Goal: Information Seeking & Learning: Learn about a topic

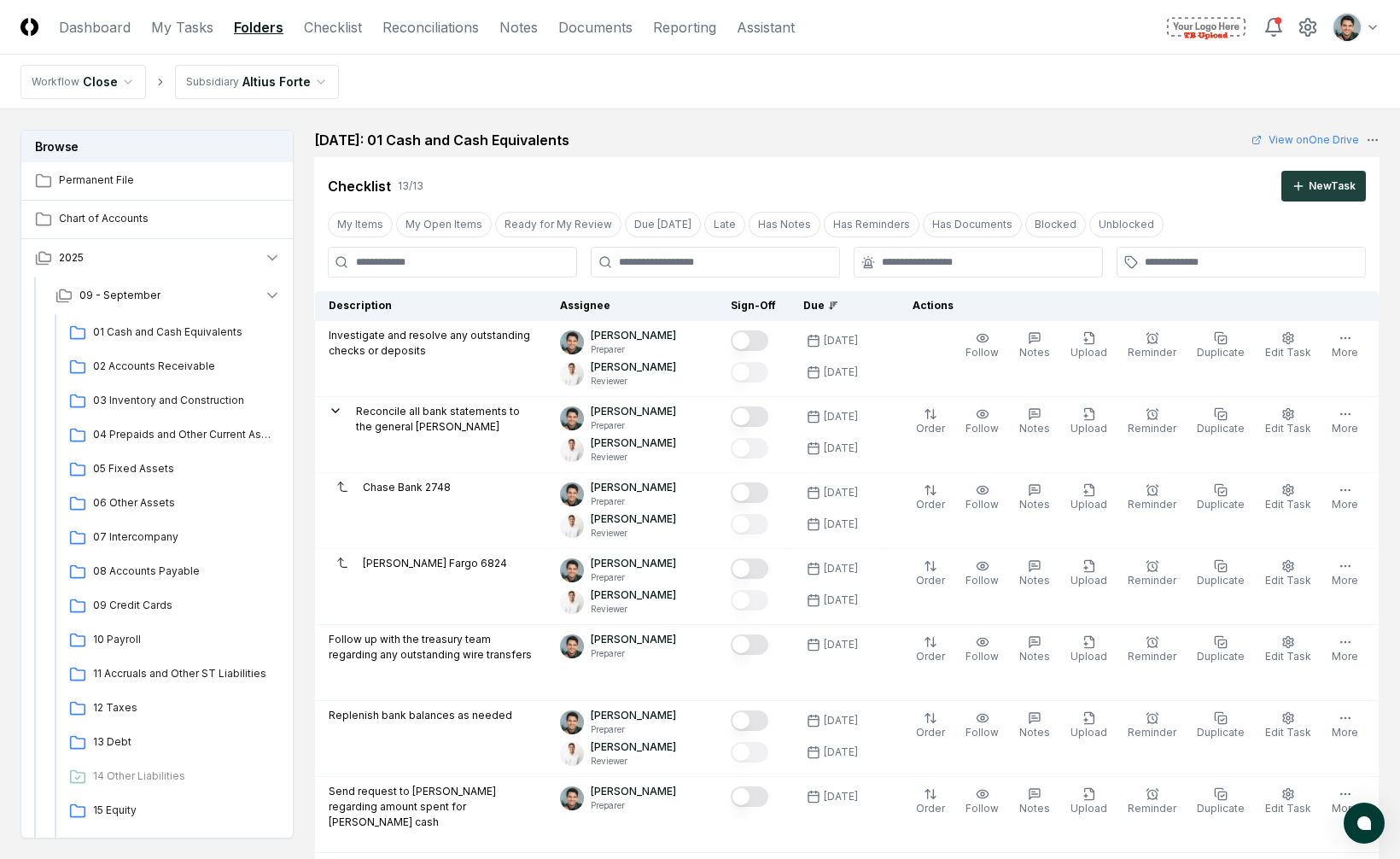
click at [873, 95] on nav "Workflow Close Subsidiary Altius Forte" at bounding box center [700, 82] width 1400 height 55
click at [732, 102] on nav "Workflow Close Subsidiary Altius Forte" at bounding box center [700, 82] width 1400 height 55
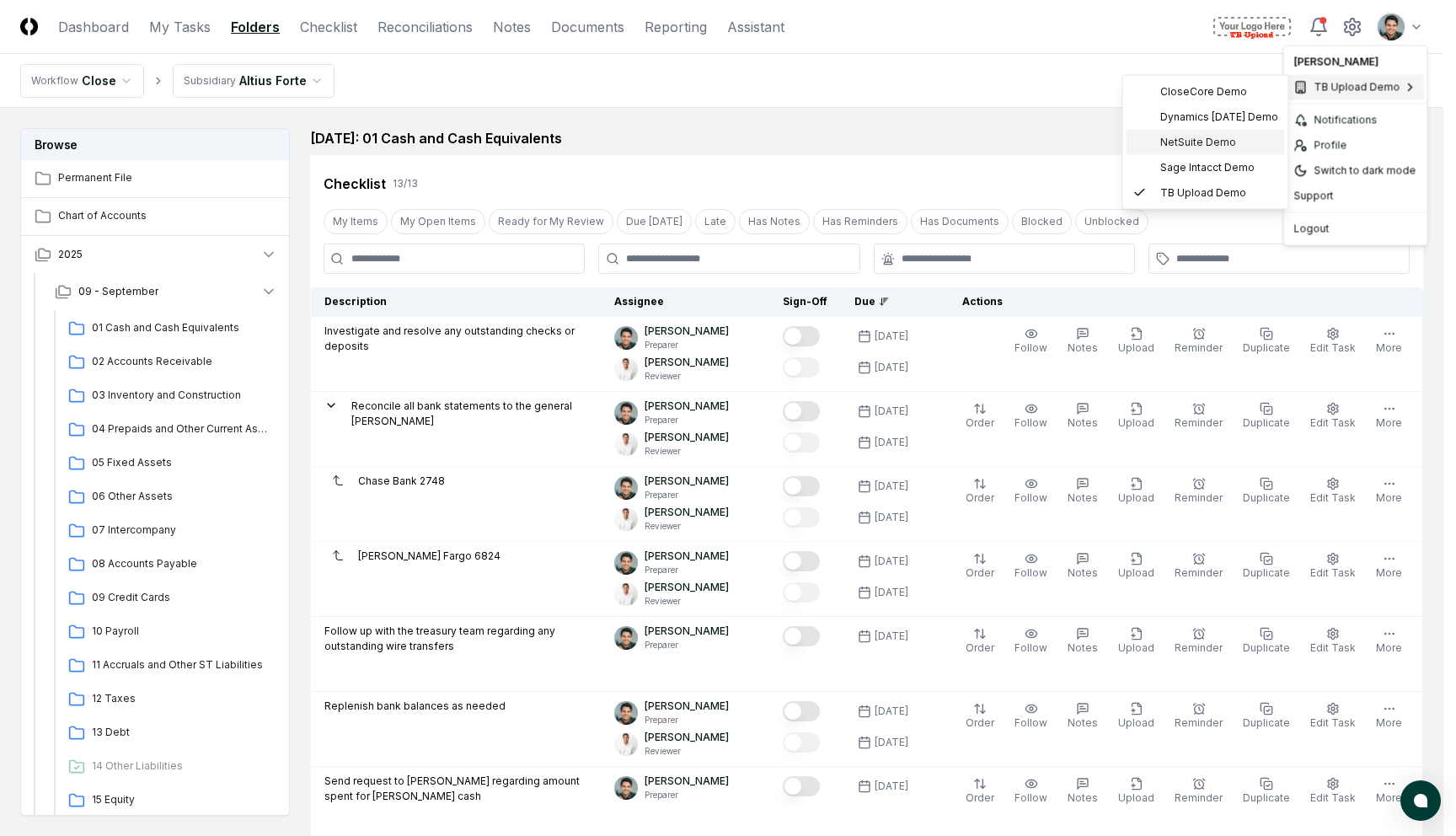
click at [1226, 137] on span "NetSuite Demo" at bounding box center [1198, 143] width 76 height 15
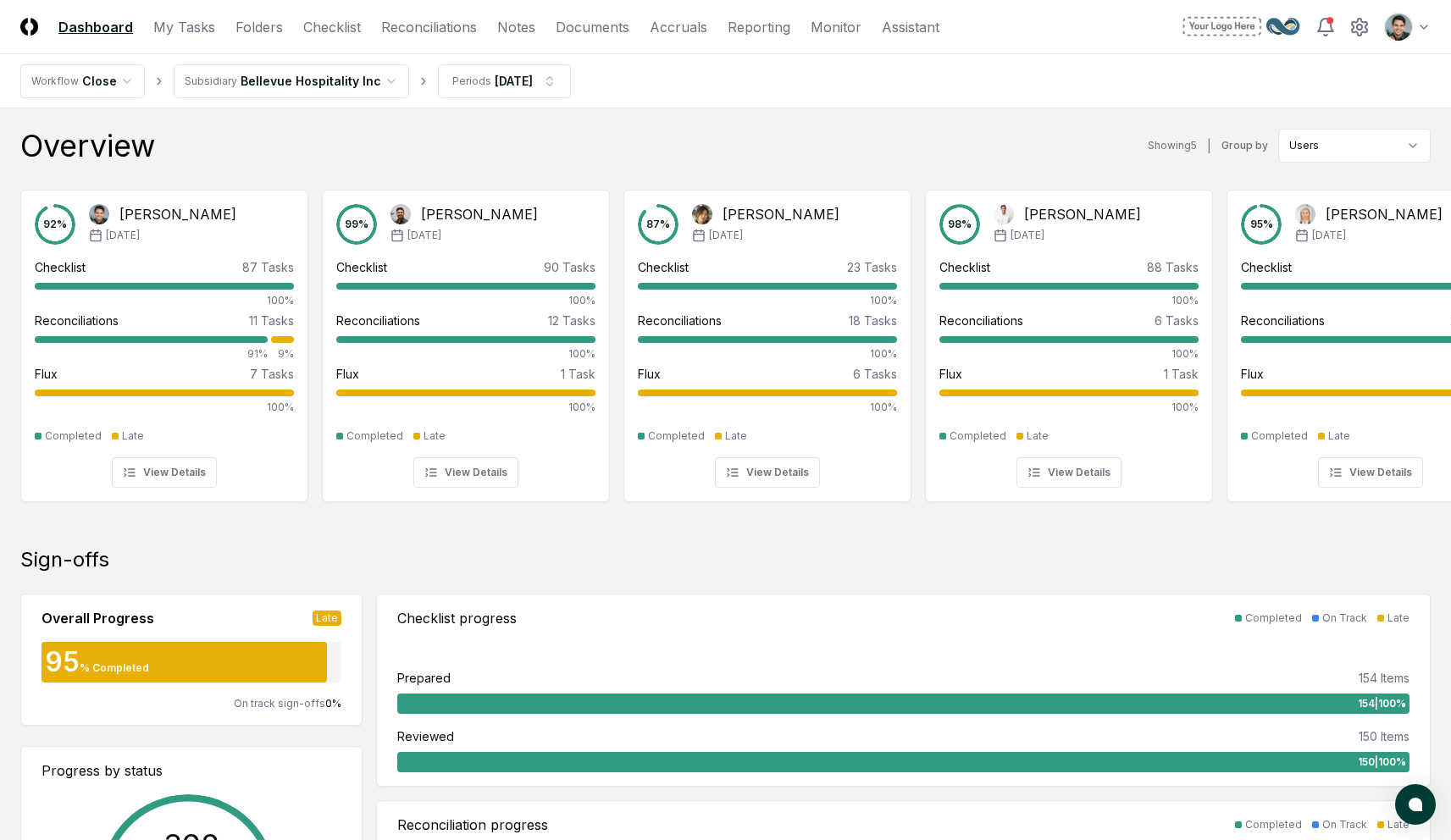
click at [371, 139] on div "Overview Showing 5 | Group by Users" at bounding box center [726, 146] width 1410 height 34
click at [767, 103] on nav "Workflow Close Subsidiary Bellevue Hospitality Inc Periods Jun 2025" at bounding box center [726, 82] width 1451 height 54
click at [669, 84] on nav "Workflow Close Subsidiary Bellevue Hospitality Inc Periods Jun 2025" at bounding box center [726, 82] width 1451 height 54
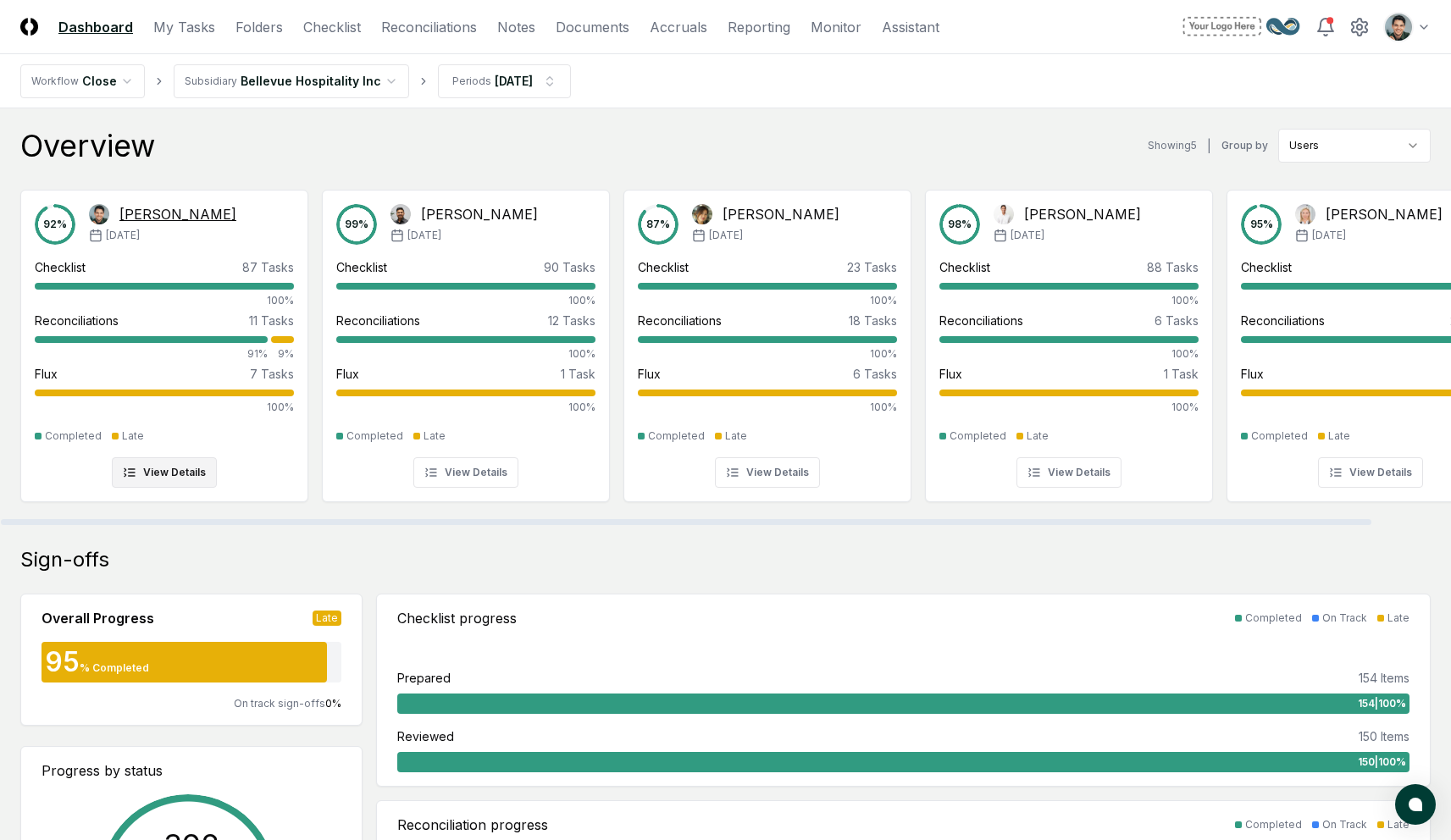
click at [135, 217] on div "[PERSON_NAME]" at bounding box center [178, 214] width 117 height 20
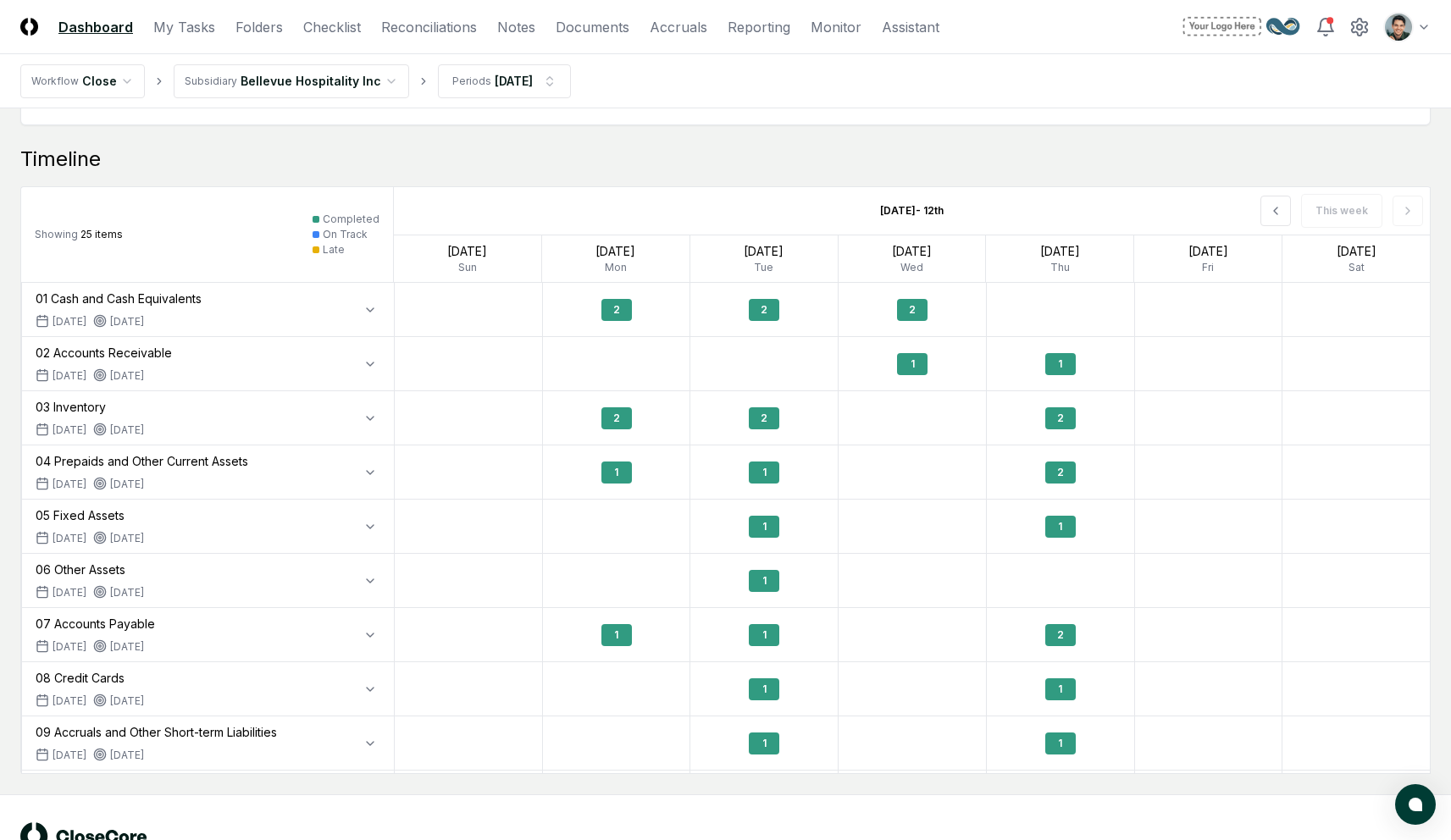
scroll to position [1222, 0]
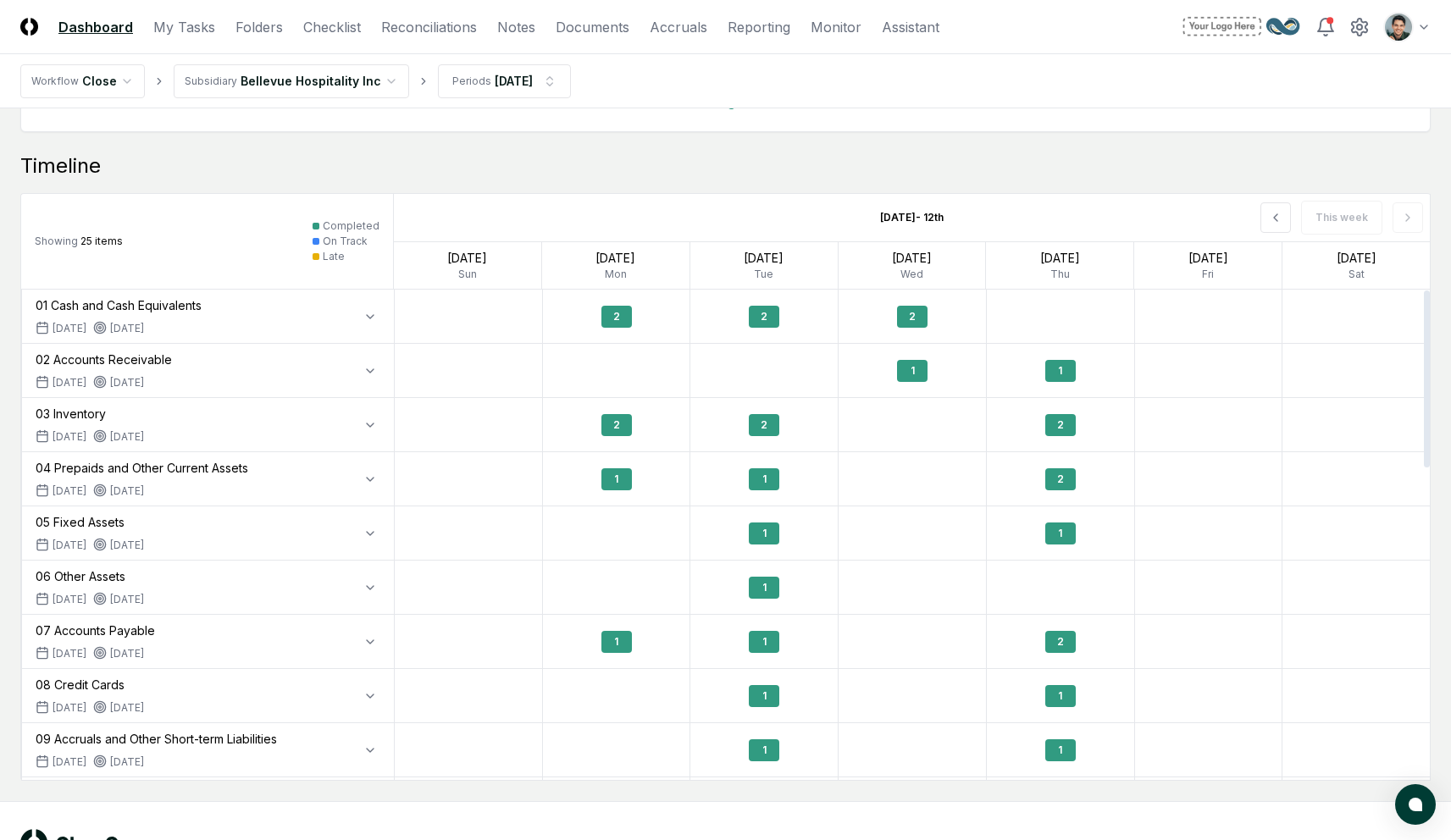
click at [1258, 223] on div "This week" at bounding box center [1222, 217] width 415 height 48
click at [1279, 223] on icon at bounding box center [1276, 217] width 14 height 14
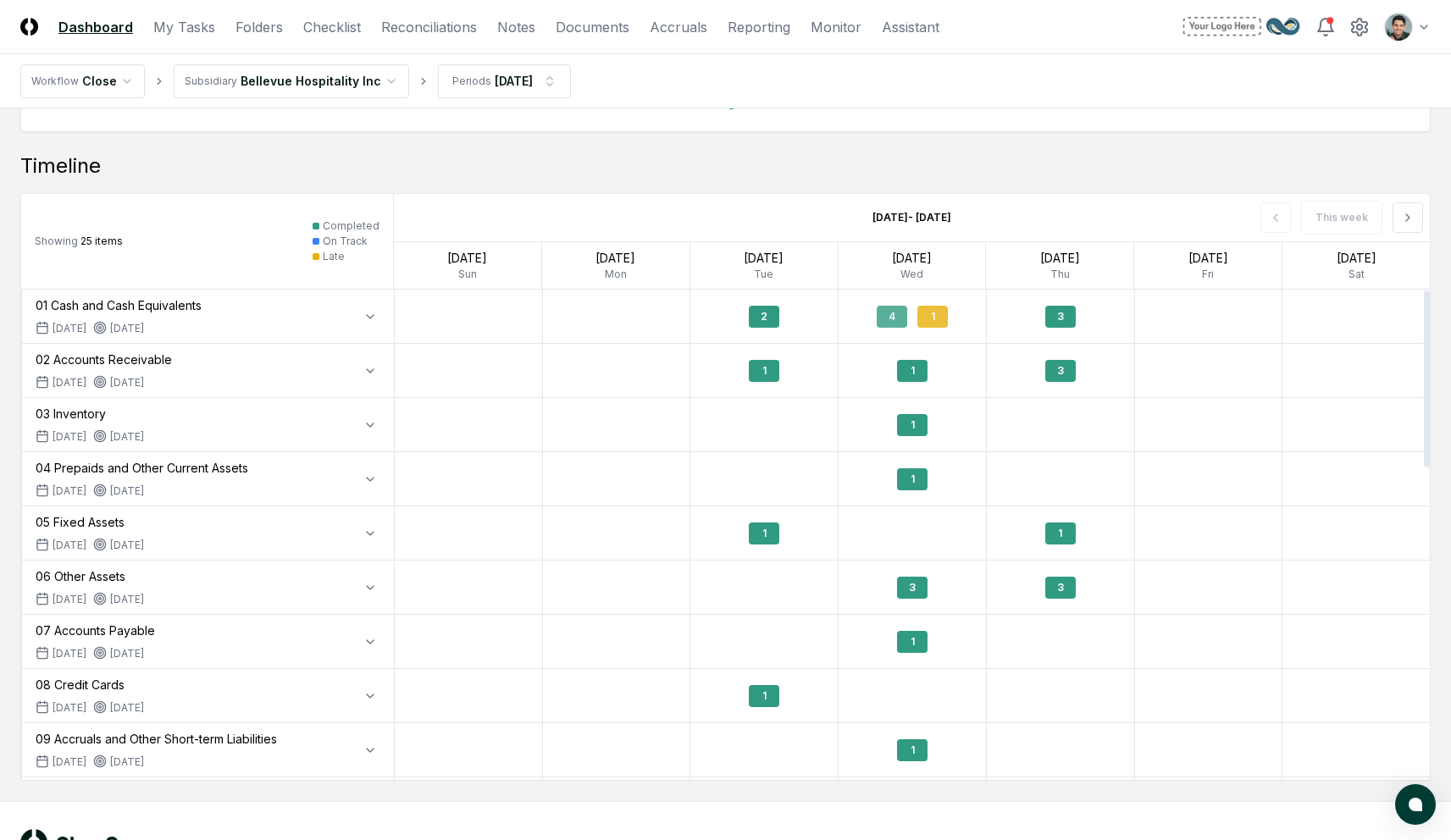
click at [905, 308] on div "4" at bounding box center [892, 317] width 31 height 22
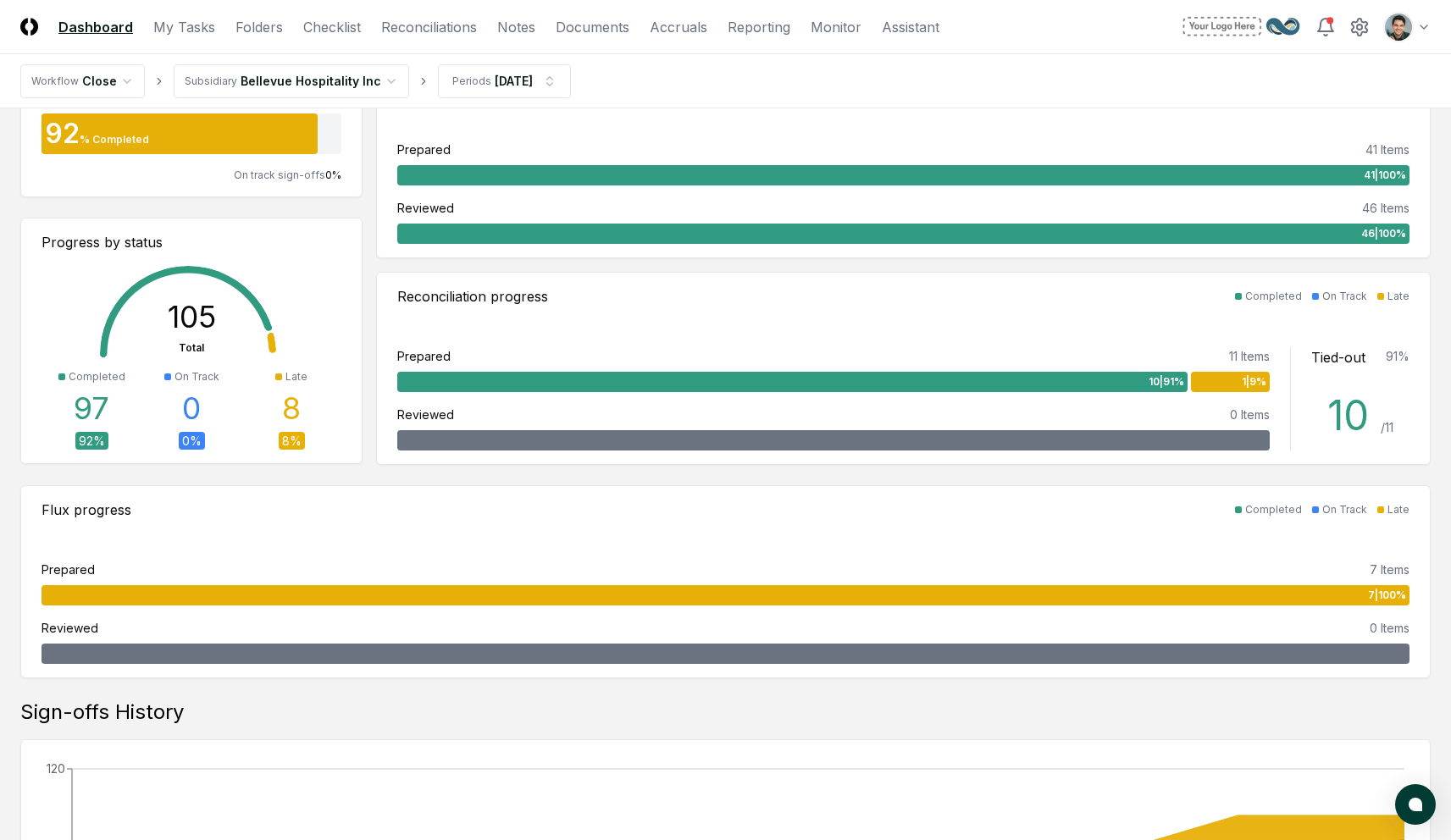
scroll to position [0, 0]
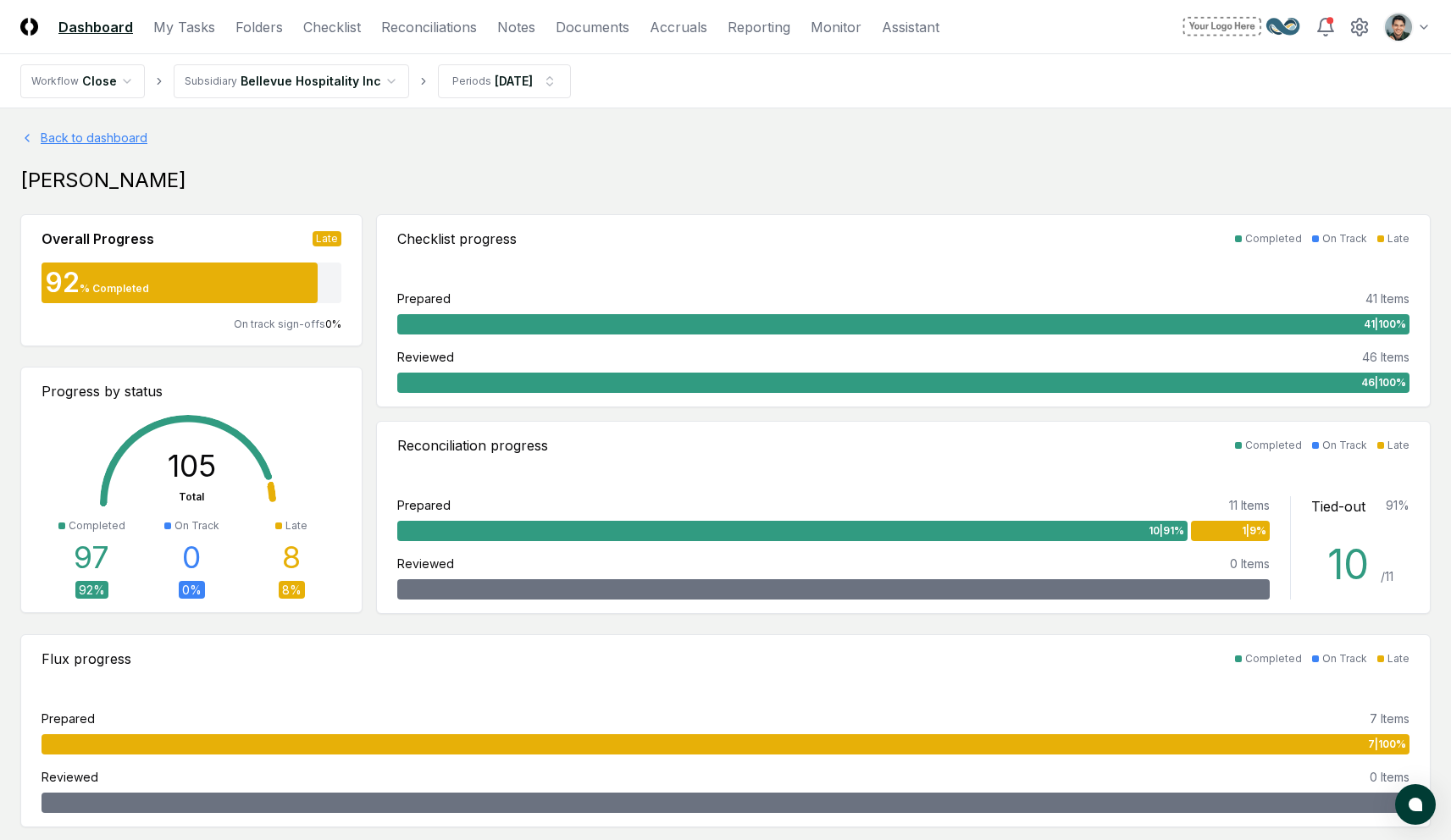
click at [125, 144] on link "Back to dashboard" at bounding box center [726, 138] width 1410 height 18
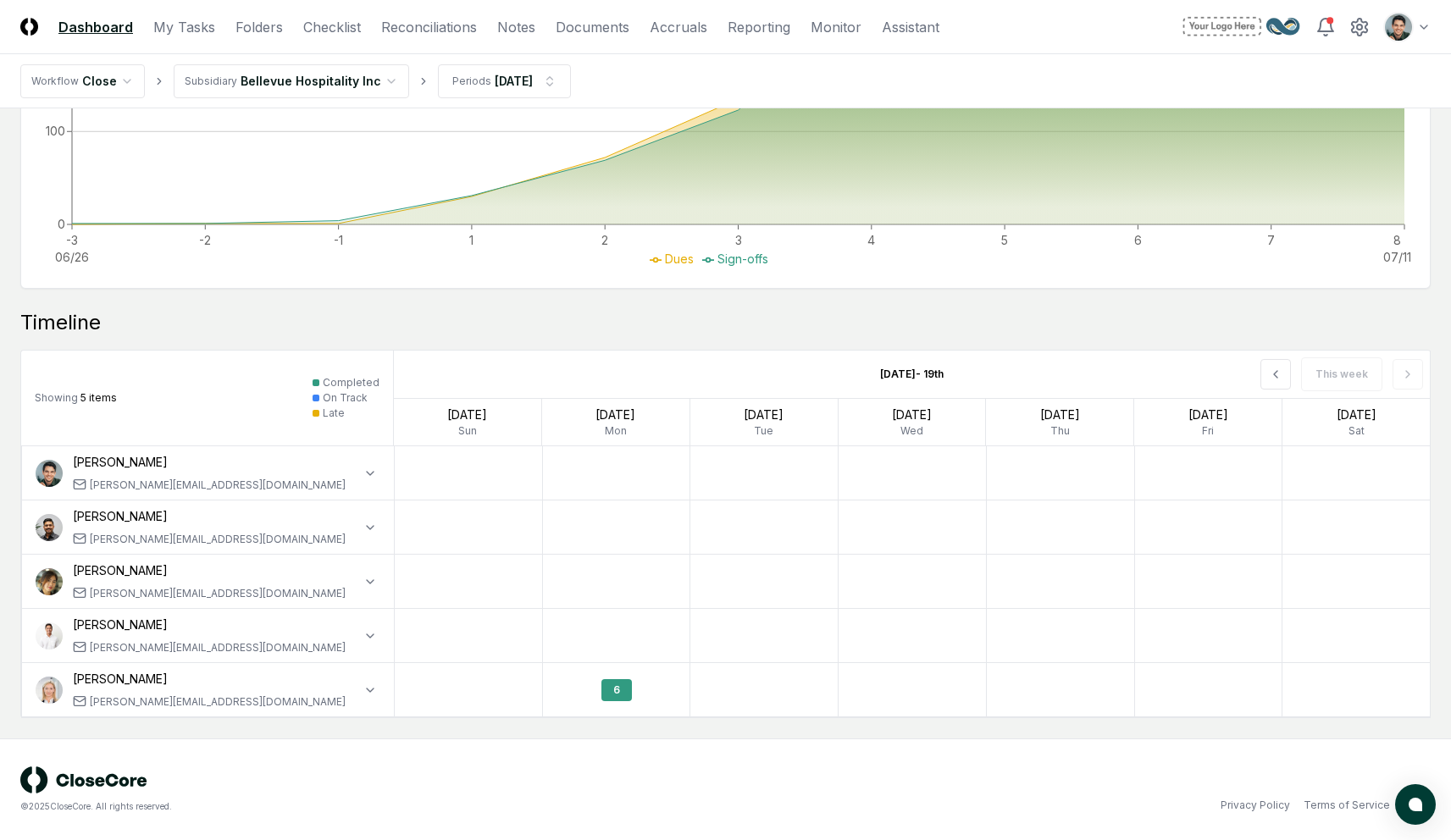
scroll to position [1438, 0]
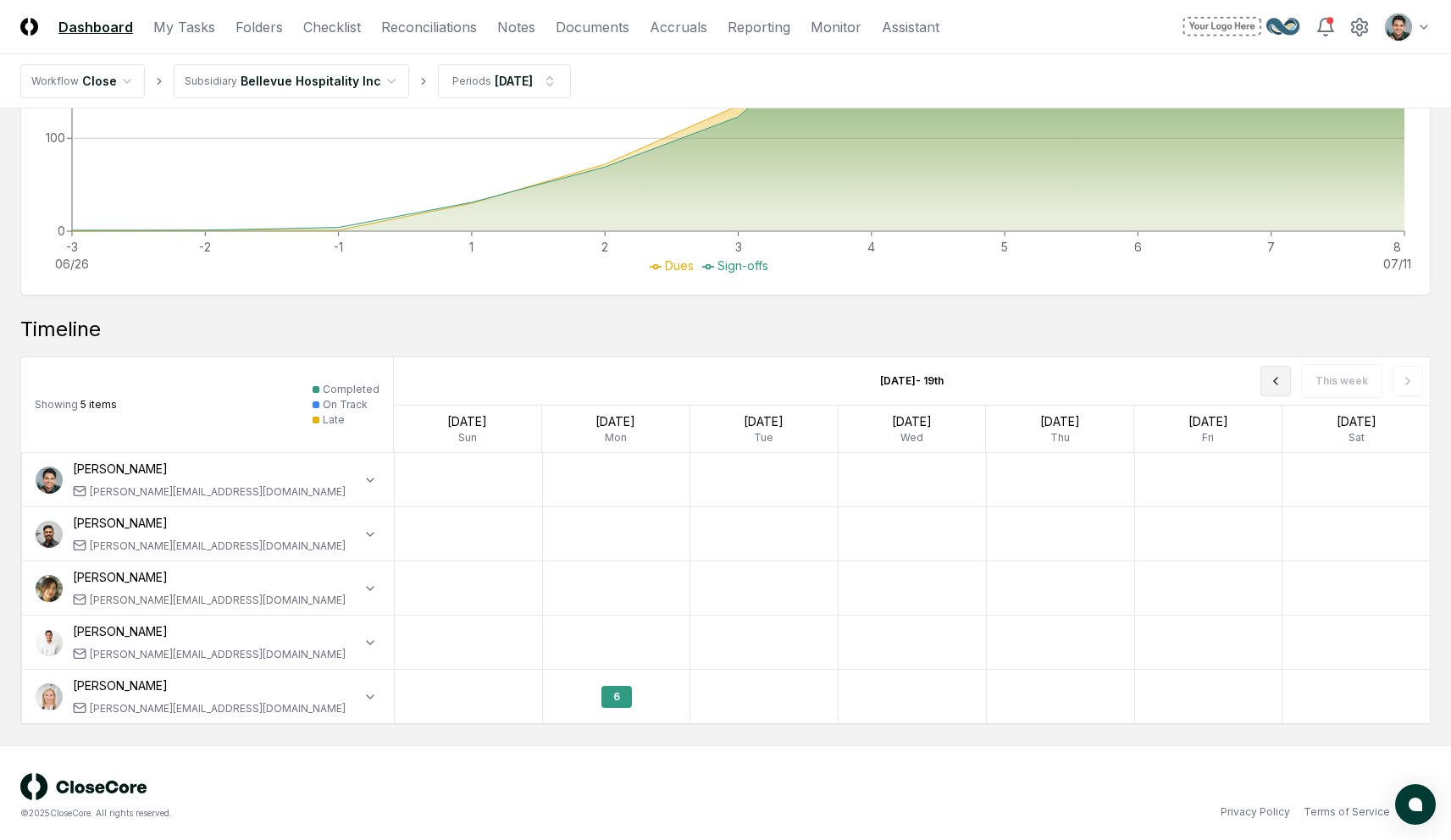
click at [1277, 384] on icon at bounding box center [1276, 381] width 14 height 14
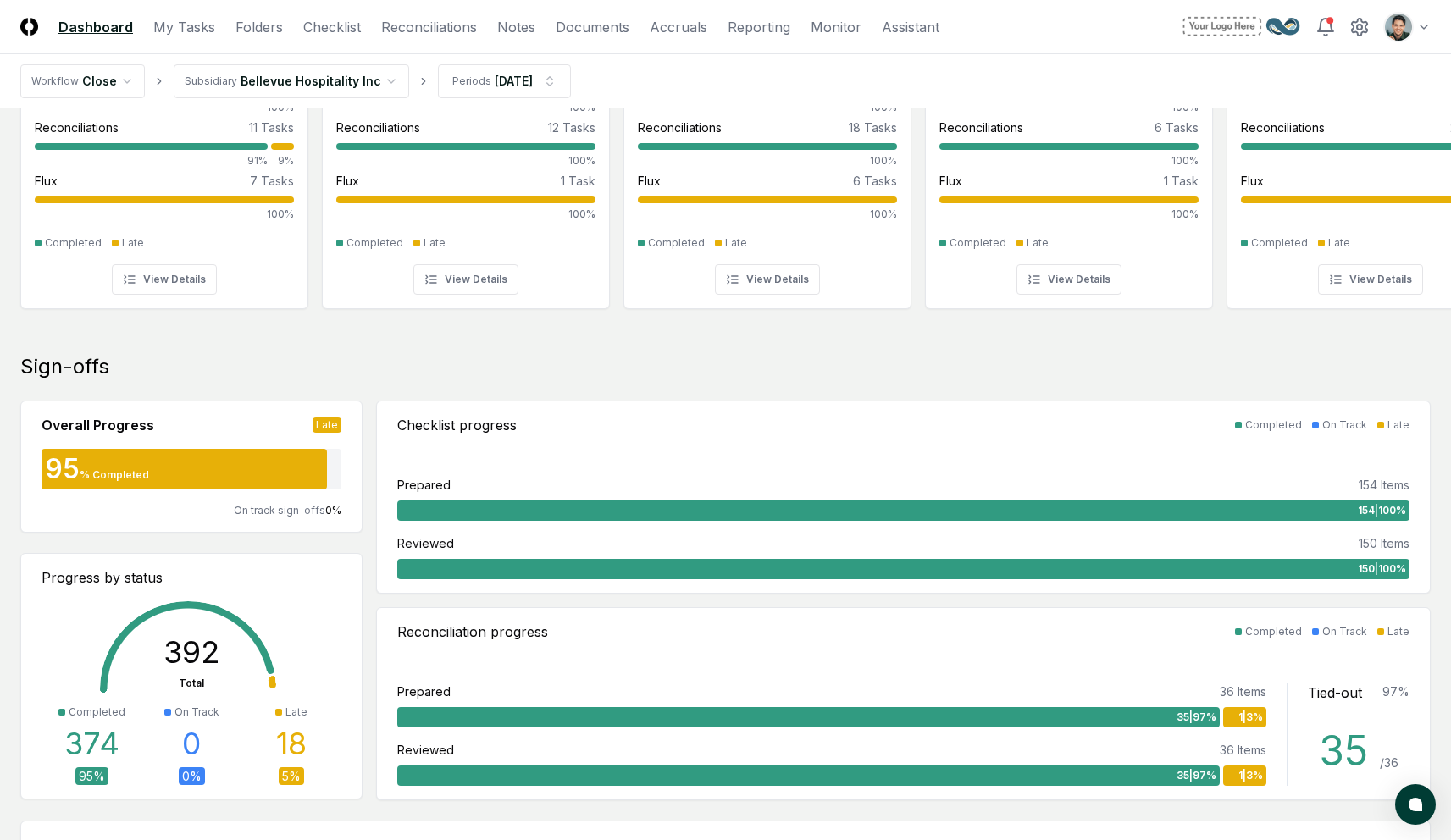
scroll to position [0, 0]
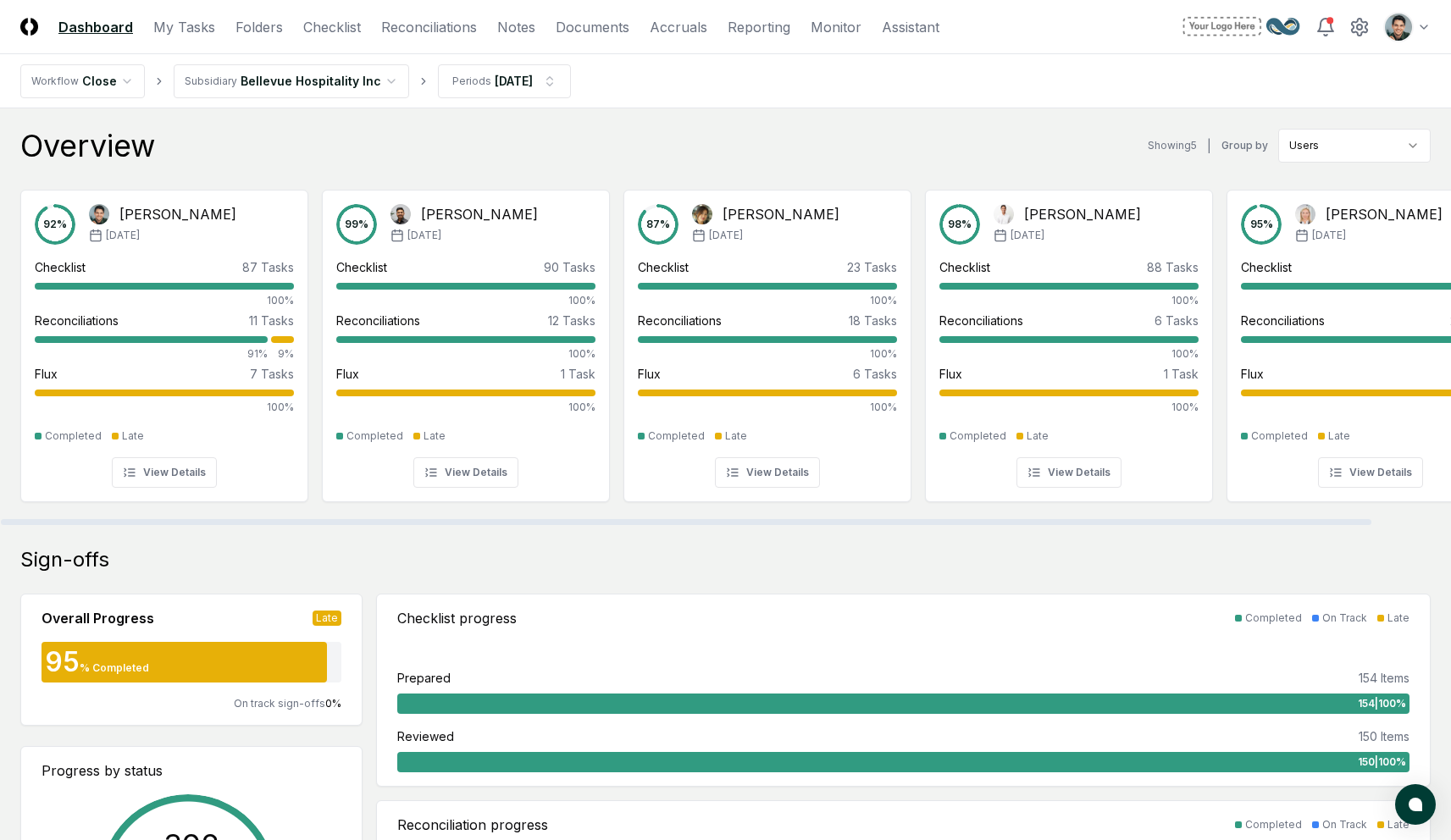
click at [319, 166] on div "Overview Showing 5 | Group by Users 92 % Arthur Cook Jun '25 Checklist 87 Tasks…" at bounding box center [726, 328] width 1410 height 397
click at [258, 22] on link "Folders" at bounding box center [259, 27] width 48 height 20
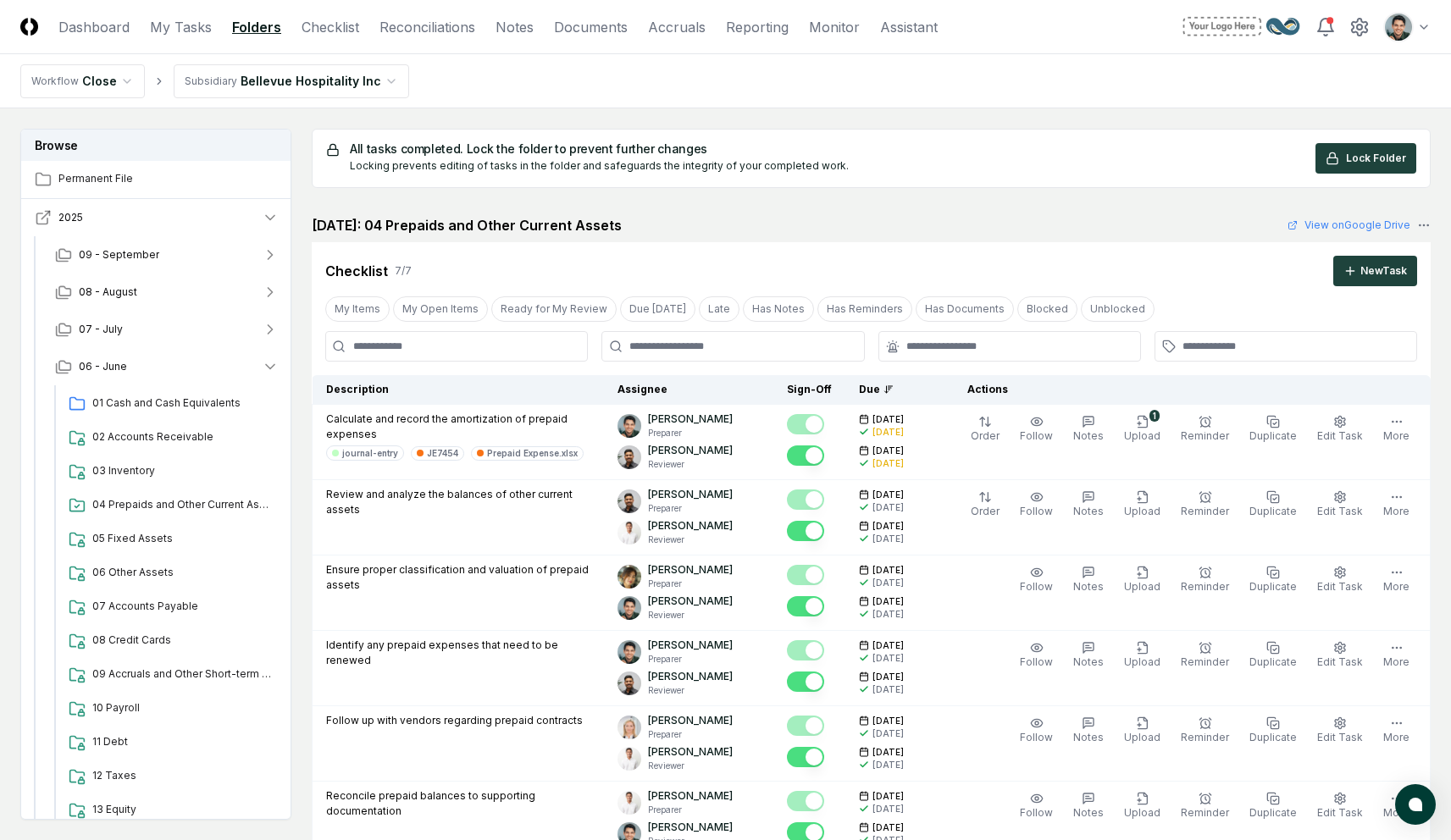
click at [43, 219] on icon "button" at bounding box center [43, 217] width 17 height 17
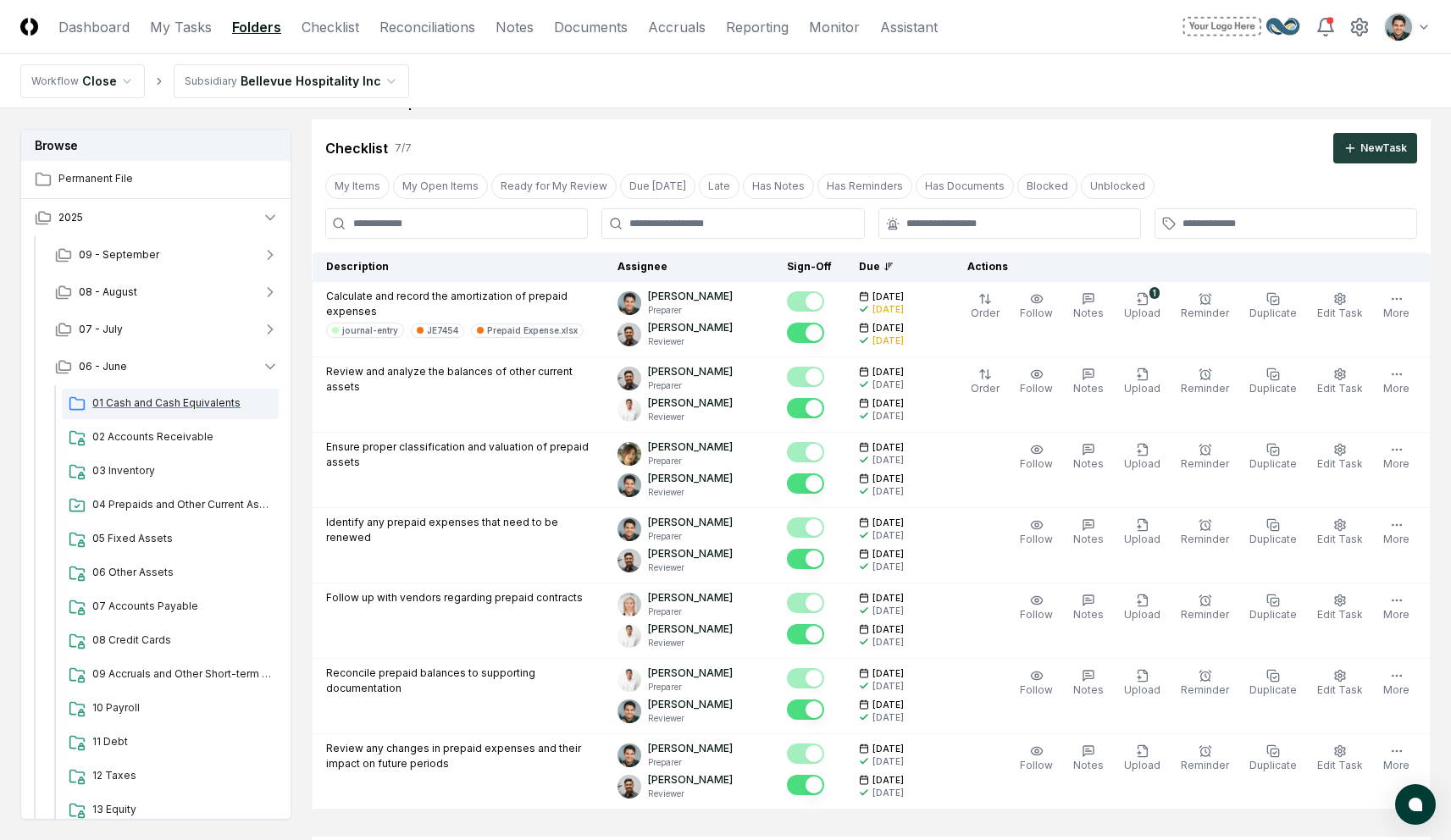
click at [194, 405] on span "01 Cash and Cash Equivalents" at bounding box center [182, 403] width 179 height 15
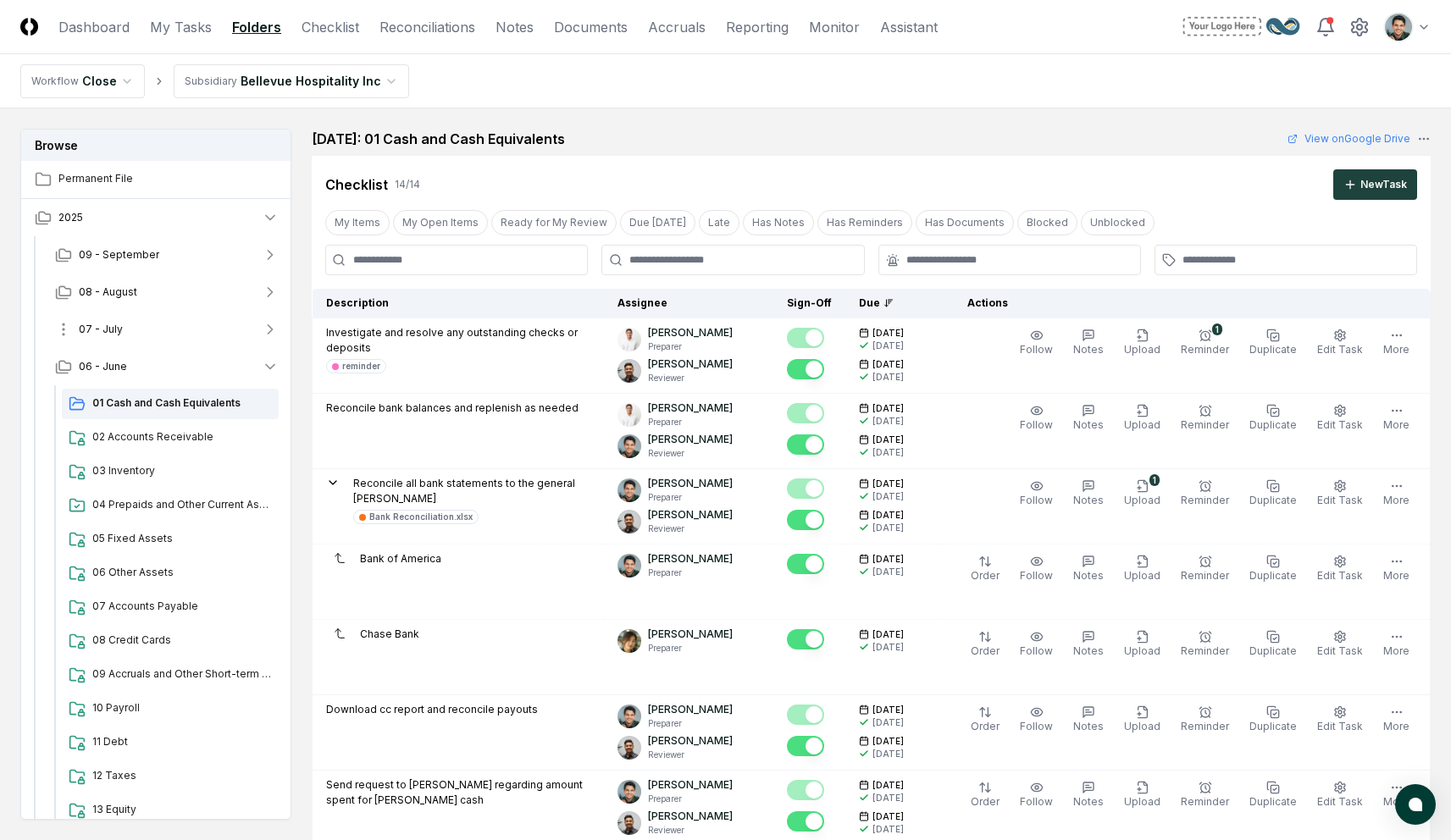
click at [141, 330] on button "07 - July" at bounding box center [167, 330] width 251 height 37
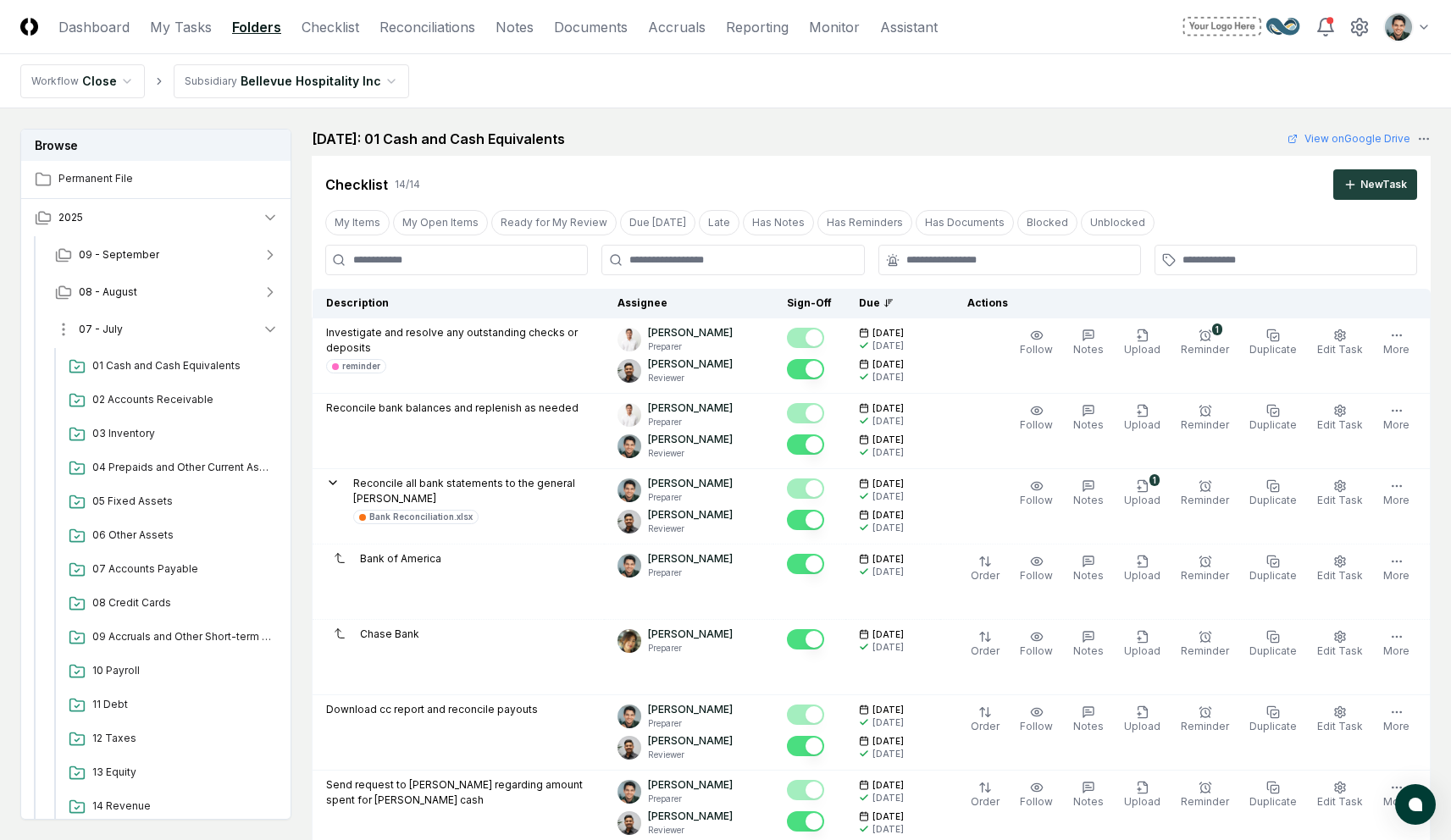
click at [208, 323] on button "07 - July" at bounding box center [167, 330] width 251 height 37
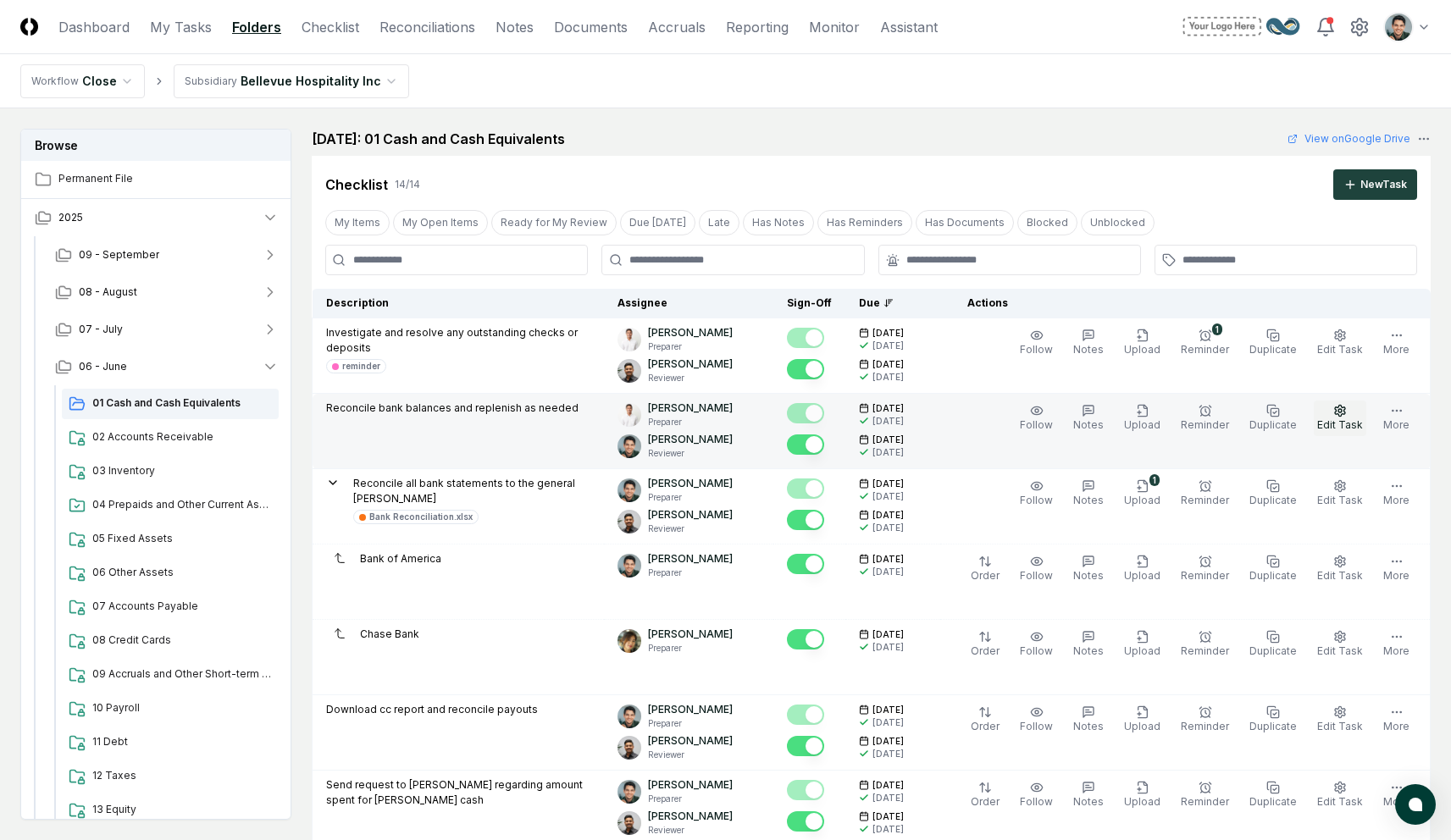
click at [1349, 414] on button "Edit Task" at bounding box center [1340, 419] width 53 height 36
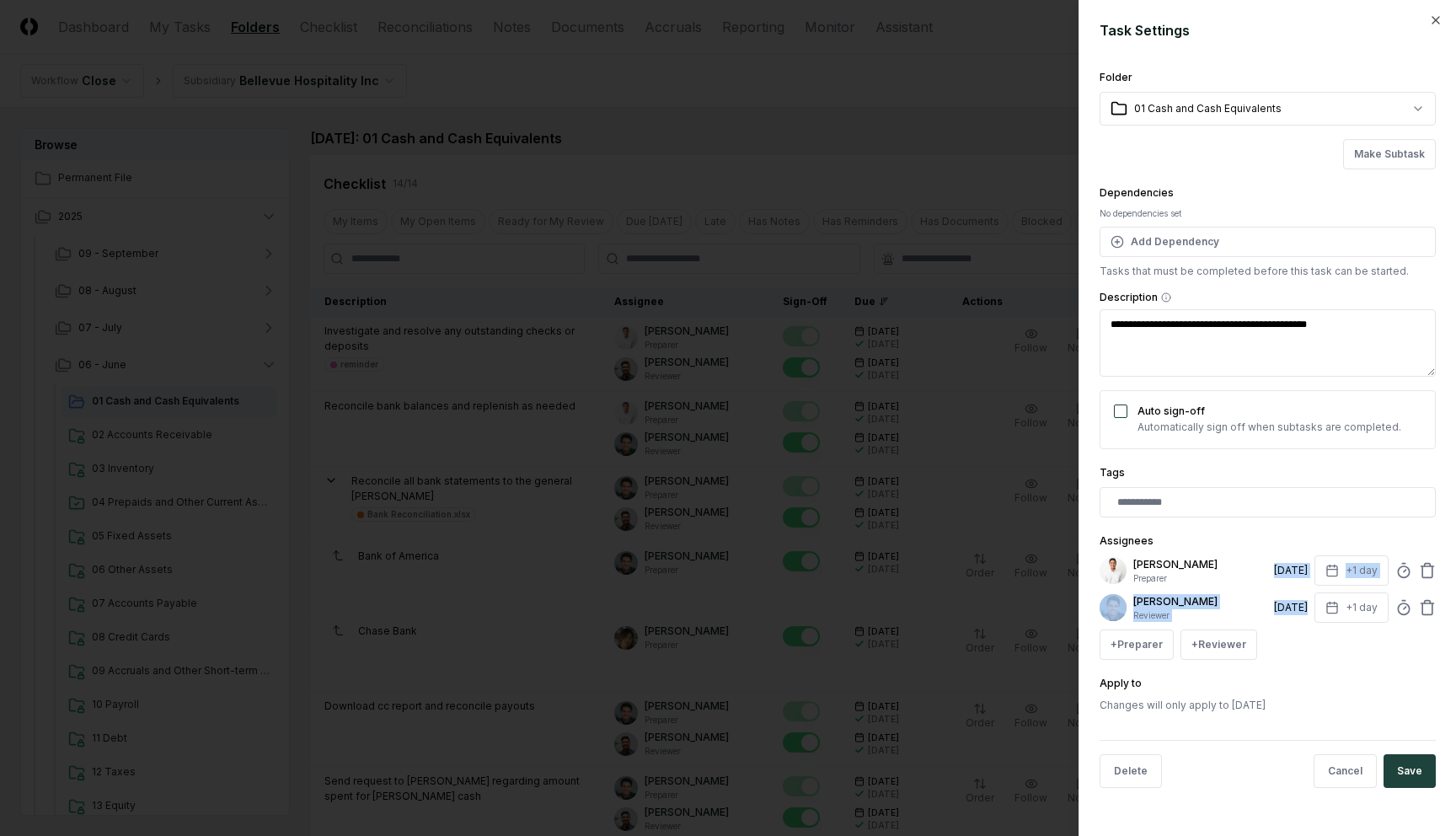
drag, startPoint x: 1264, startPoint y: 560, endPoint x: 1295, endPoint y: 609, distance: 58.0
click at [1295, 609] on div "Jonas Reyes Preparer 7/1/2025 +1 day Arthur Cook Reviewer 7/1/2025 +1 day + Pre…" at bounding box center [1268, 608] width 336 height 105
click at [1295, 609] on div "7/1/2025" at bounding box center [1291, 608] width 34 height 15
click at [874, 128] on div at bounding box center [728, 418] width 1456 height 836
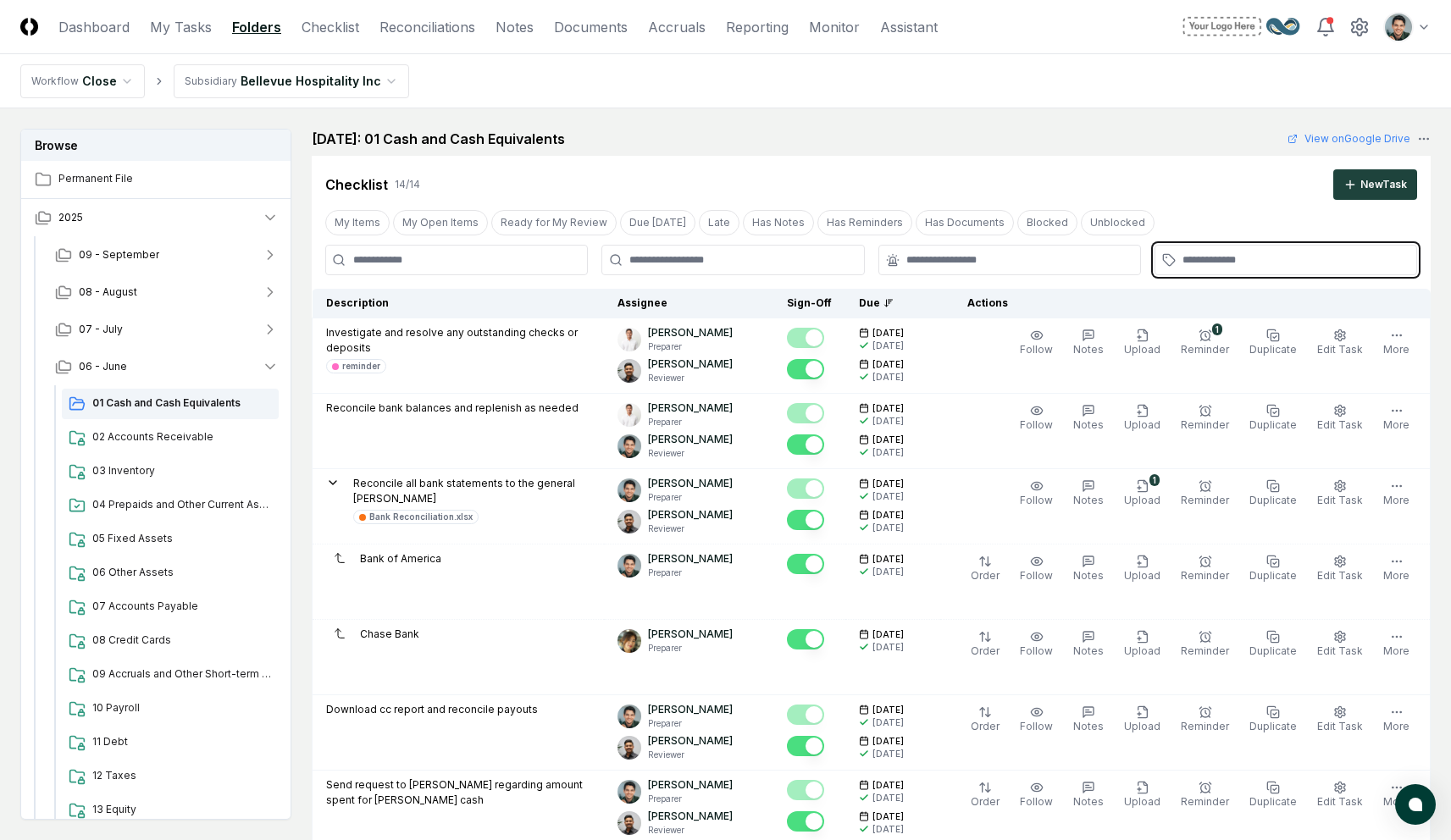
click at [1228, 264] on input "text" at bounding box center [1294, 260] width 223 height 15
click at [1208, 317] on div "reminder" at bounding box center [1200, 323] width 38 height 13
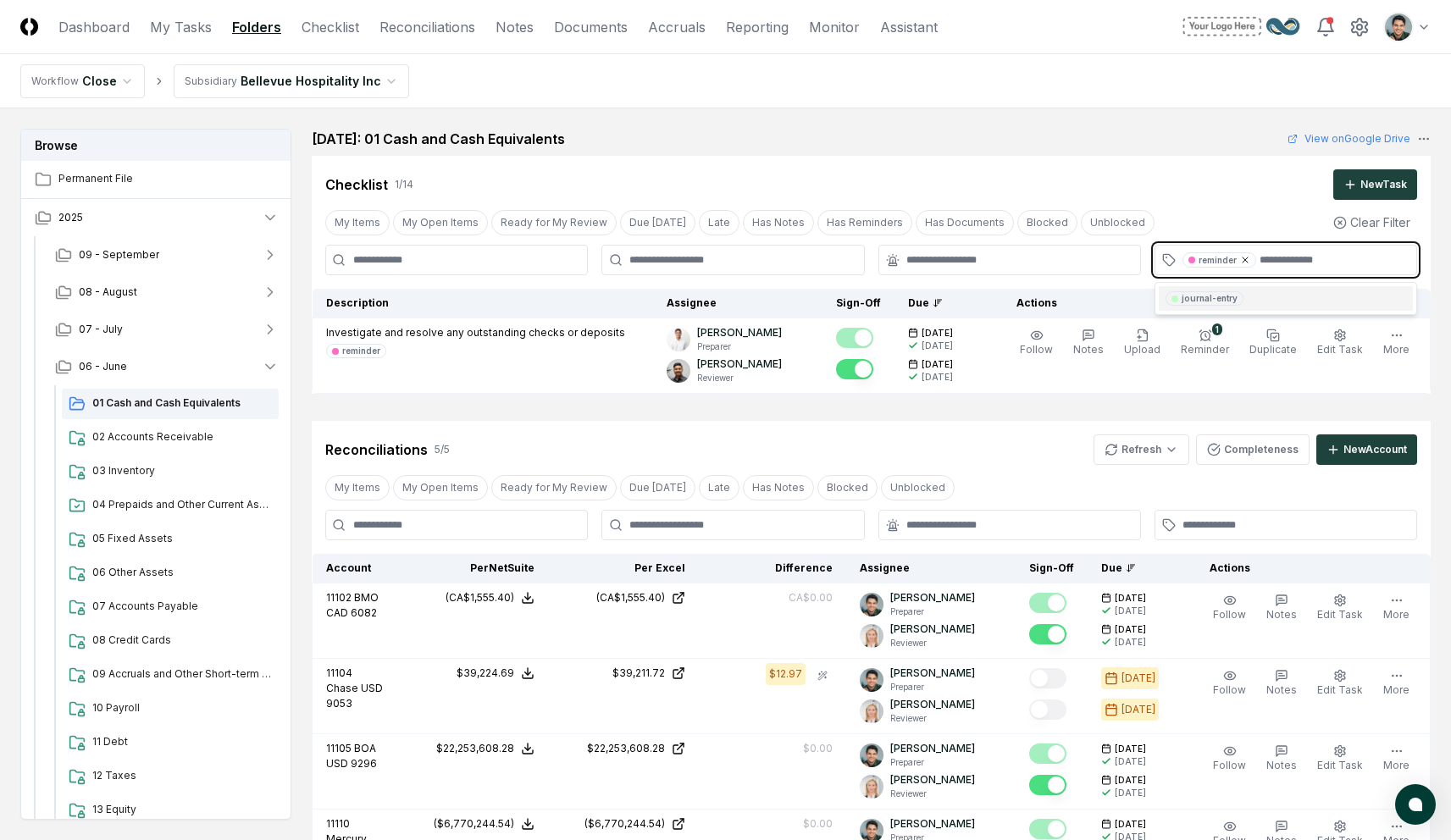
click at [1245, 256] on icon at bounding box center [1245, 260] width 10 height 10
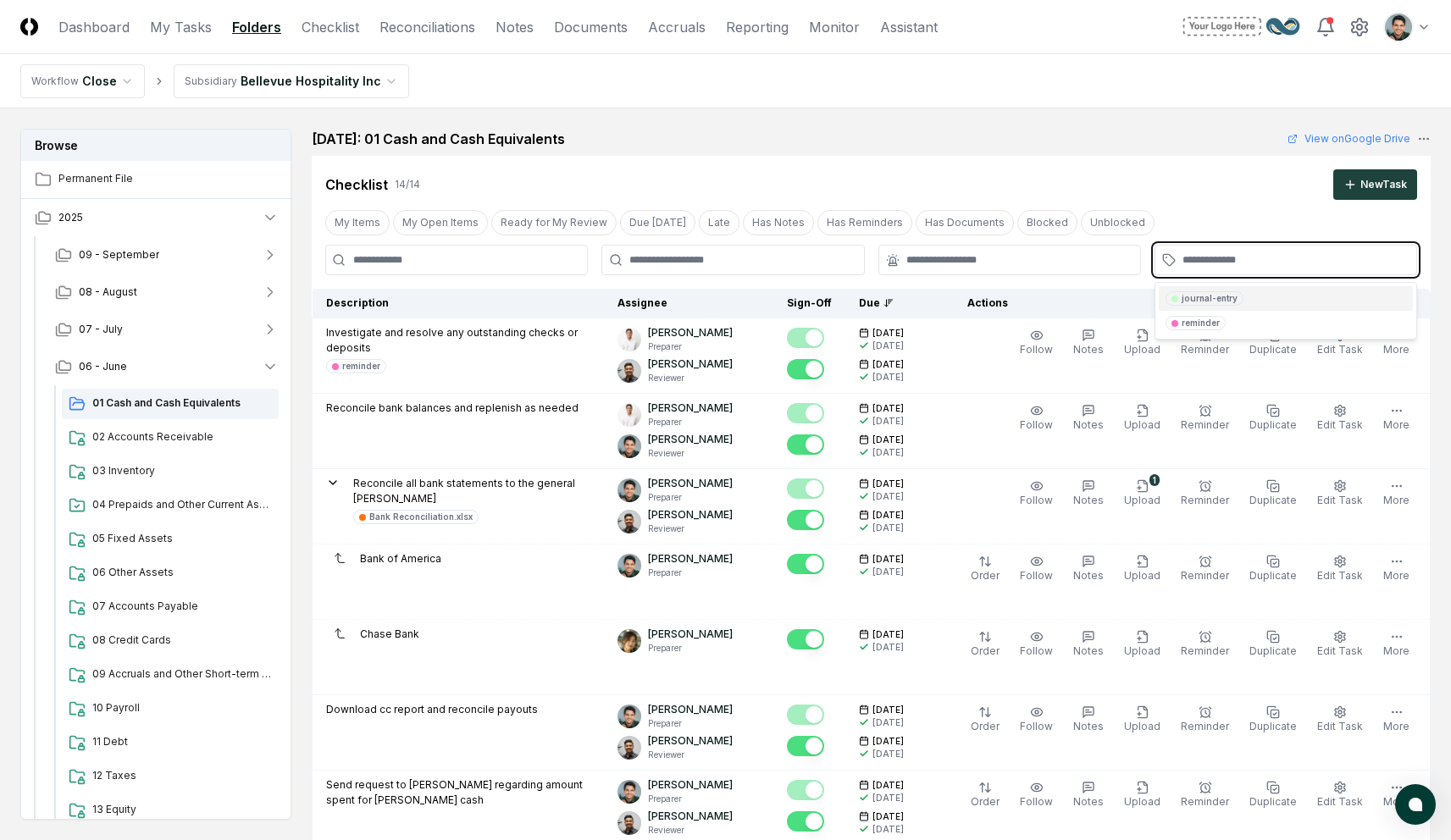
click at [1206, 296] on div "journal-entry" at bounding box center [1210, 298] width 56 height 13
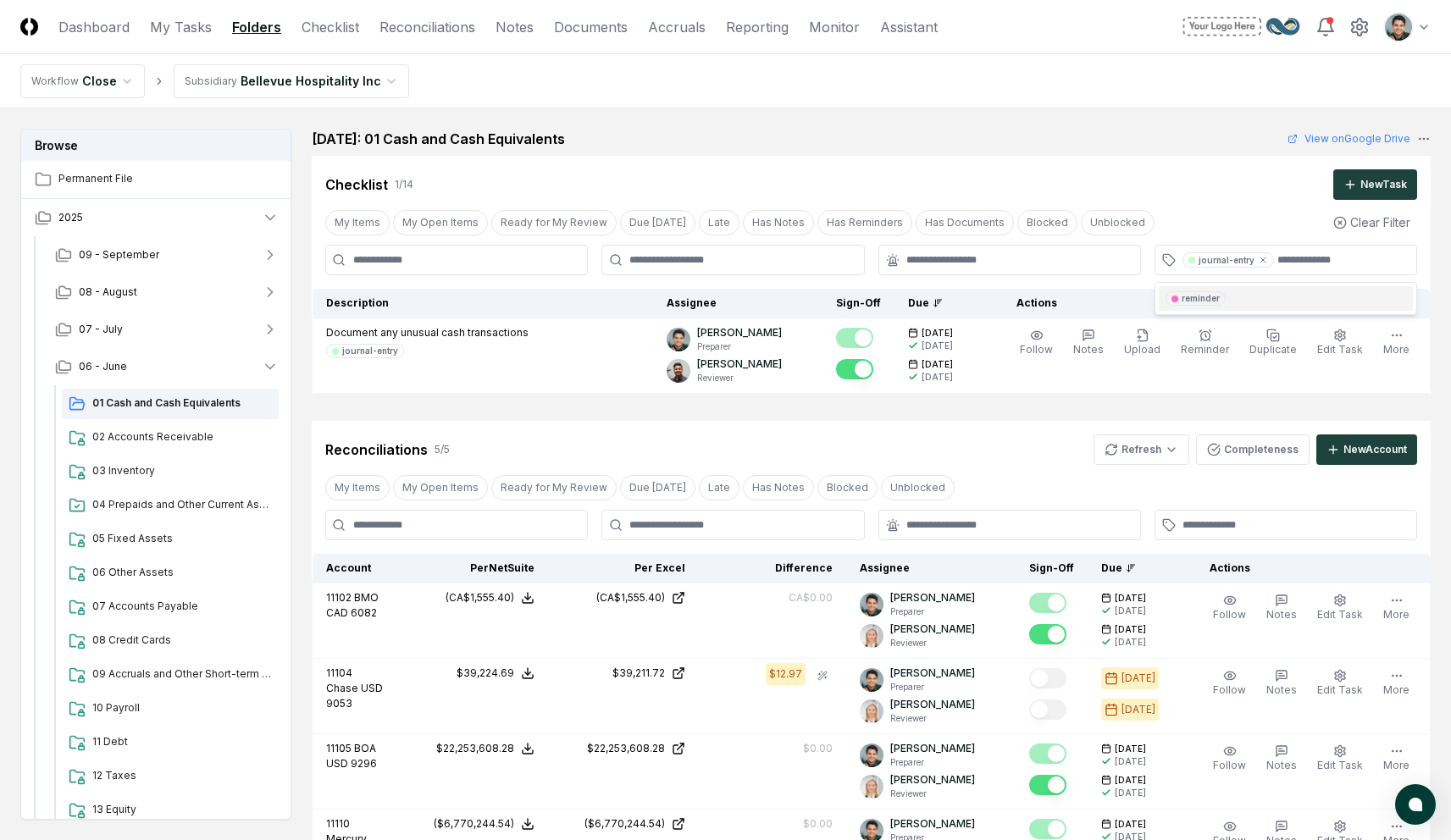
click at [1126, 171] on div "Checklist 1 / 14 New Task" at bounding box center [871, 184] width 1092 height 31
click at [1261, 262] on icon at bounding box center [1263, 260] width 10 height 10
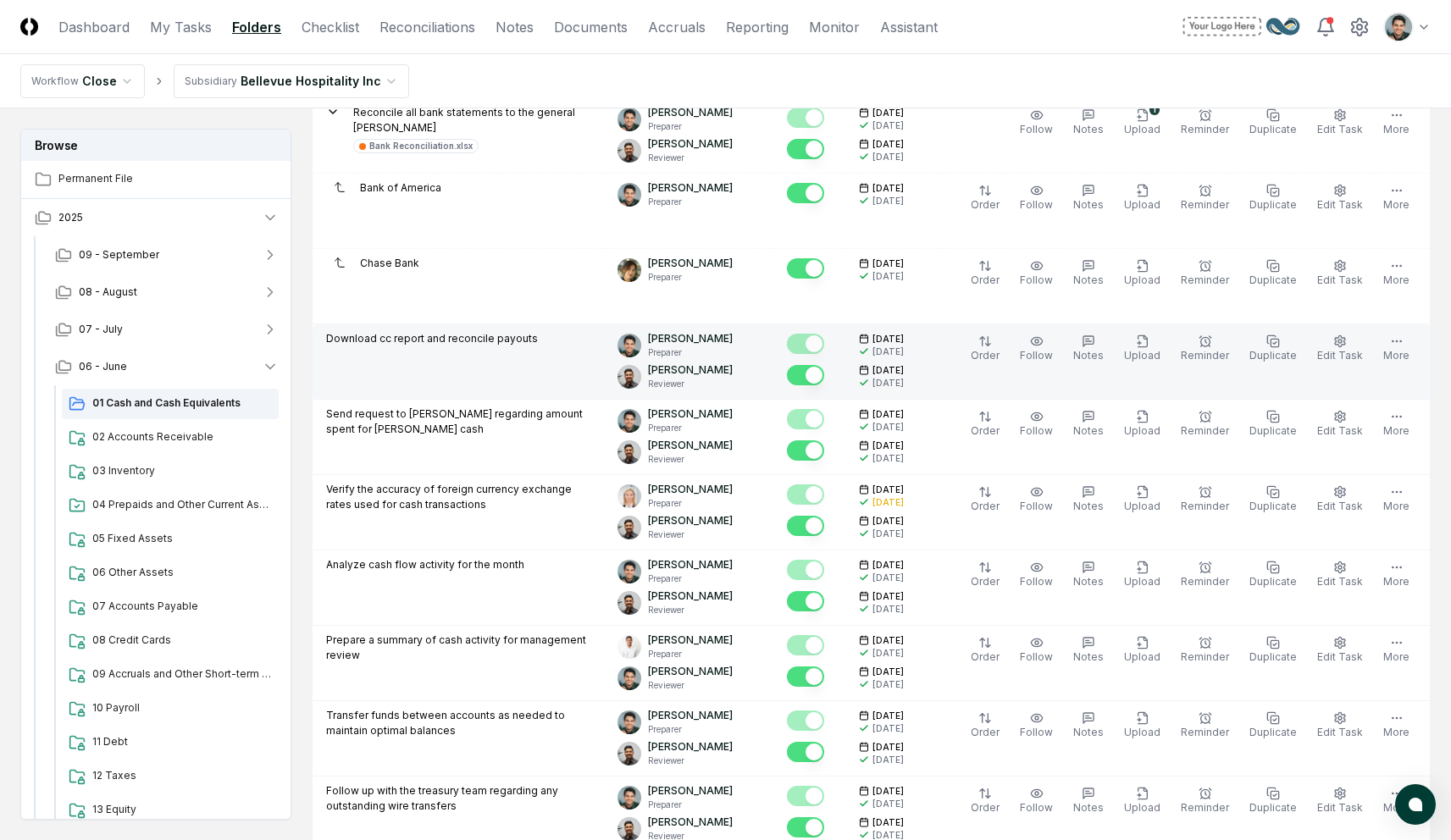
scroll to position [429, 0]
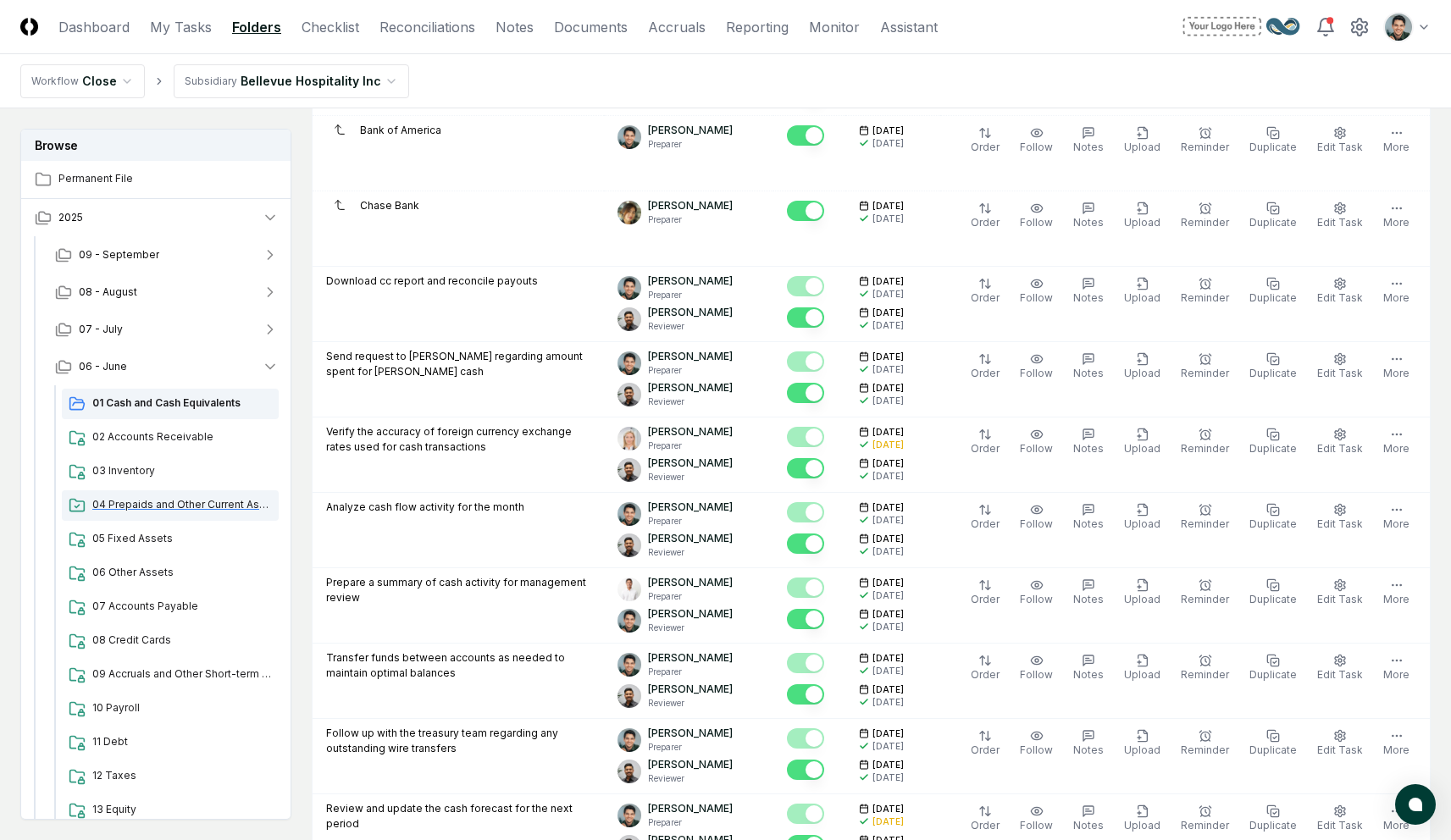
click at [129, 505] on span "04 Prepaids and Other Current Assets" at bounding box center [182, 505] width 179 height 15
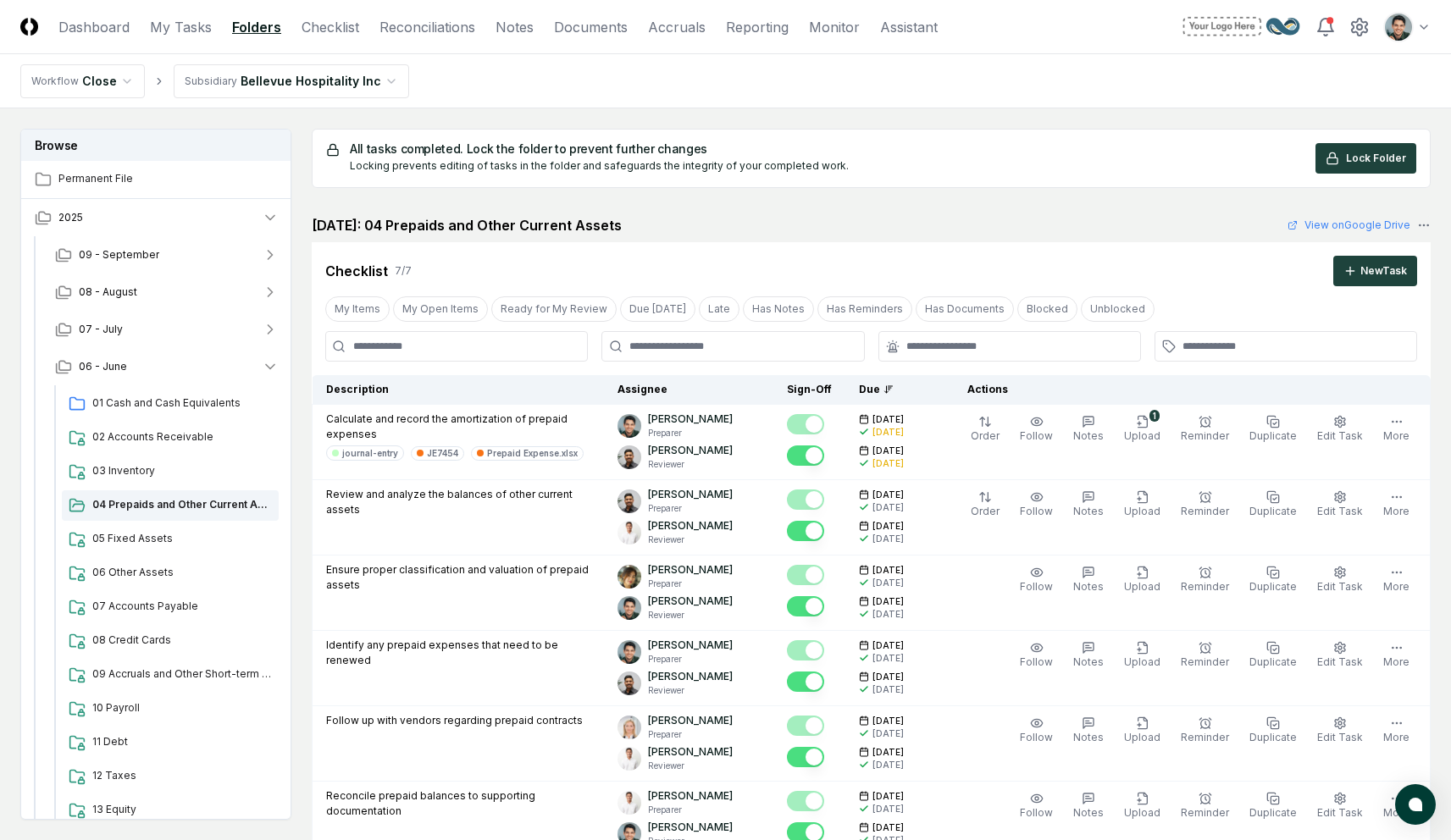
click at [642, 239] on div "Cancel Reassign June 2025: 04 Prepaids and Other Current Assets View on Google …" at bounding box center [871, 573] width 1119 height 718
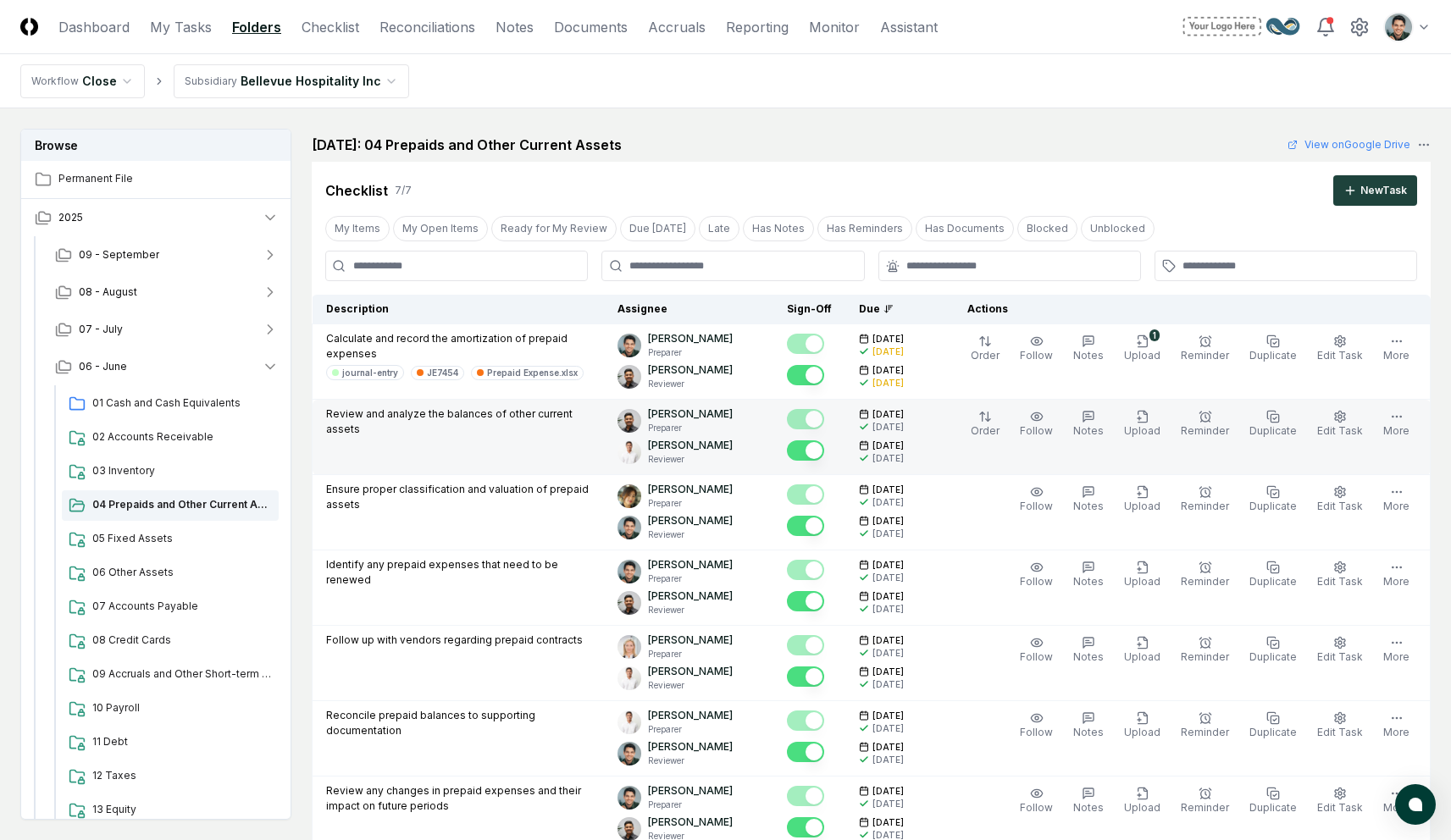
scroll to position [148, 0]
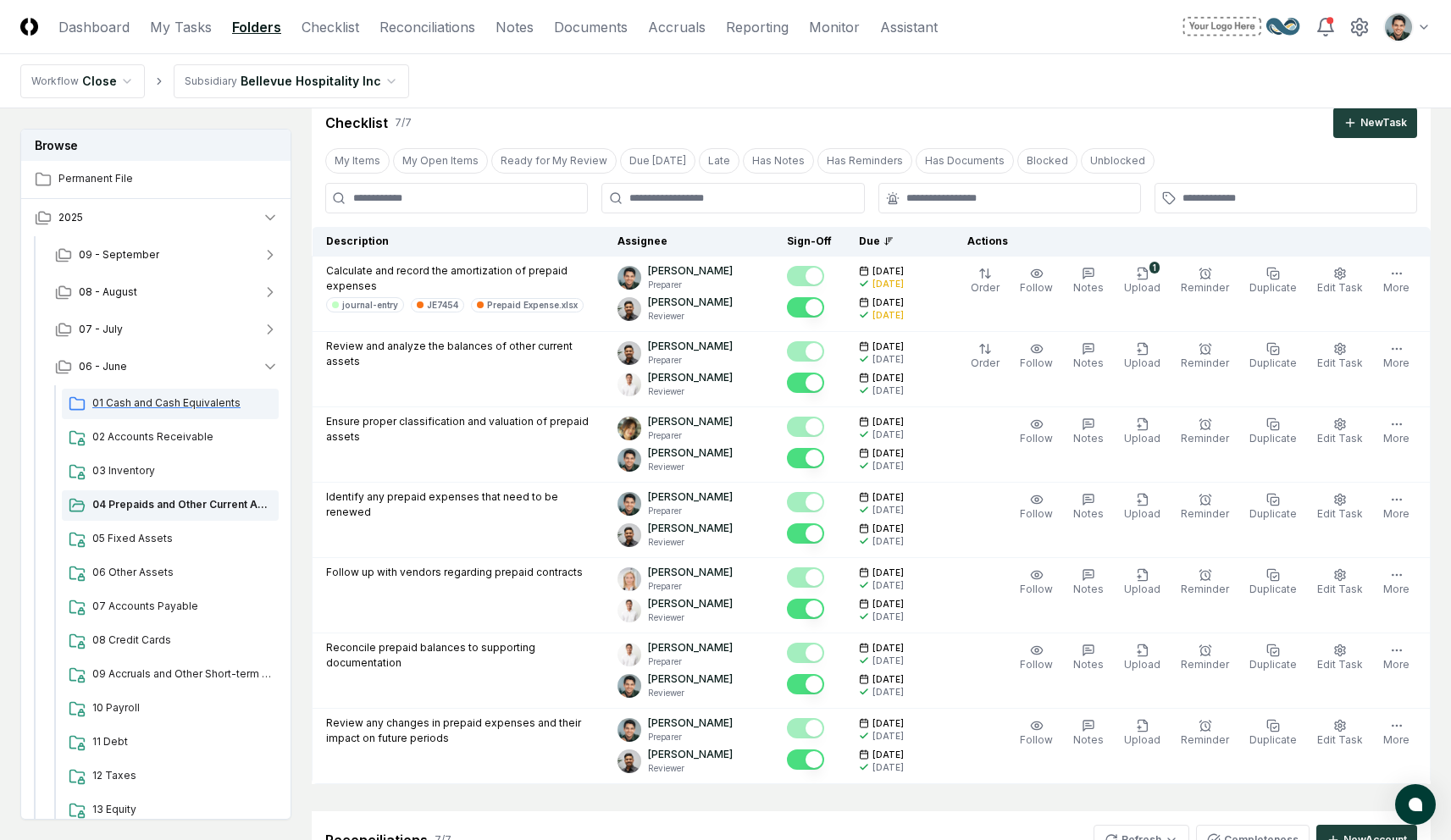
click at [202, 405] on span "01 Cash and Cash Equivalents" at bounding box center [182, 403] width 179 height 15
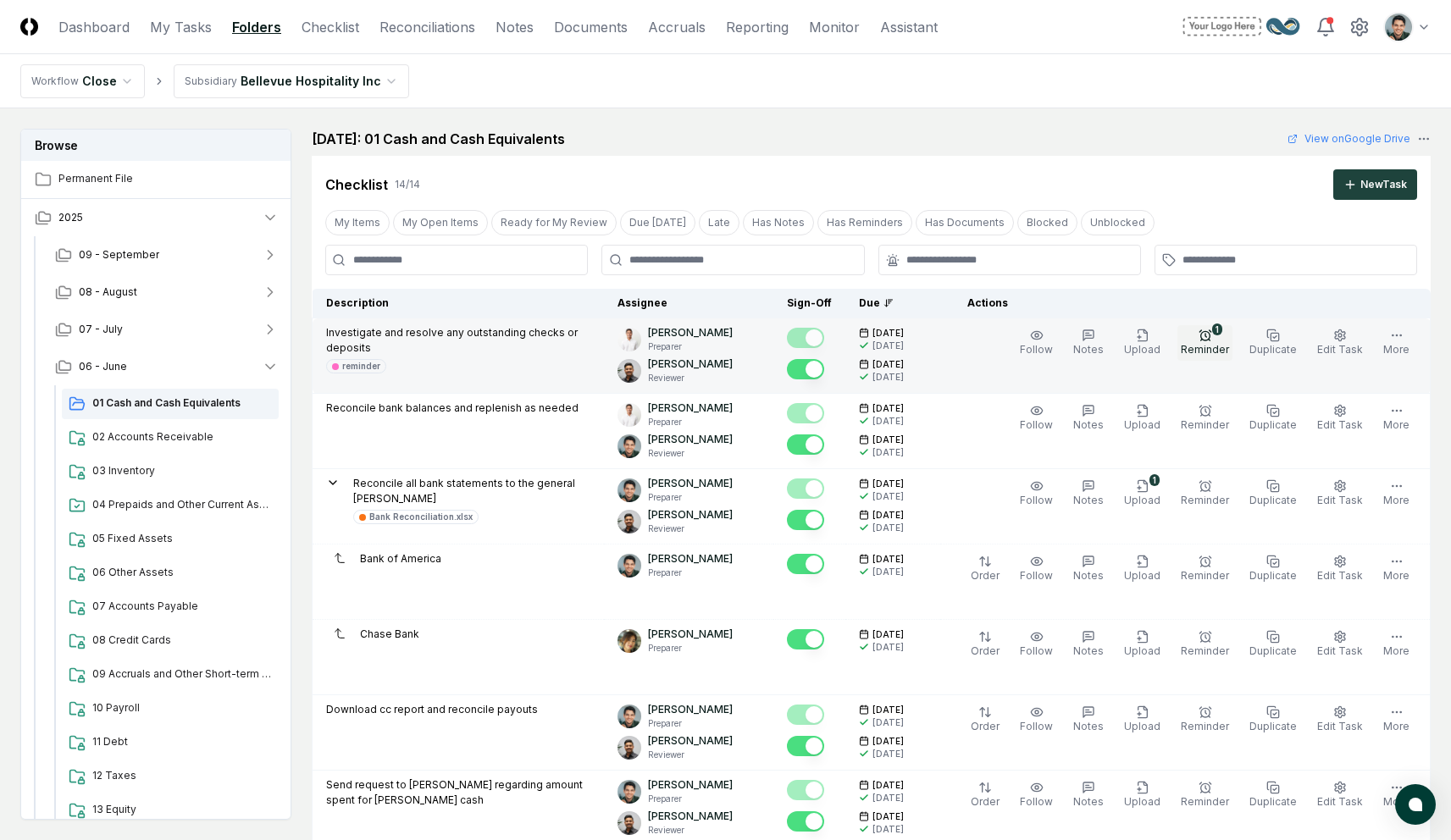
click at [1205, 340] on button "1 Reminder" at bounding box center [1205, 343] width 55 height 36
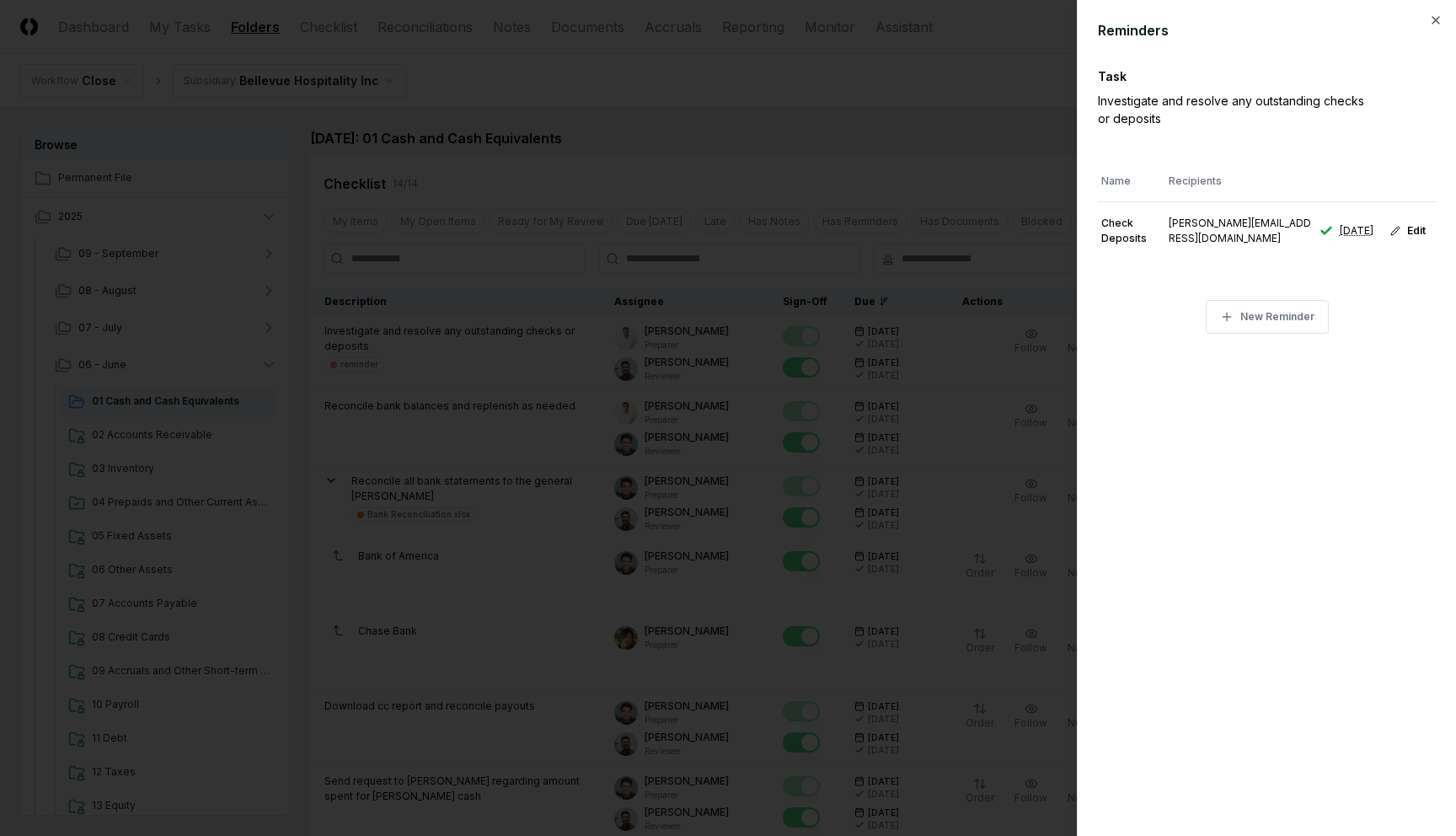
click at [1251, 111] on div "Investigate and resolve any outstanding checks or deposits" at bounding box center [1236, 110] width 278 height 36
click at [1421, 232] on button "Edit" at bounding box center [1408, 231] width 56 height 30
type textarea "*"
type input "**********"
type input "**"
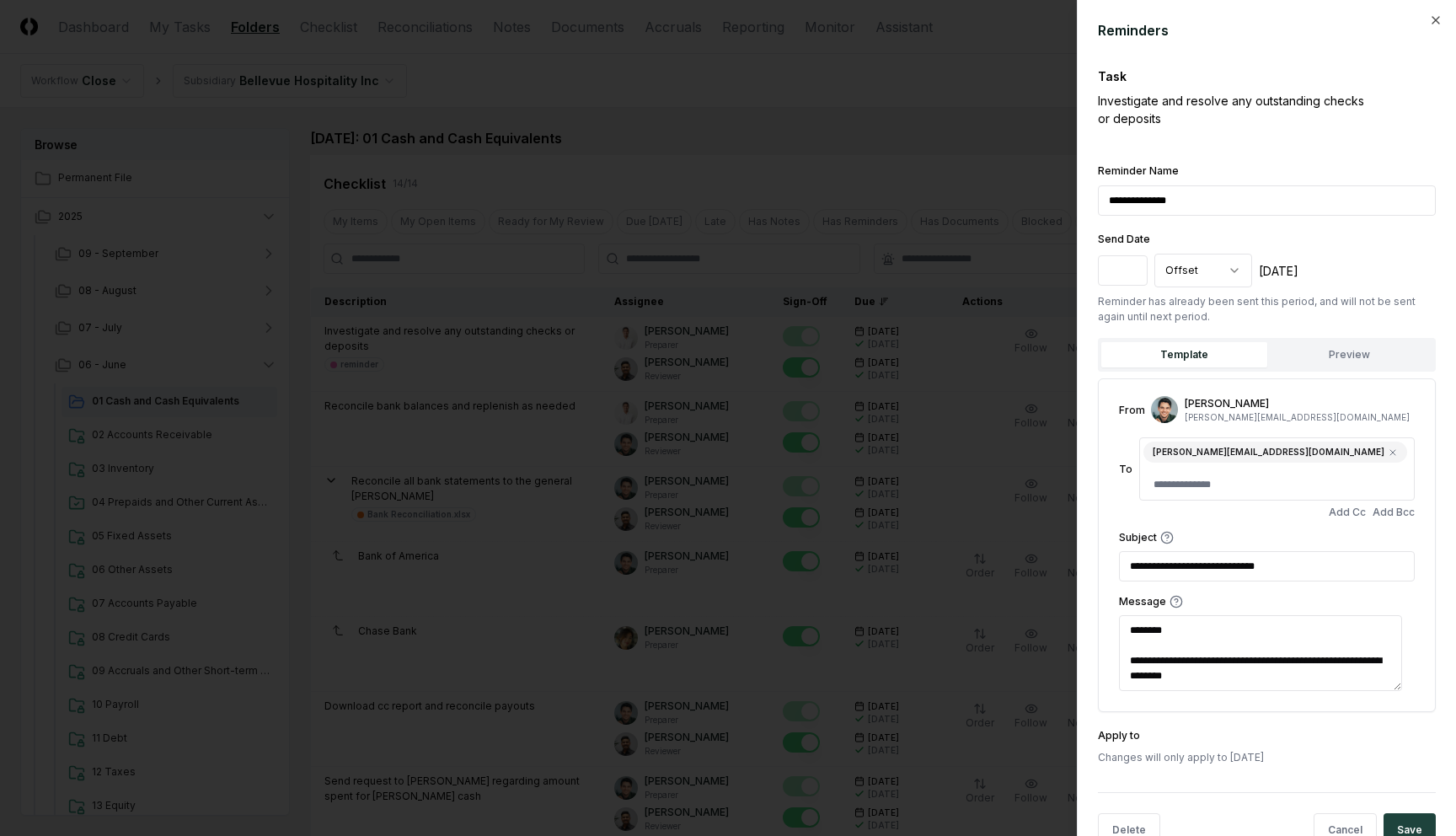
click at [736, 177] on div at bounding box center [728, 418] width 1456 height 836
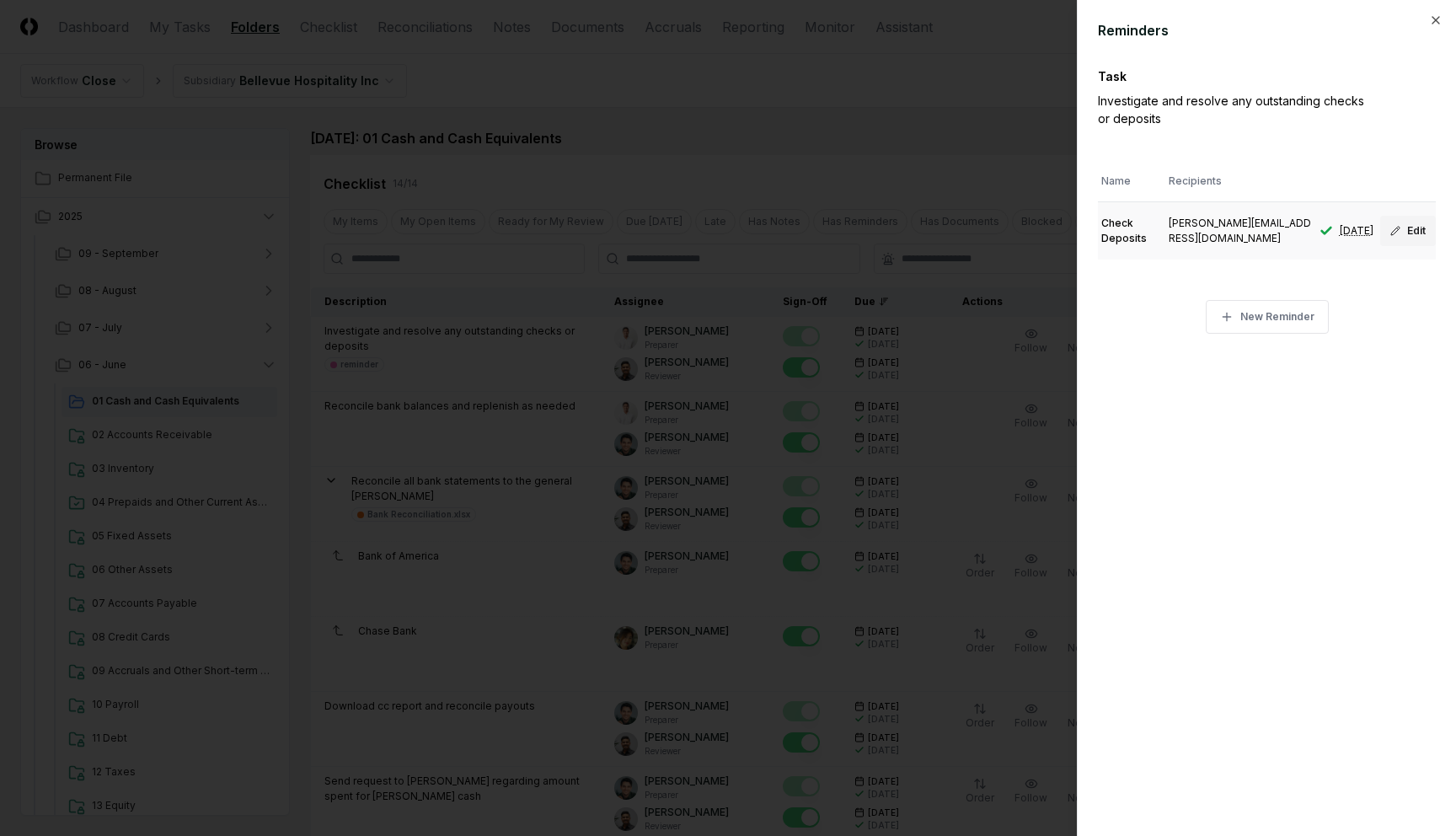
click at [1409, 231] on button "Edit" at bounding box center [1408, 231] width 56 height 30
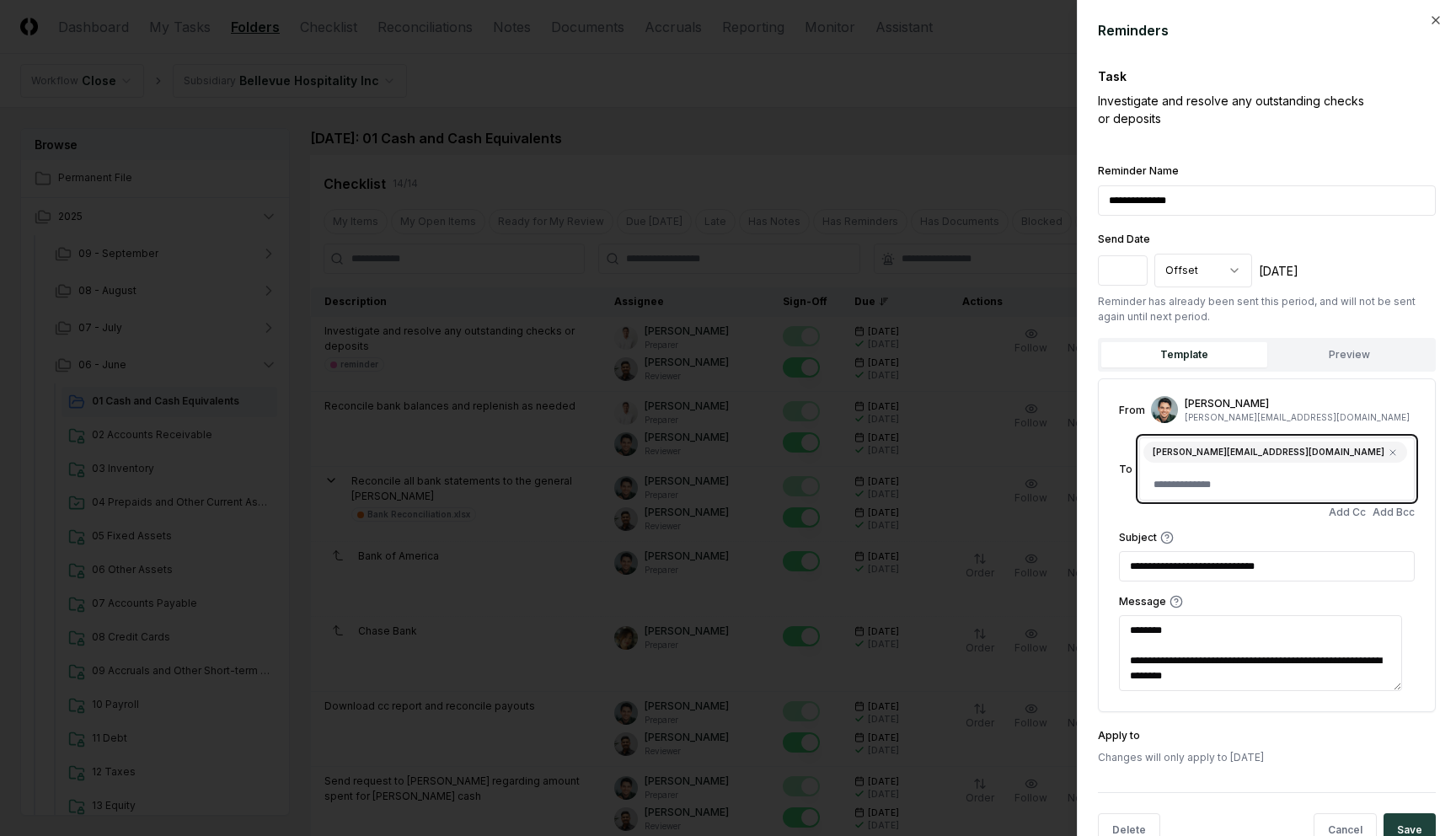
click at [1300, 469] on input at bounding box center [1277, 484] width 267 height 30
click at [862, 125] on div at bounding box center [728, 418] width 1456 height 836
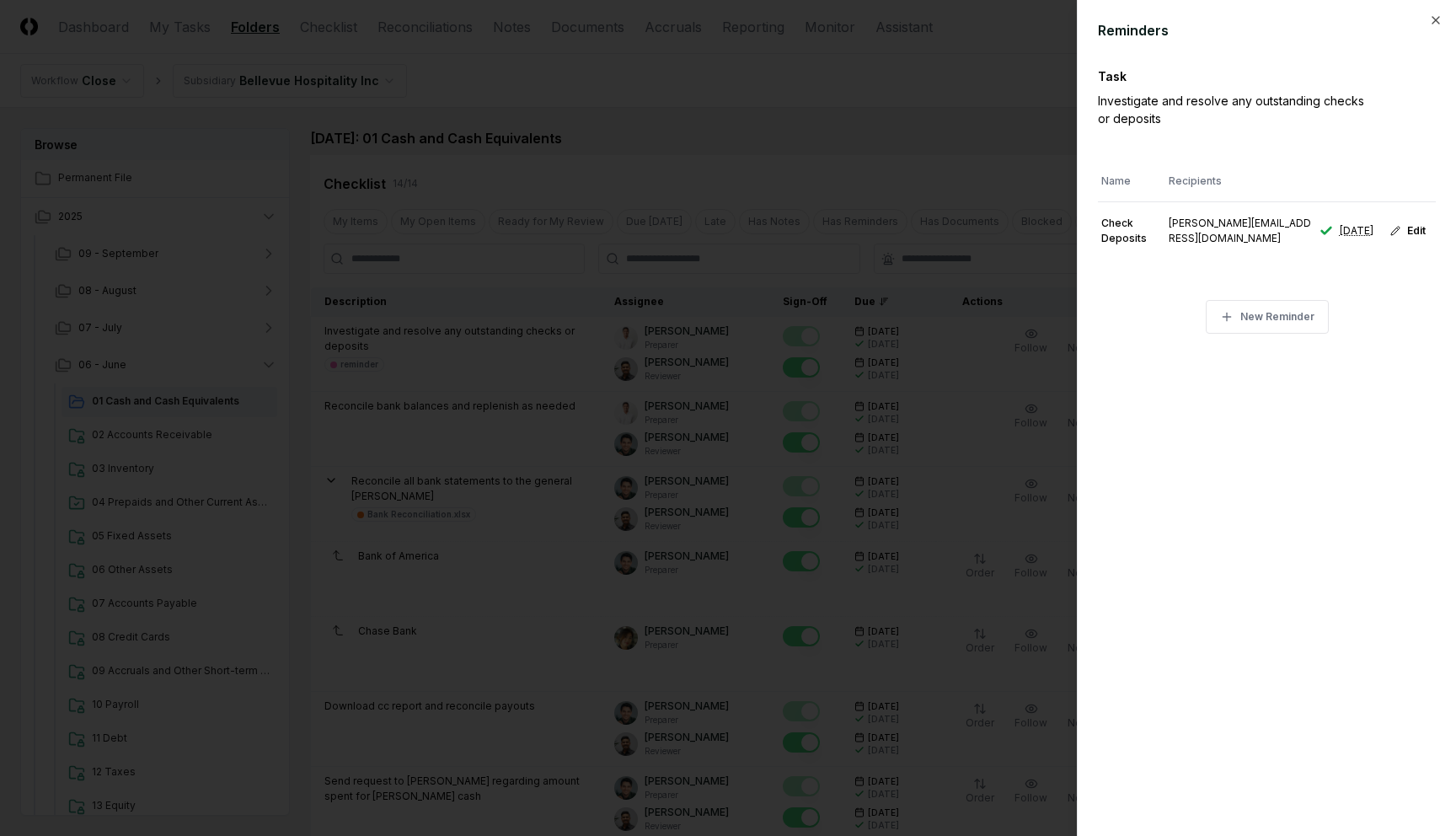
click at [857, 133] on div at bounding box center [728, 418] width 1456 height 836
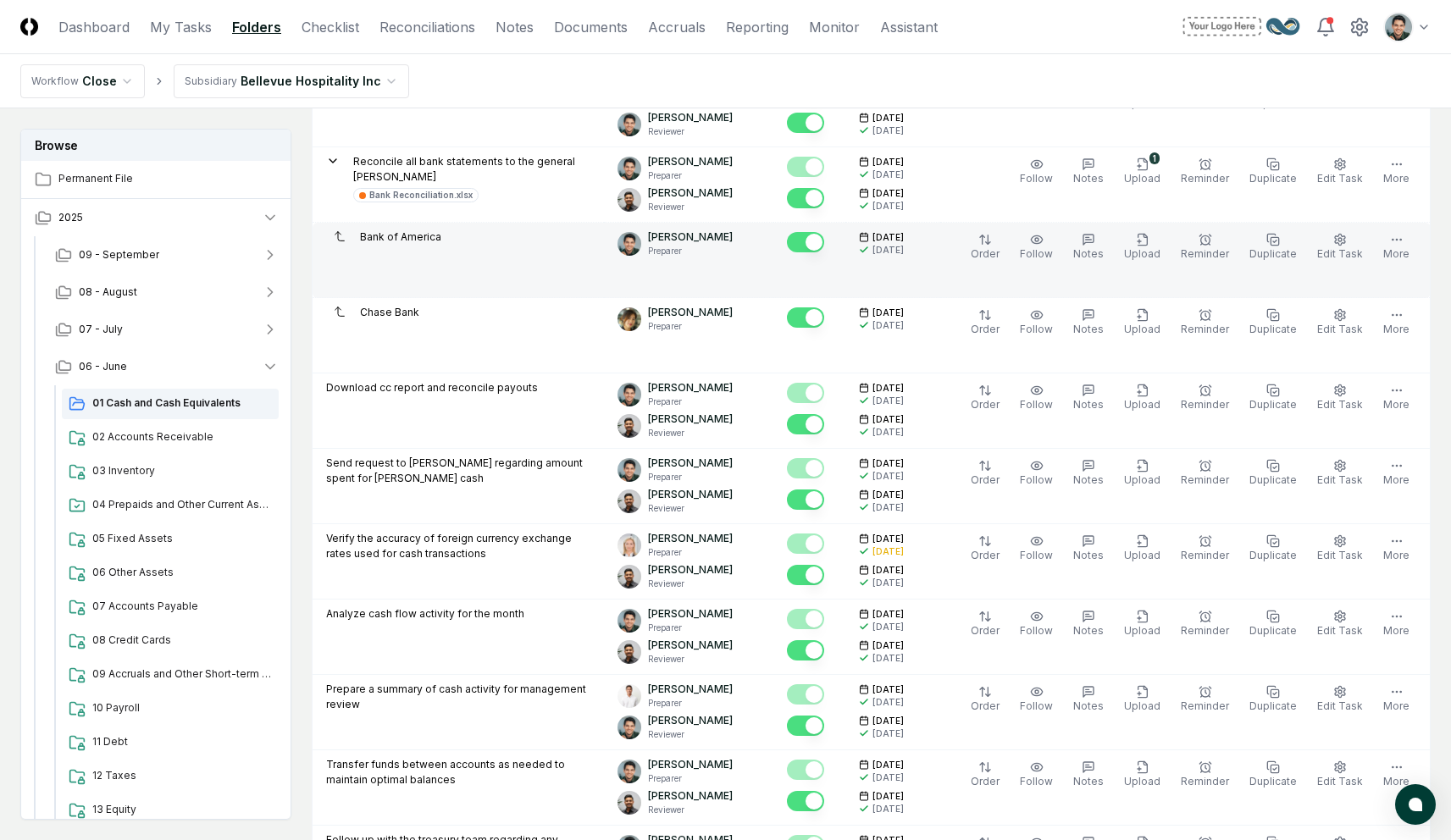
scroll to position [64, 0]
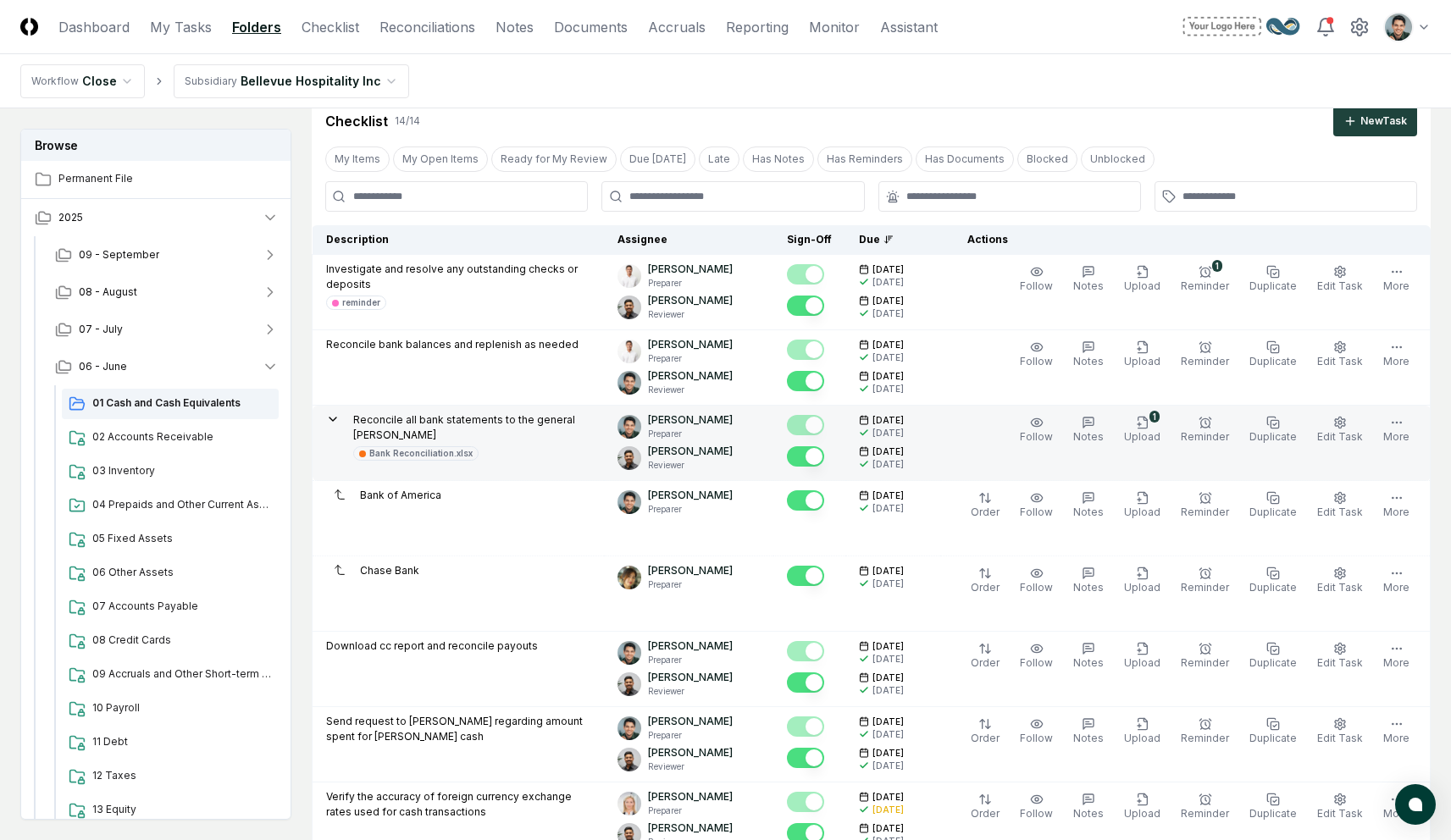
click at [462, 417] on p "Reconcile all bank statements to the general [PERSON_NAME]" at bounding box center [471, 428] width 237 height 31
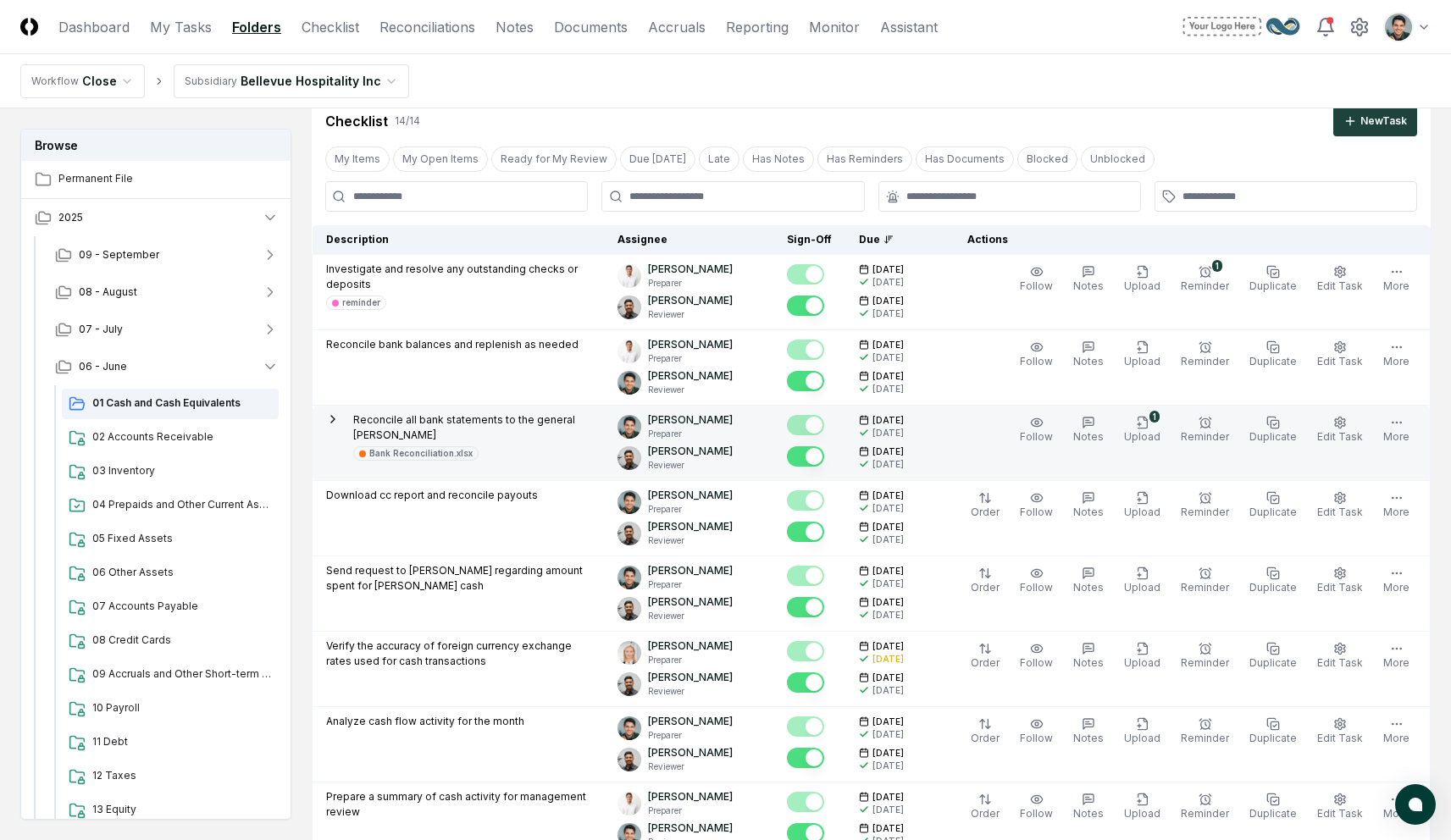
click at [488, 418] on p "Reconcile all bank statements to the general [PERSON_NAME]" at bounding box center [471, 428] width 237 height 31
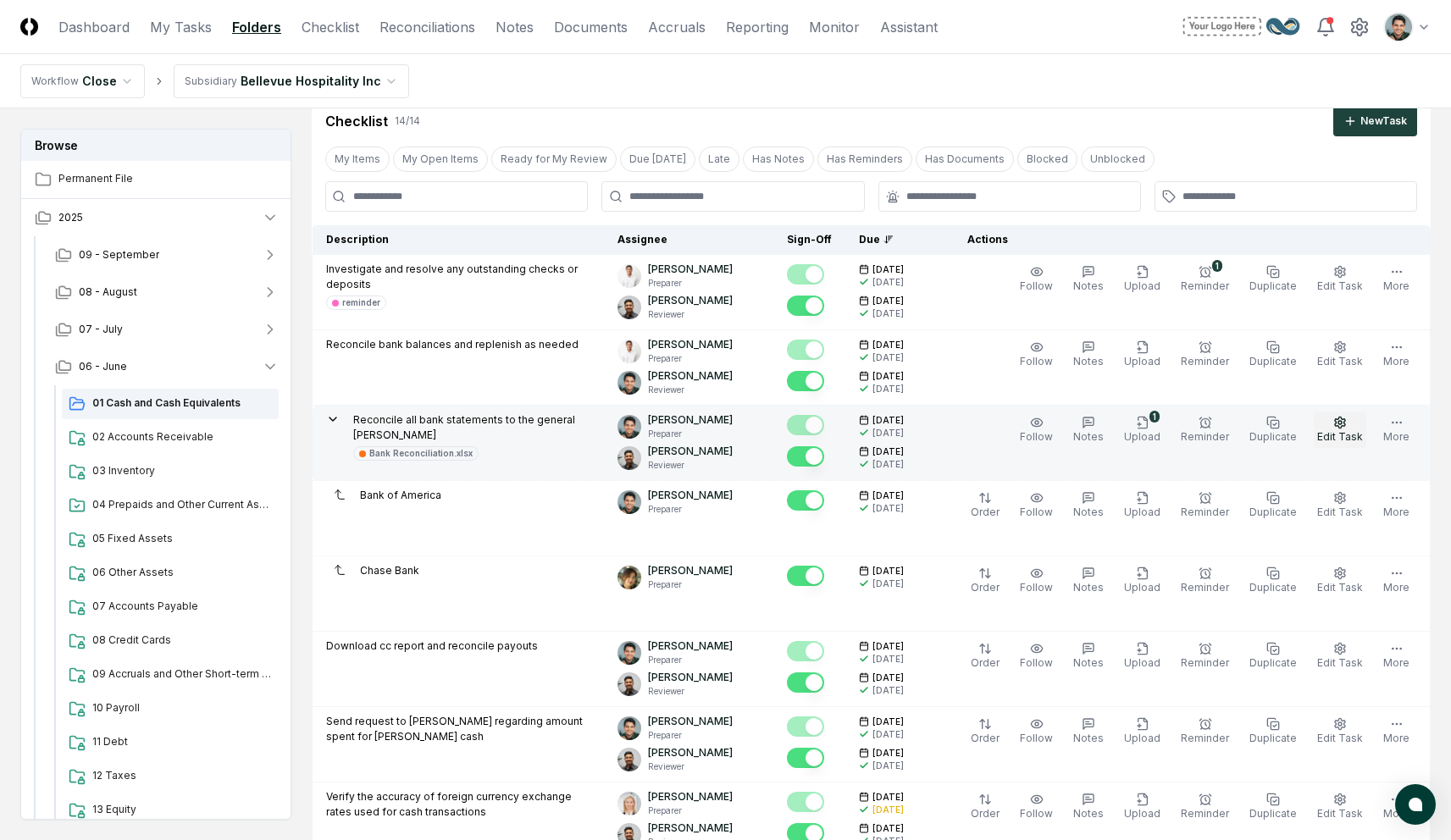
click at [1349, 432] on span "Edit Task" at bounding box center [1340, 437] width 46 height 13
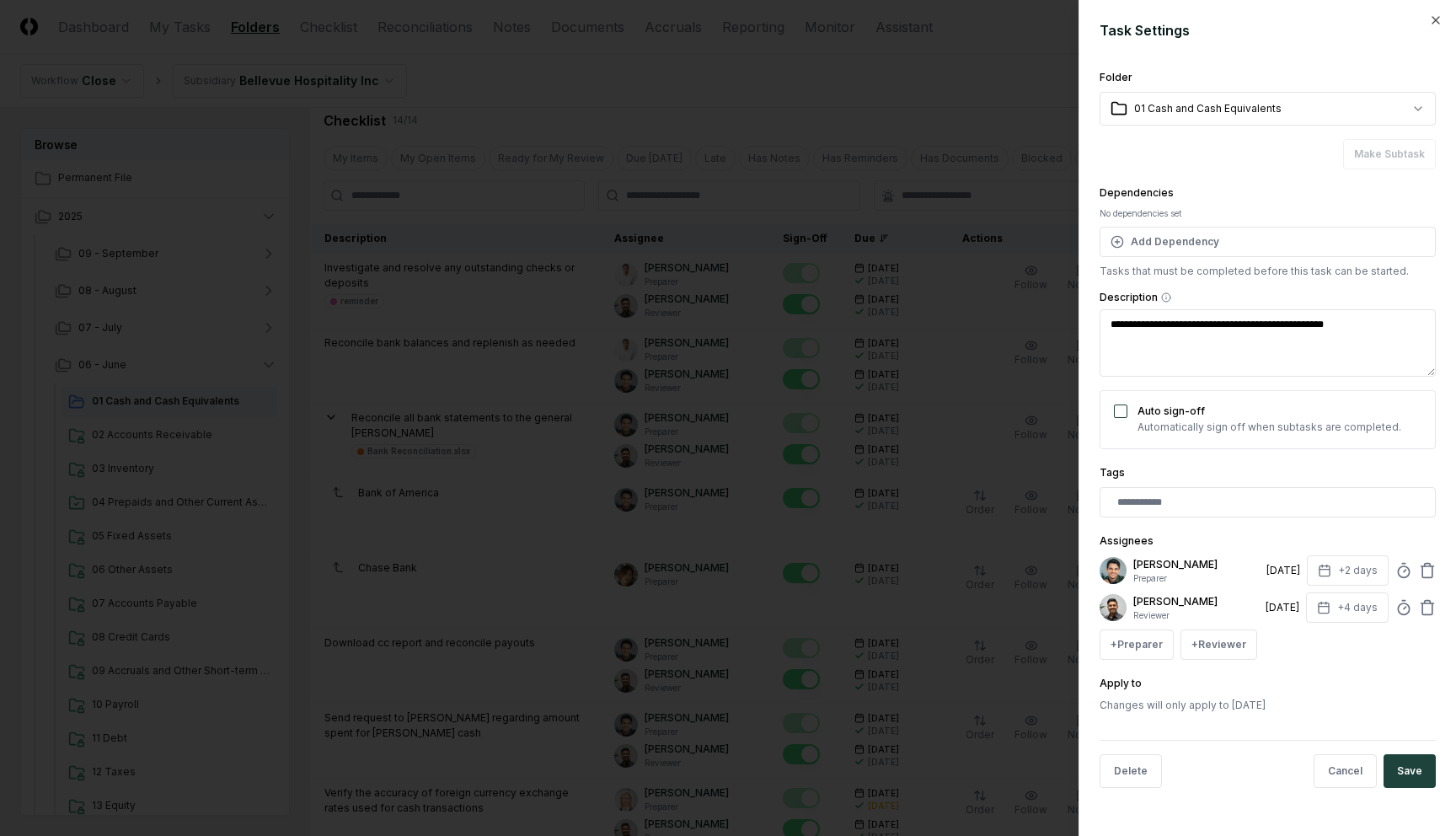
click at [1199, 223] on div "No dependencies set Add Dependency" at bounding box center [1268, 232] width 336 height 50
click at [1198, 232] on button "Add Dependency" at bounding box center [1268, 242] width 336 height 30
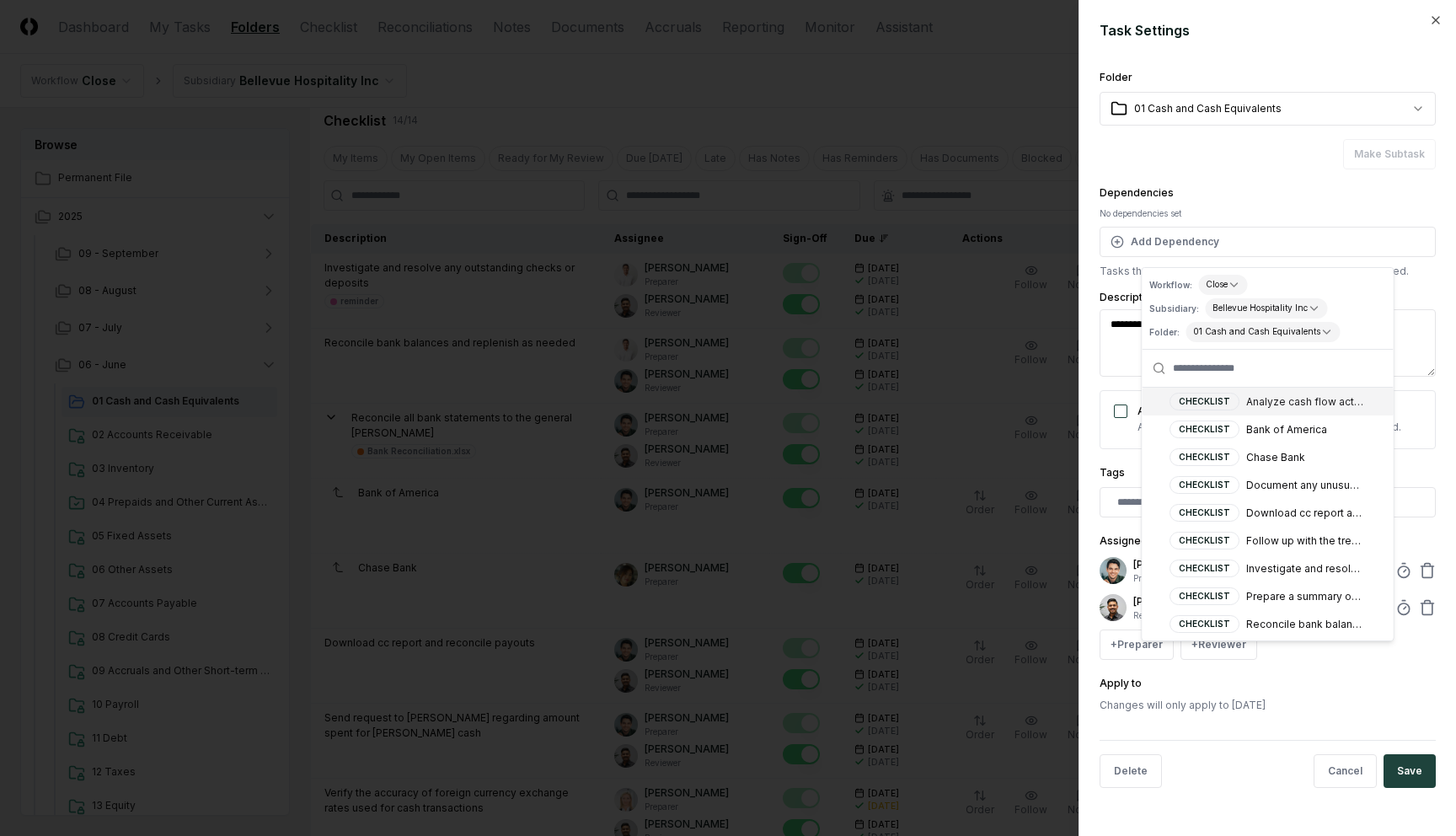
click at [1231, 194] on div "**********" at bounding box center [1268, 231] width 336 height 96
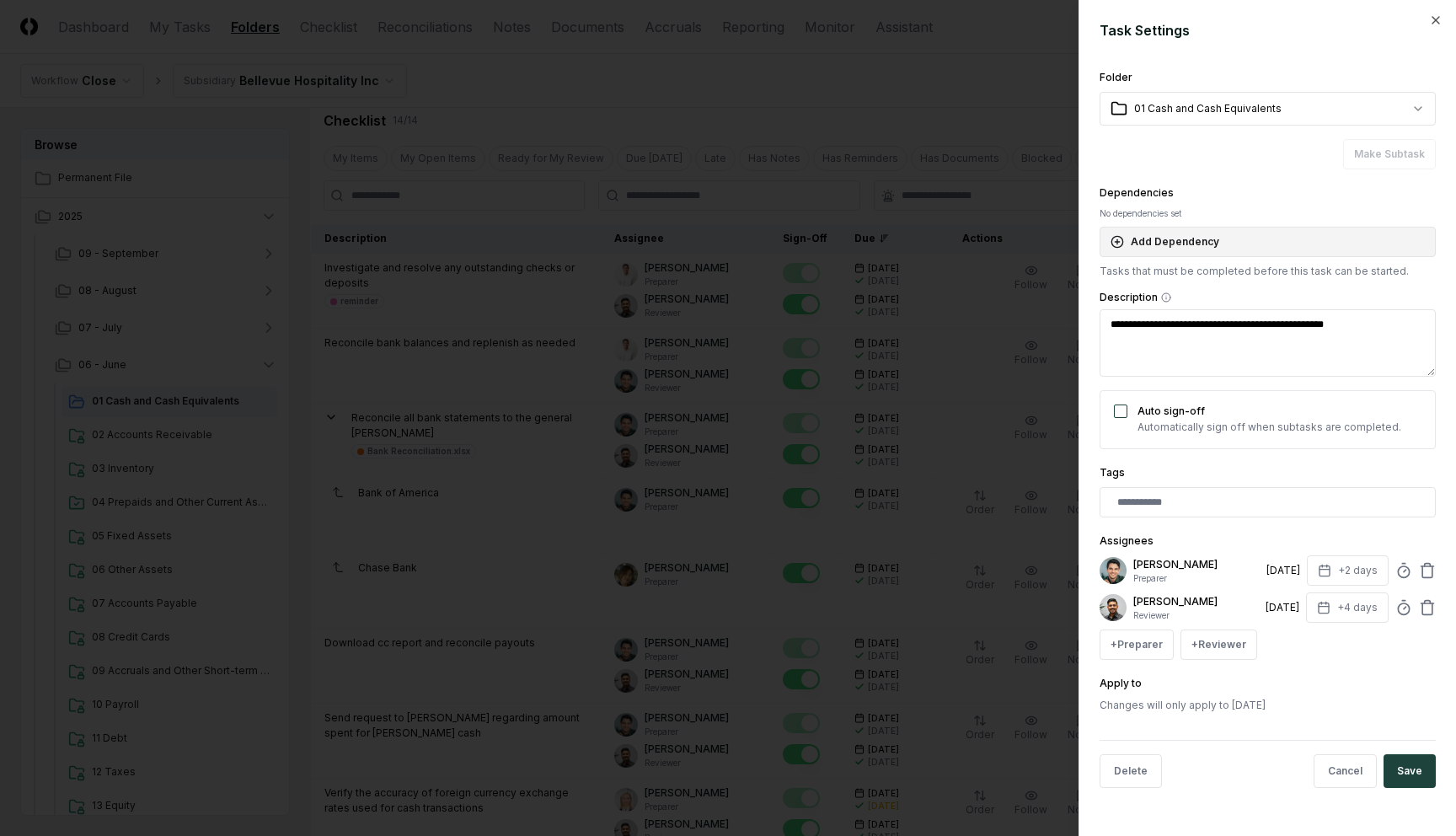
click at [1223, 234] on button "Add Dependency" at bounding box center [1268, 242] width 336 height 30
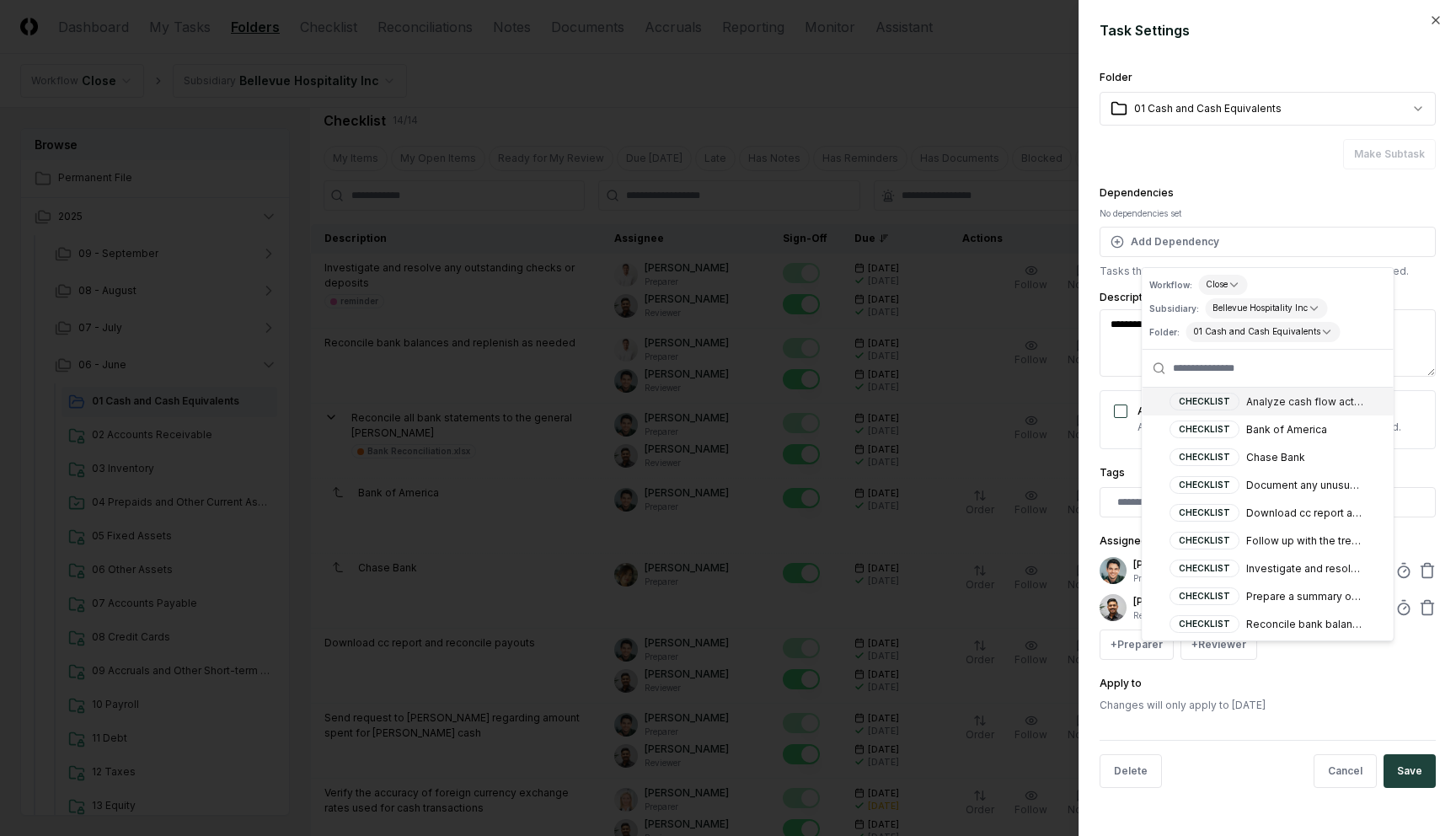
type textarea "*"
click at [906, 231] on div at bounding box center [728, 418] width 1456 height 836
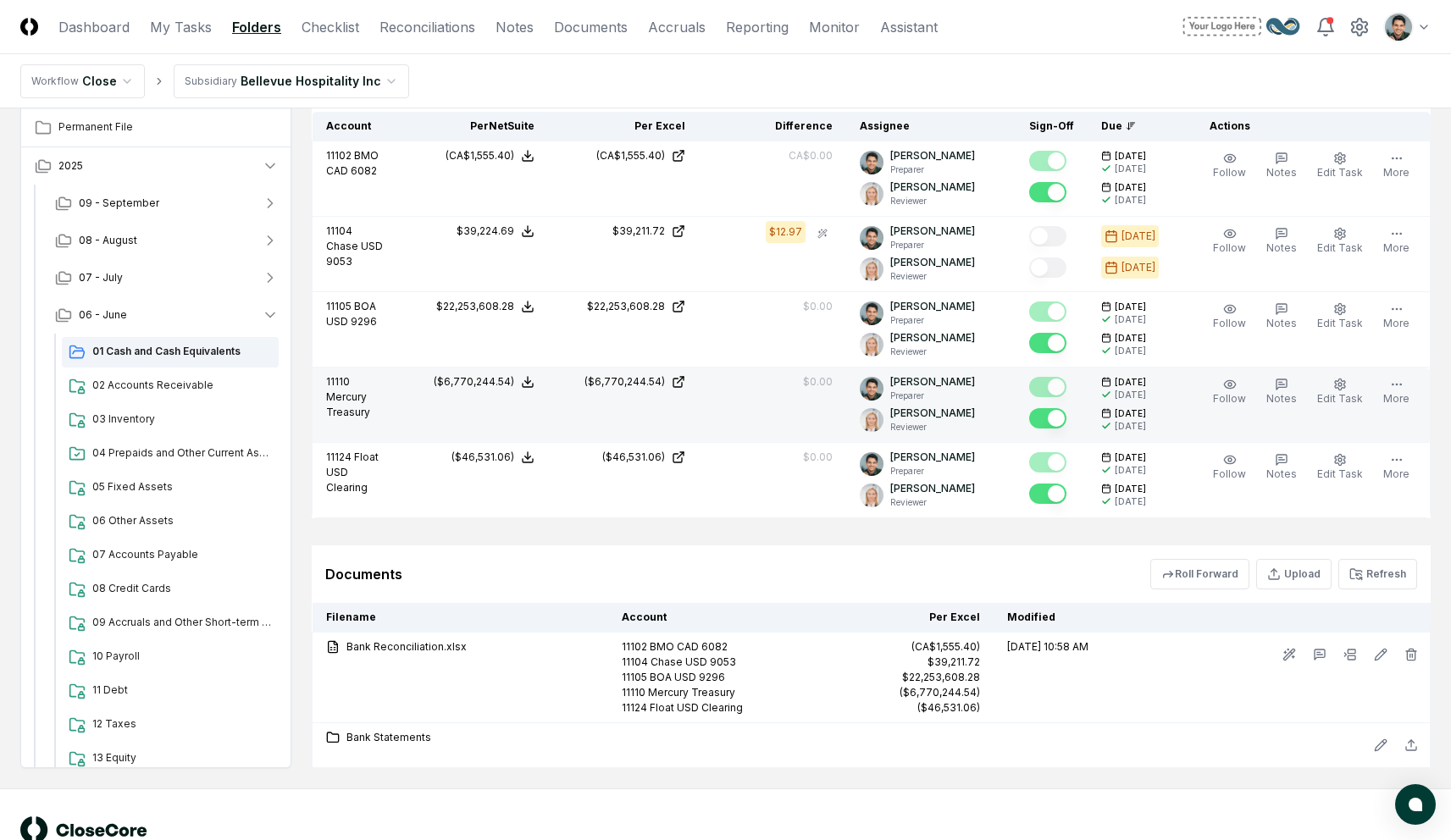
scroll to position [1415, 0]
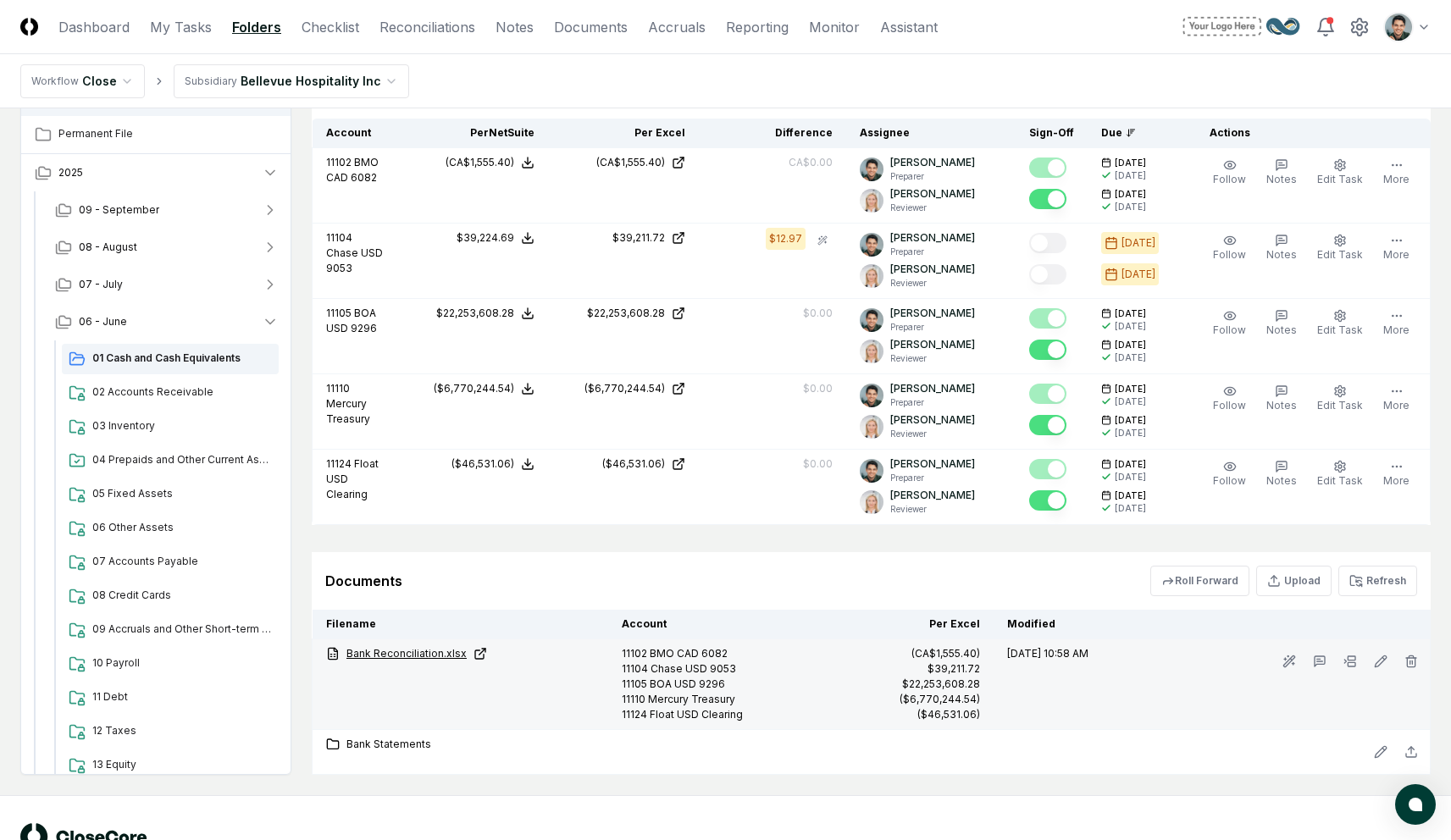
click at [432, 650] on link "Bank Reconciliation.xlsx" at bounding box center [460, 654] width 268 height 15
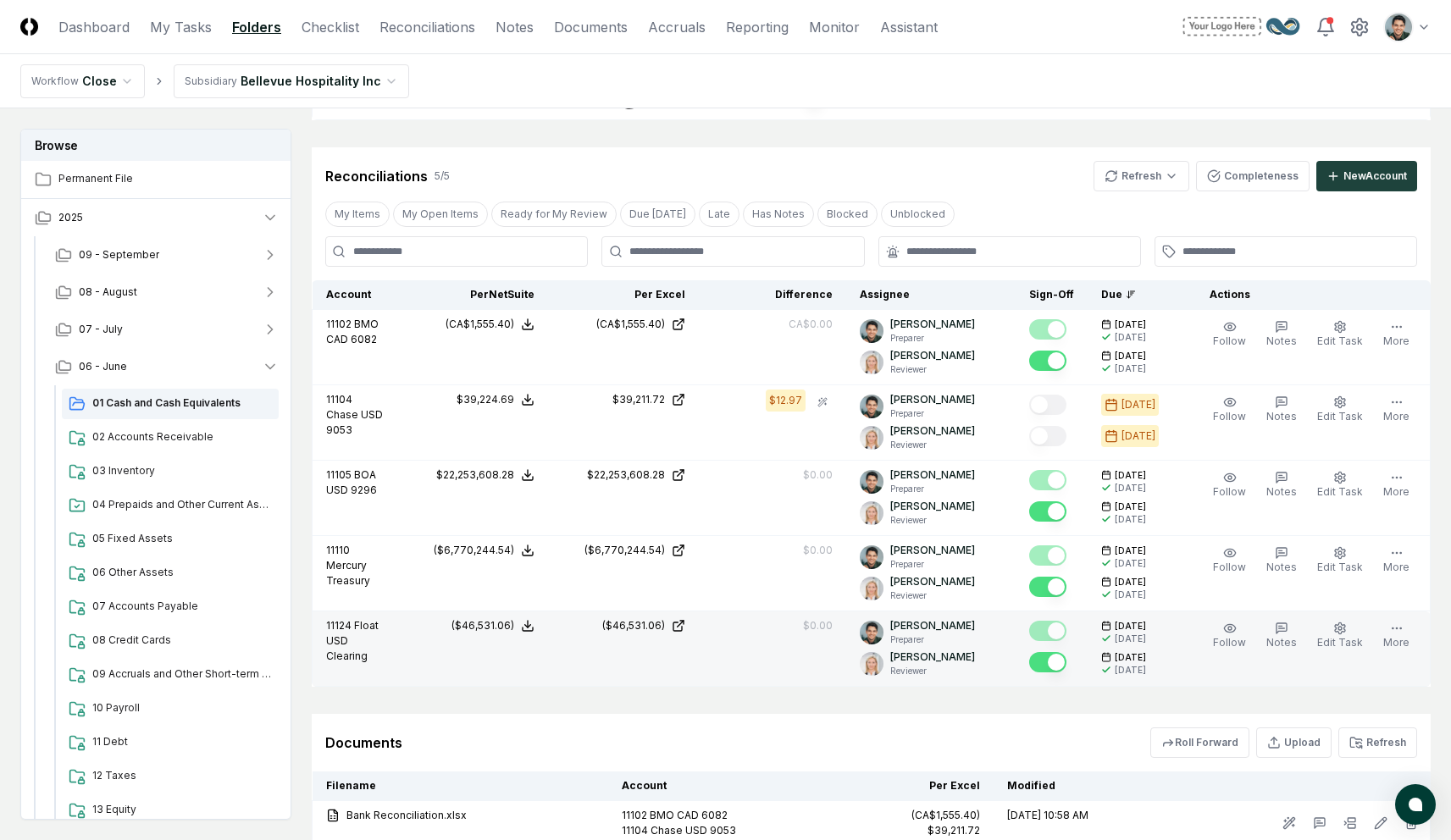
scroll to position [1408, 0]
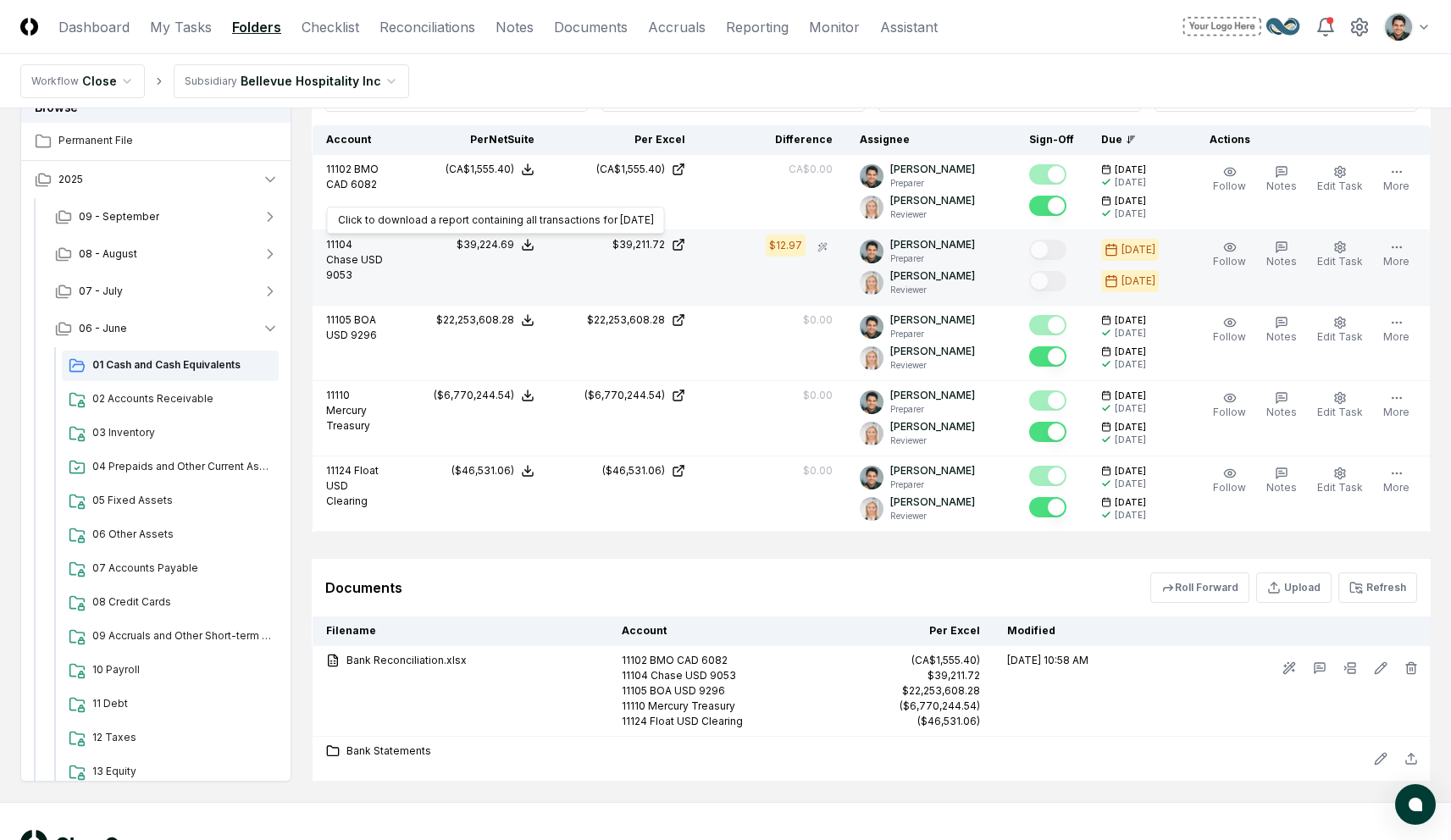
click at [533, 245] on icon at bounding box center [528, 245] width 14 height 14
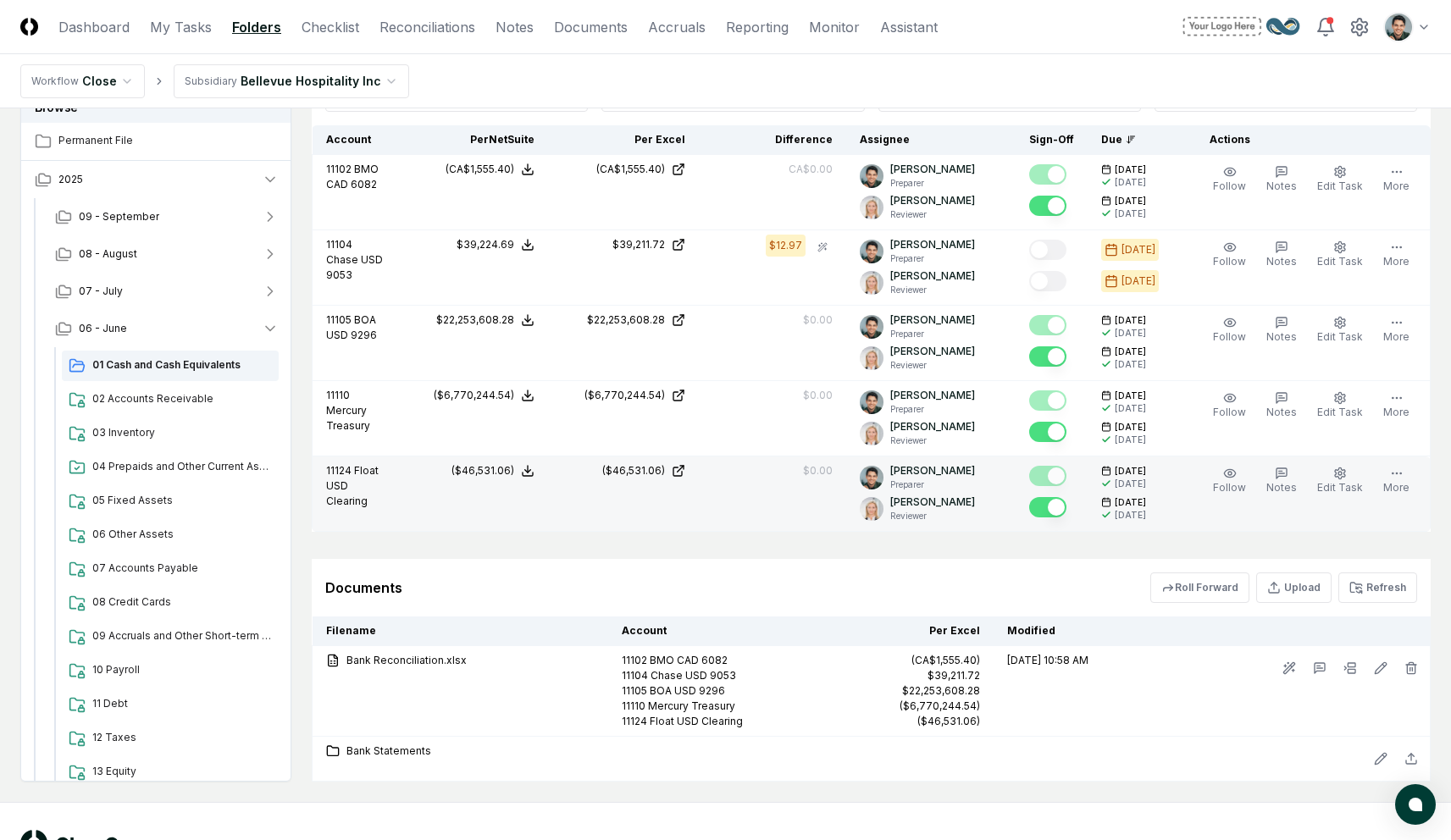
scroll to position [1445, 0]
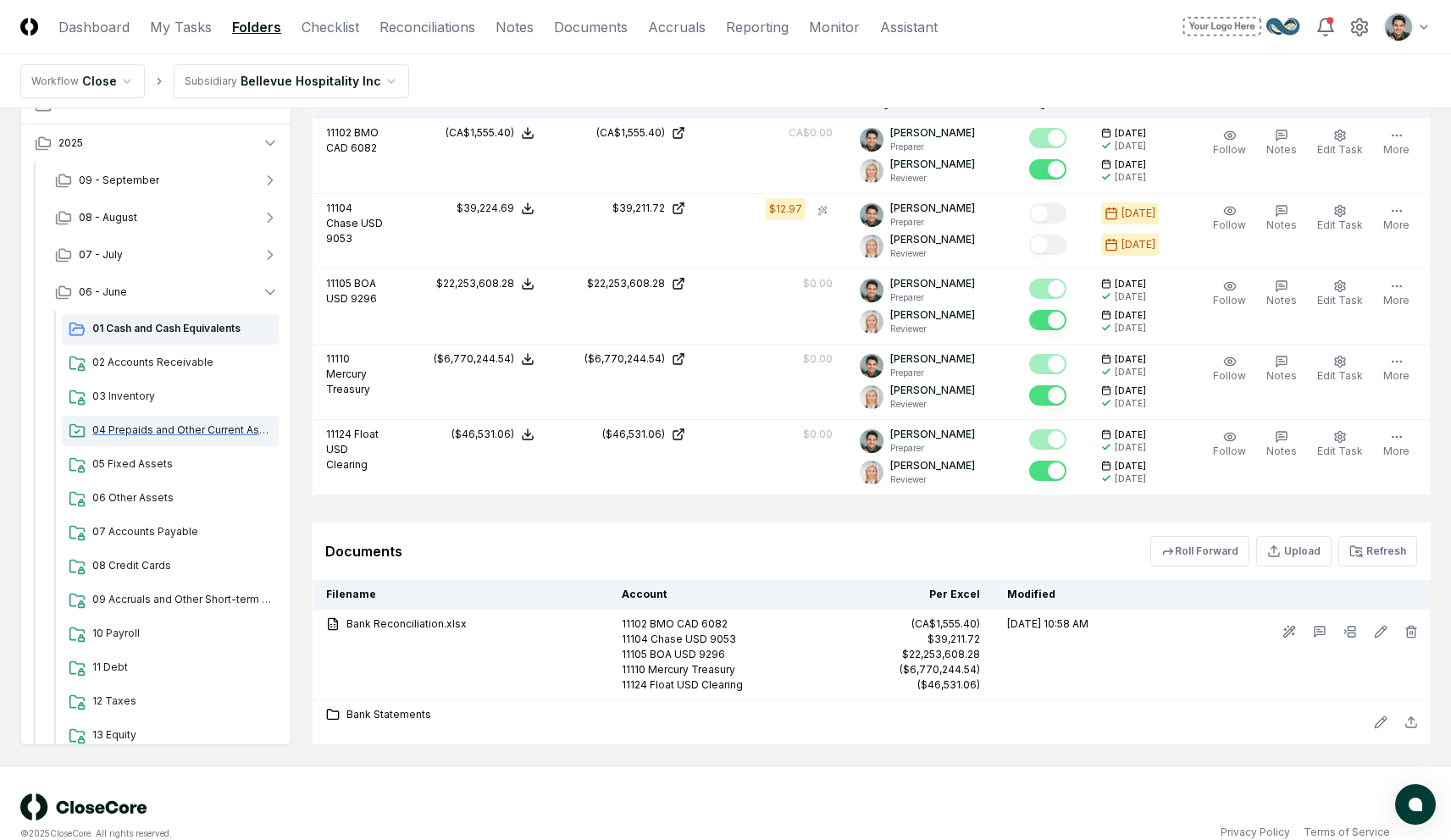
click at [139, 420] on div "04 Prepaids and Other Current Assets" at bounding box center [170, 431] width 217 height 31
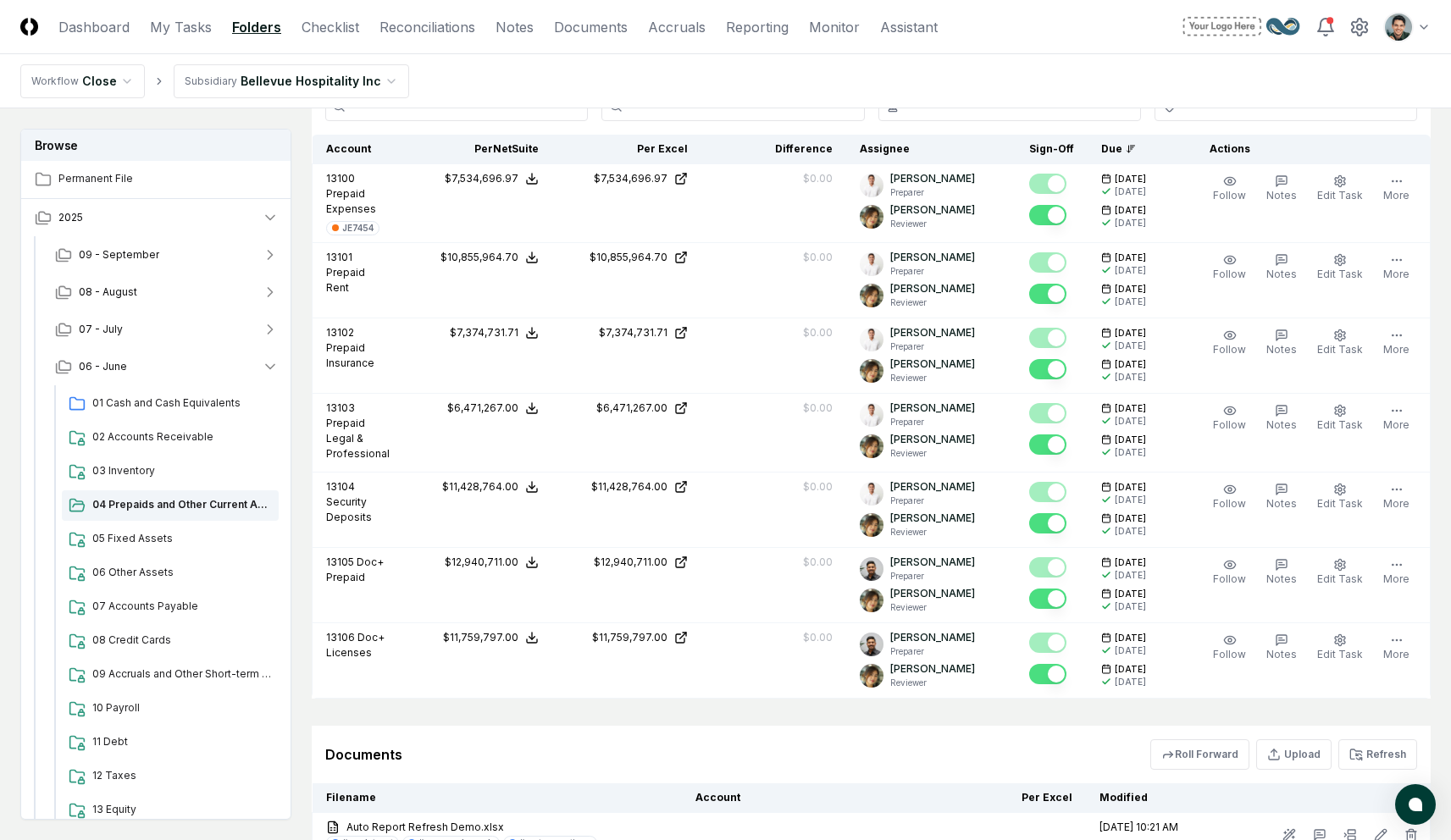
scroll to position [860, 0]
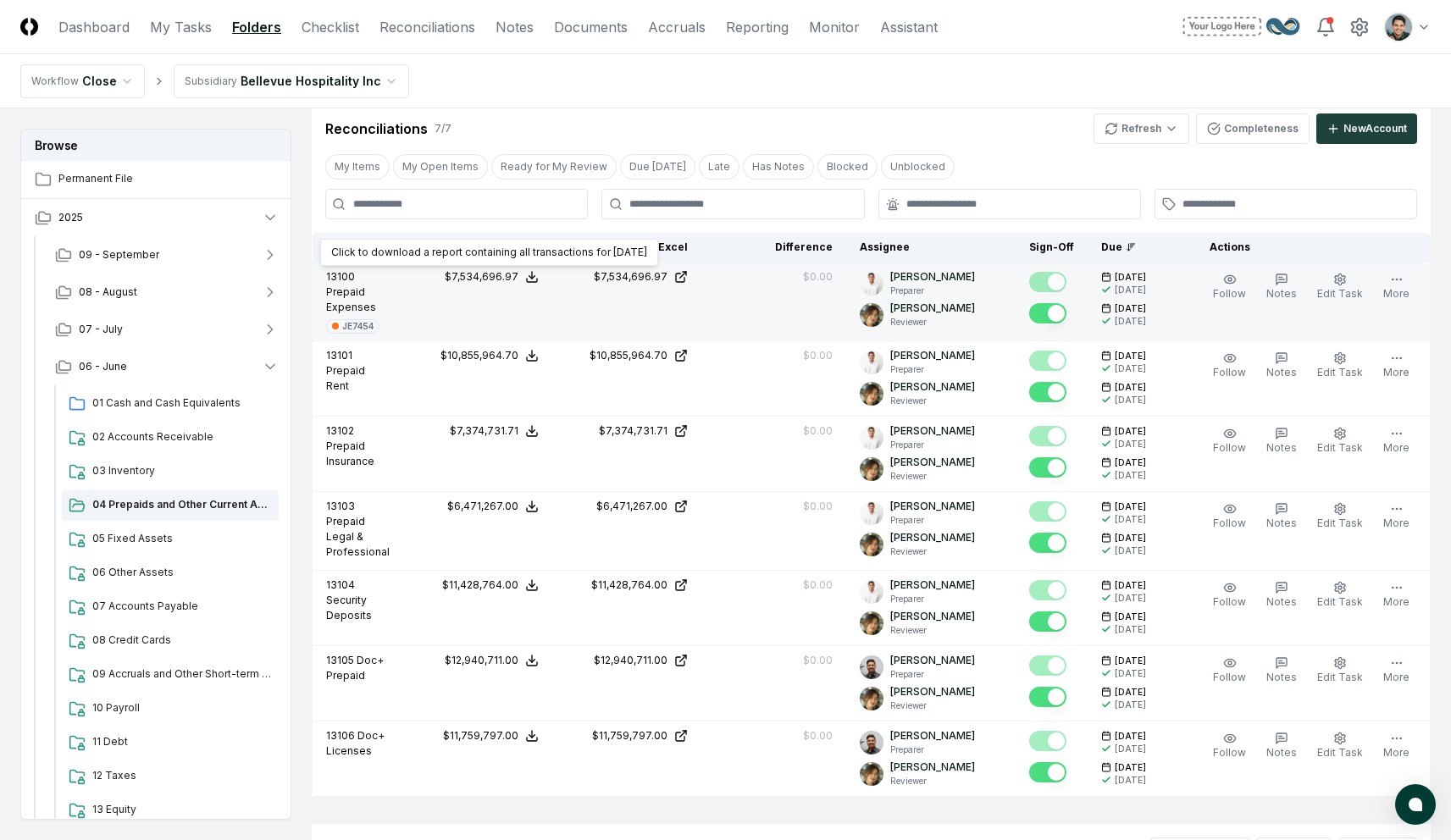
click at [532, 278] on line at bounding box center [532, 275] width 0 height 7
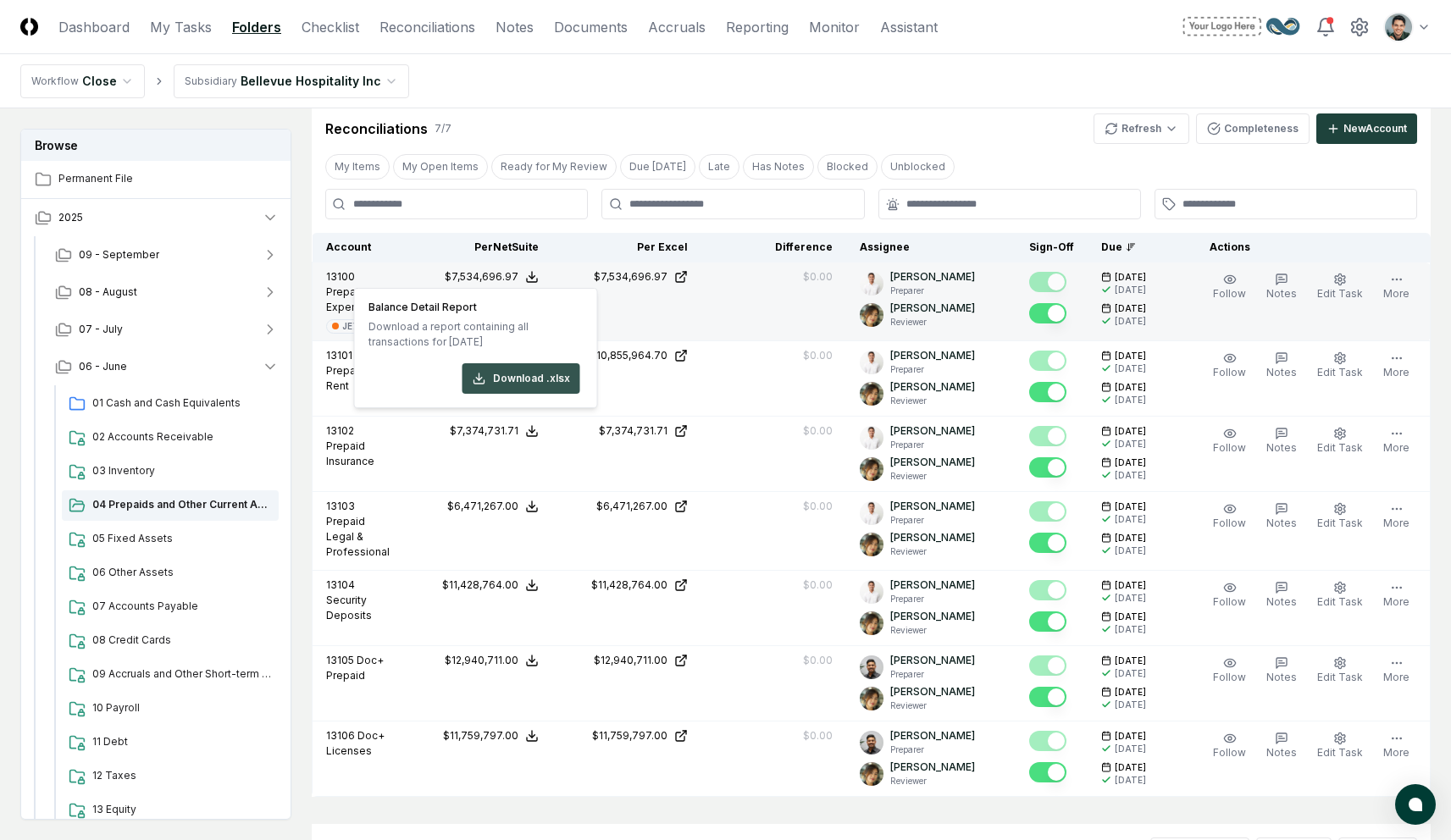
click at [539, 386] on button "Download .xlsx" at bounding box center [521, 379] width 118 height 31
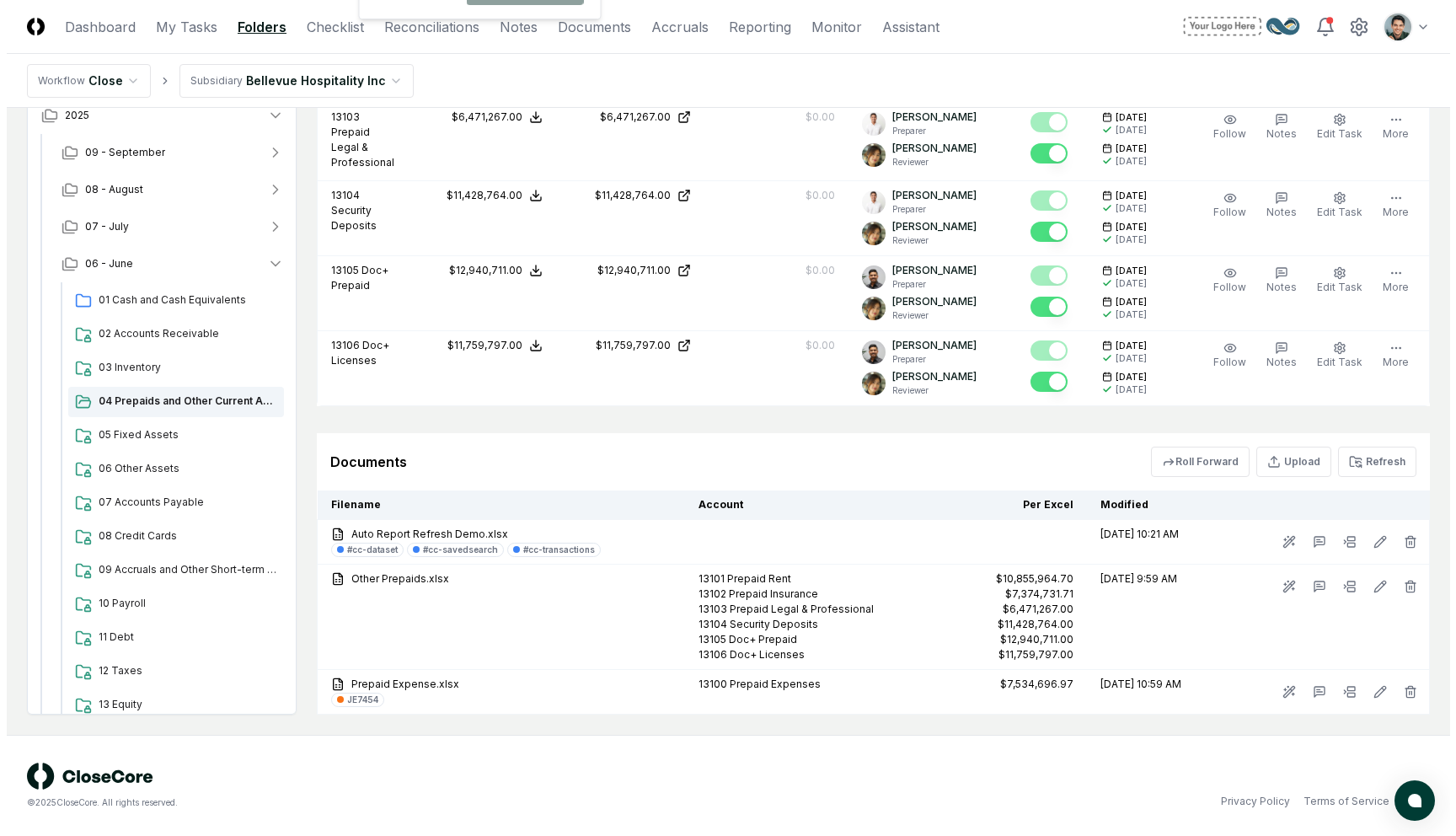
scroll to position [1236, 0]
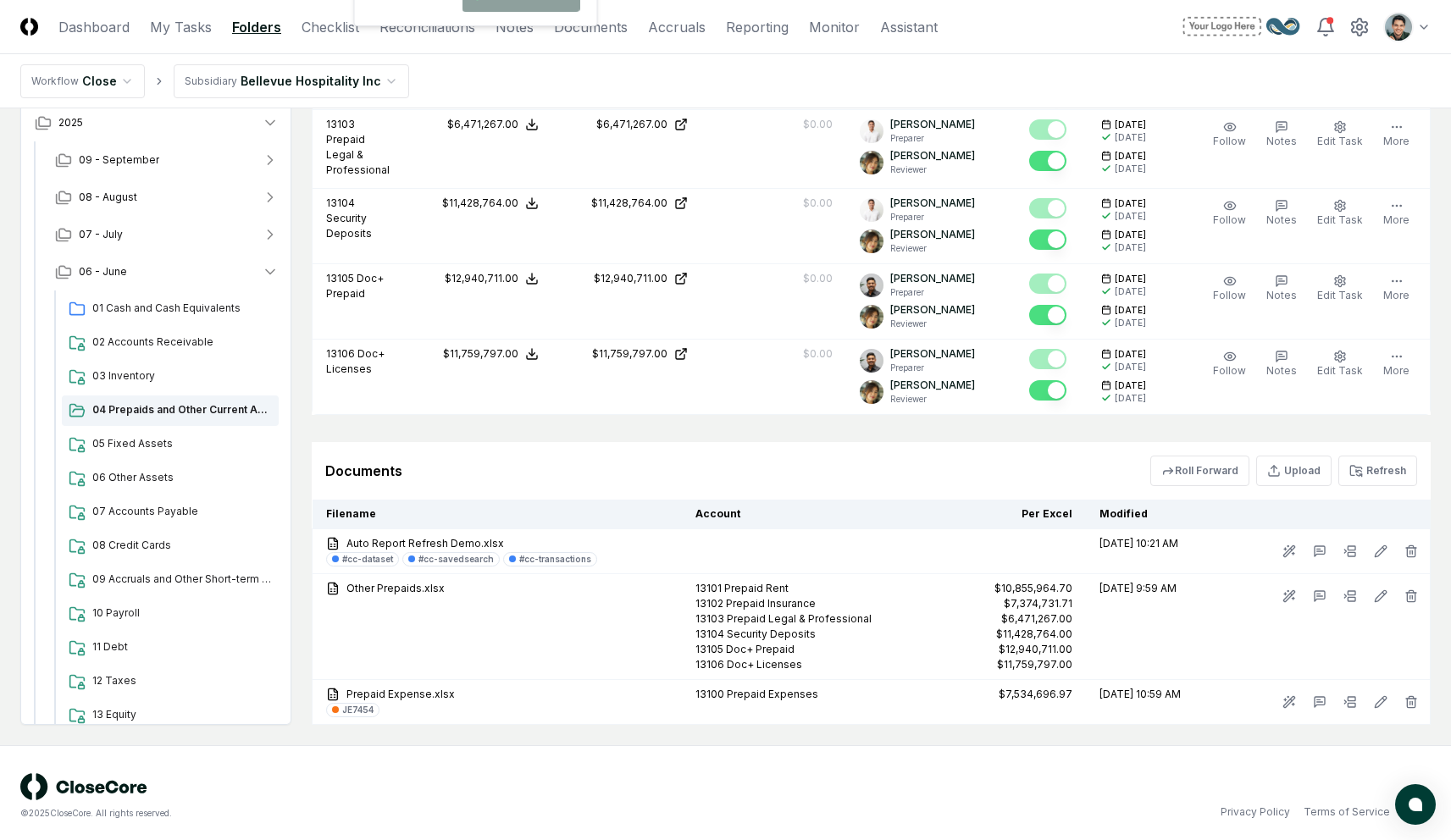
click at [546, 453] on div "Documents Roll Forward Upload Refresh" at bounding box center [871, 471] width 1119 height 58
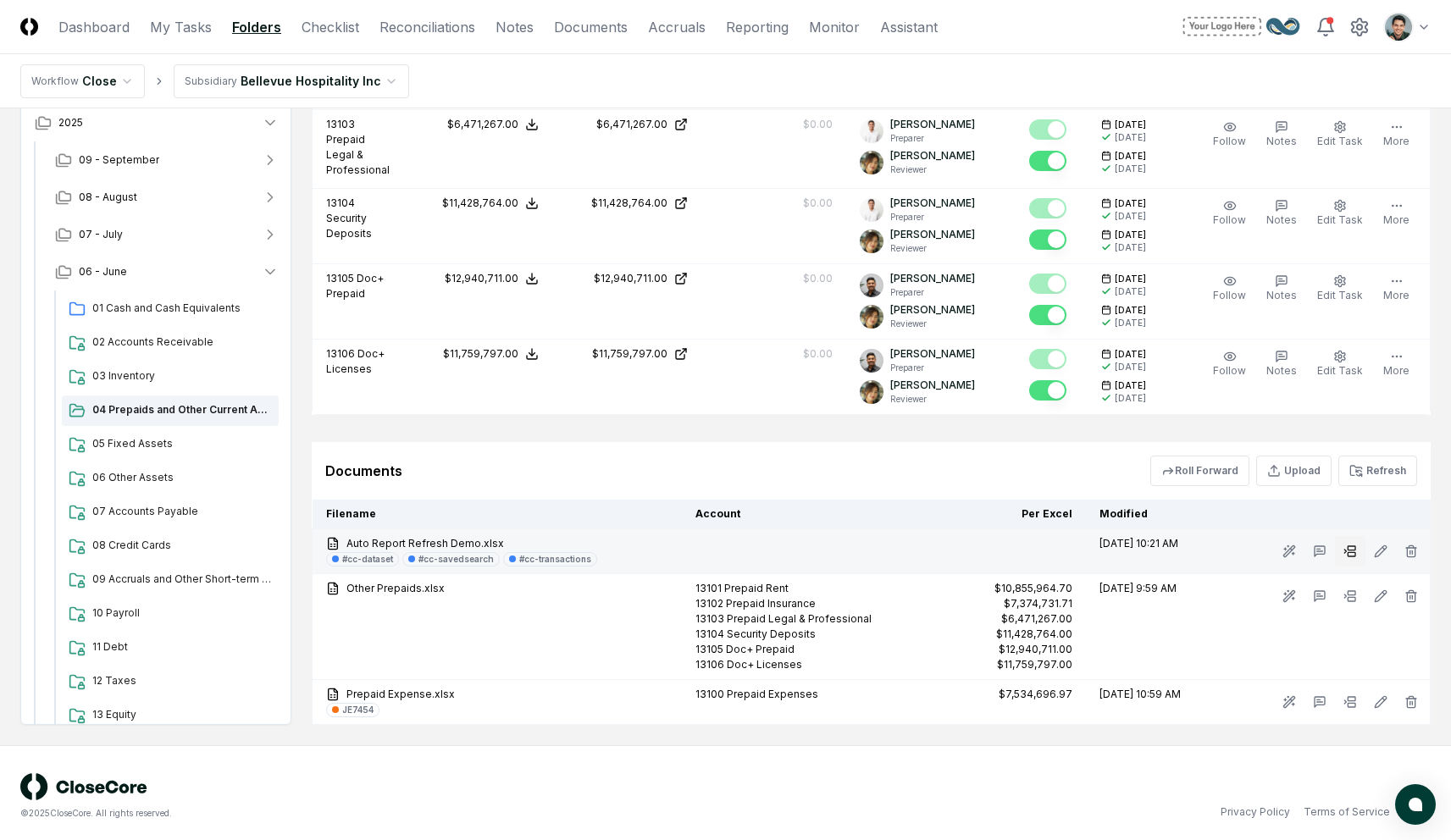
click at [1349, 551] on icon at bounding box center [1350, 551] width 14 height 14
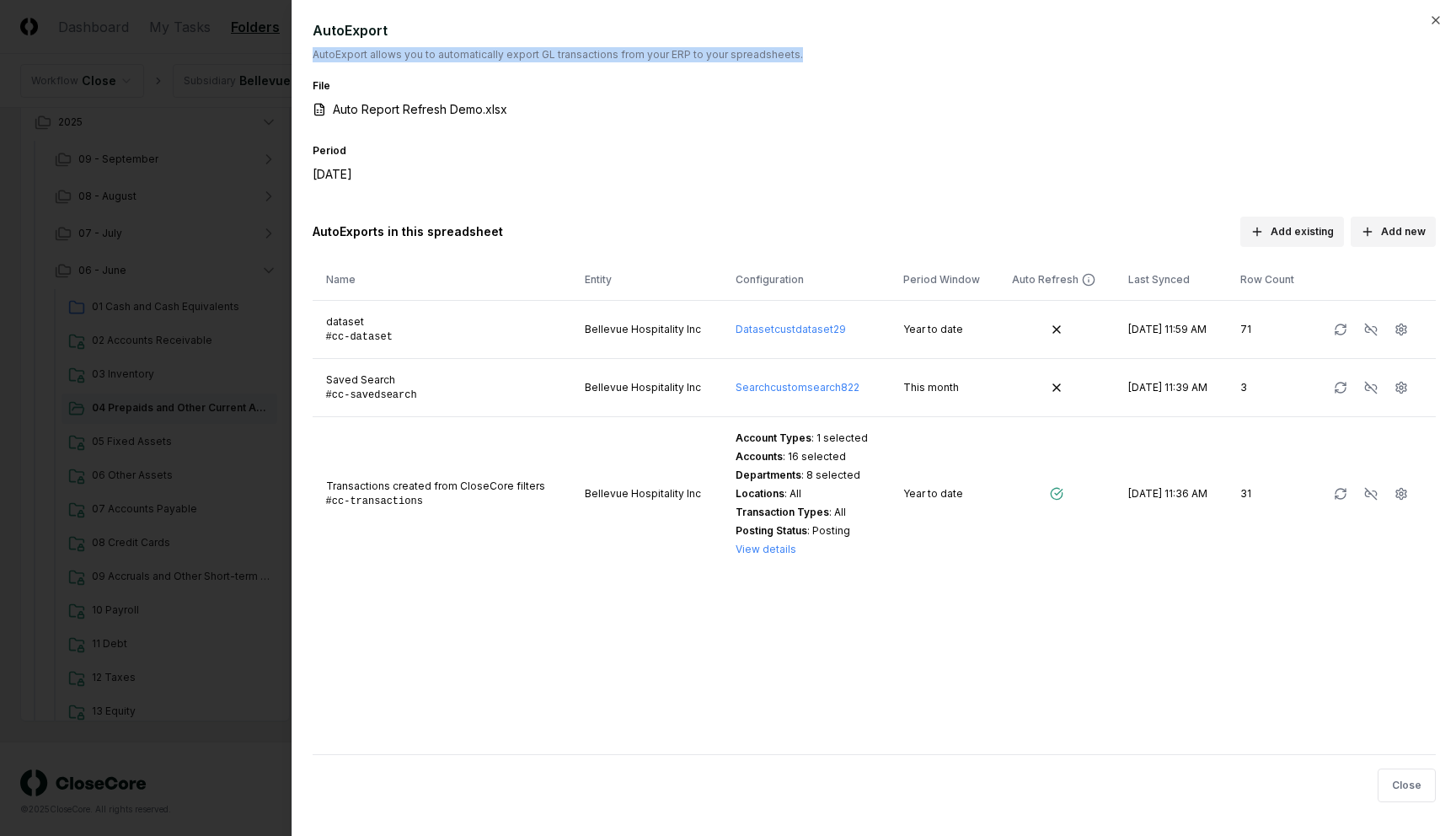
drag, startPoint x: 311, startPoint y: 56, endPoint x: 816, endPoint y: 62, distance: 505.0
click at [816, 62] on div "AutoExport AutoExport allows you to automatically export GL transactions from y…" at bounding box center [874, 418] width 1164 height 836
click at [712, 56] on p "AutoExport allows you to automatically export GL transactions from your ERP to …" at bounding box center [874, 55] width 1123 height 15
click at [1403, 498] on icon "button" at bounding box center [1401, 493] width 10 height 11
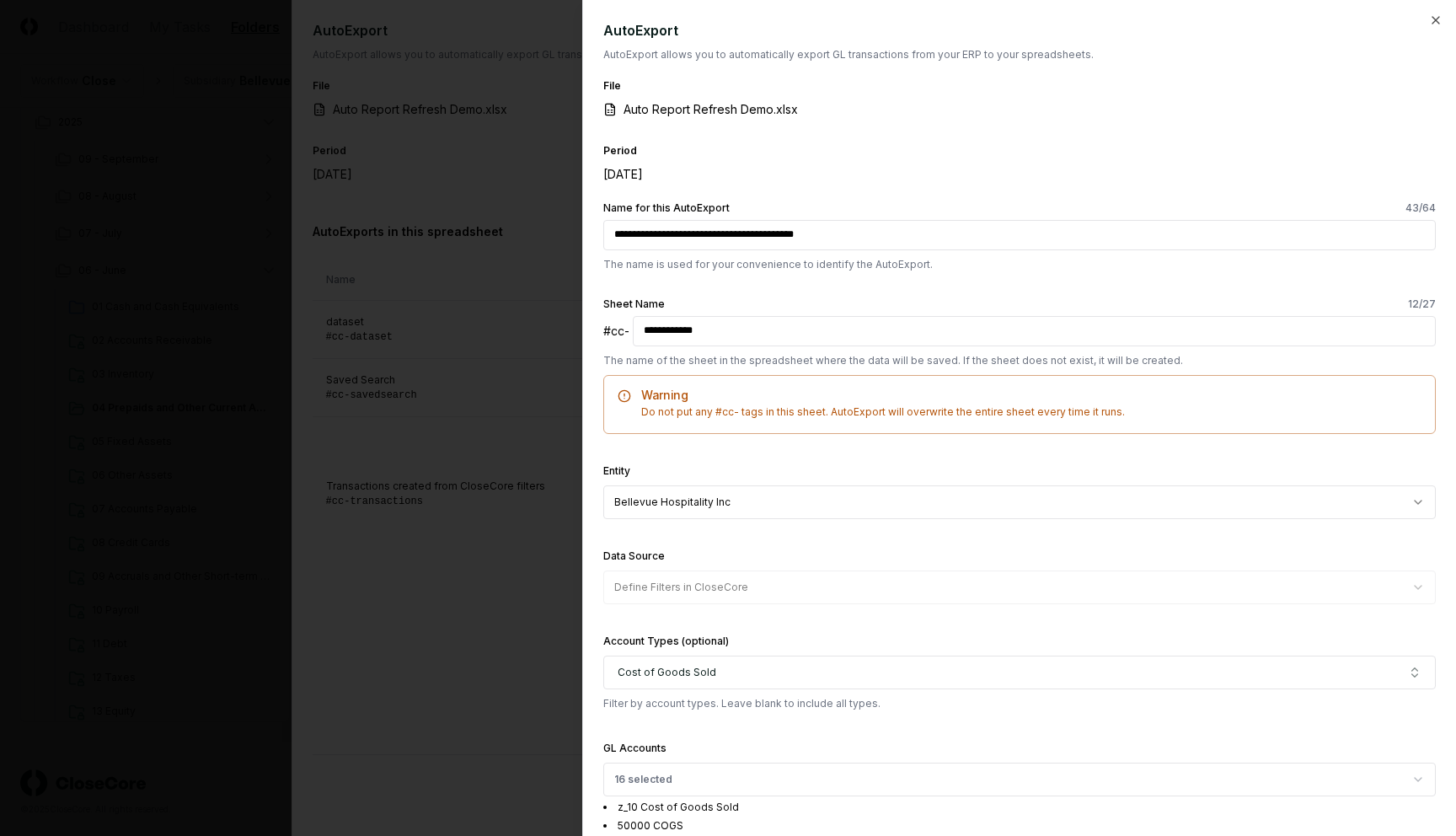
click at [1083, 257] on p "The name is used for your convenience to identify the AutoExport." at bounding box center [1019, 265] width 832 height 15
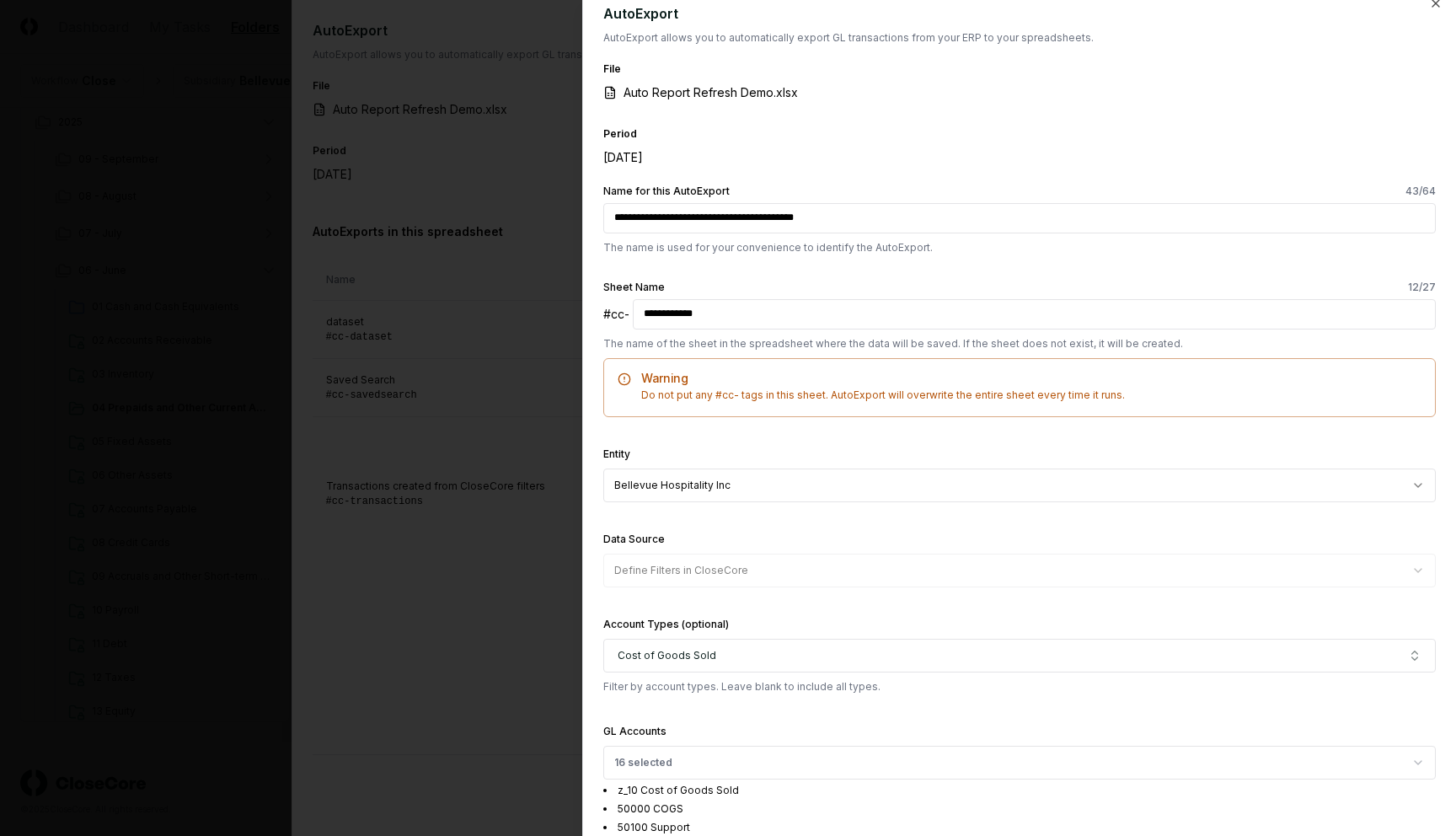
drag, startPoint x: 743, startPoint y: 315, endPoint x: 577, endPoint y: 314, distance: 166.0
click at [799, 210] on input "**********" at bounding box center [1019, 218] width 832 height 30
click at [667, 201] on div "**********" at bounding box center [1019, 221] width 832 height 69
click at [672, 207] on input "**********" at bounding box center [1019, 218] width 832 height 30
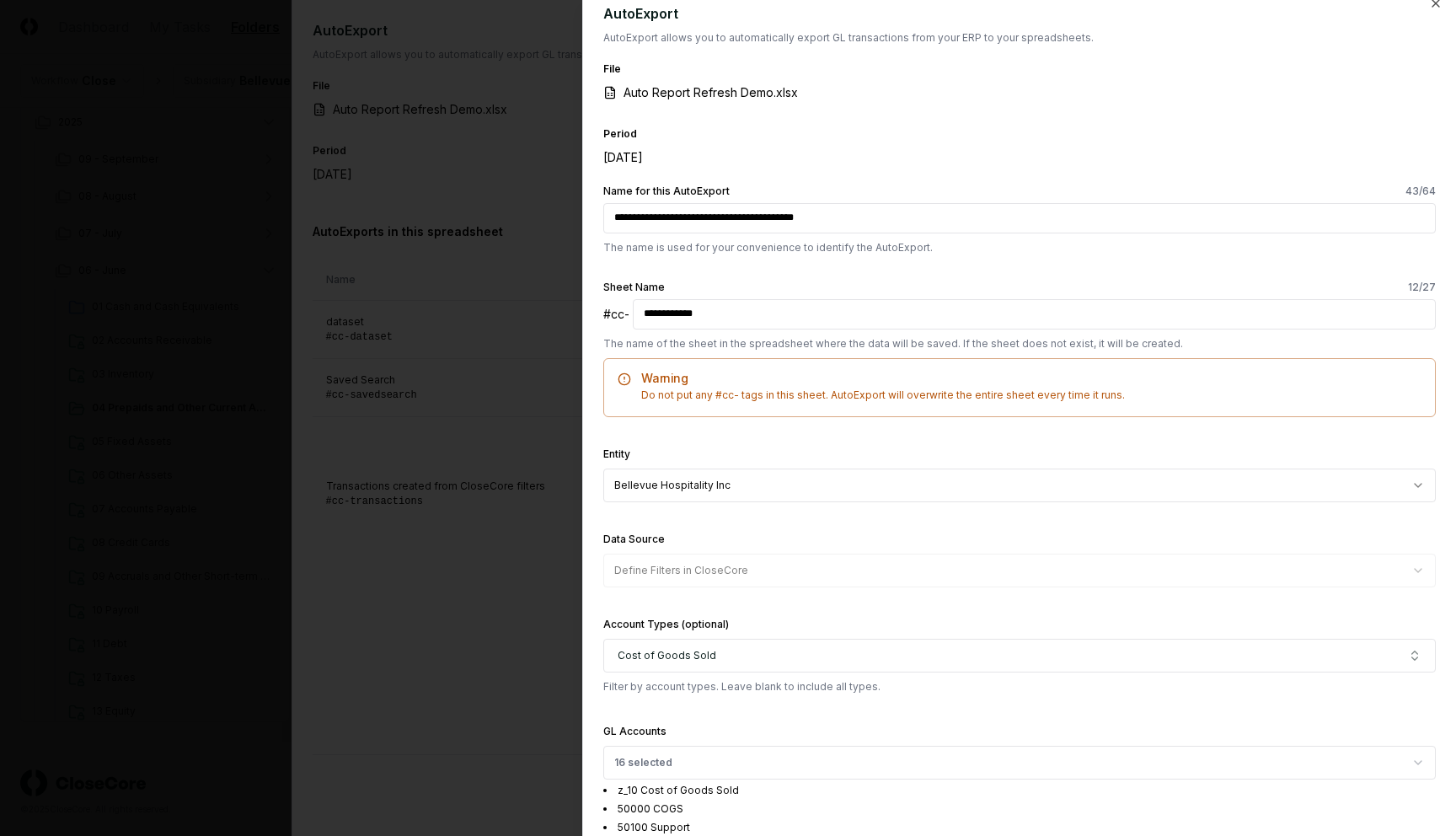
click at [741, 158] on div "June 2025" at bounding box center [742, 156] width 278 height 18
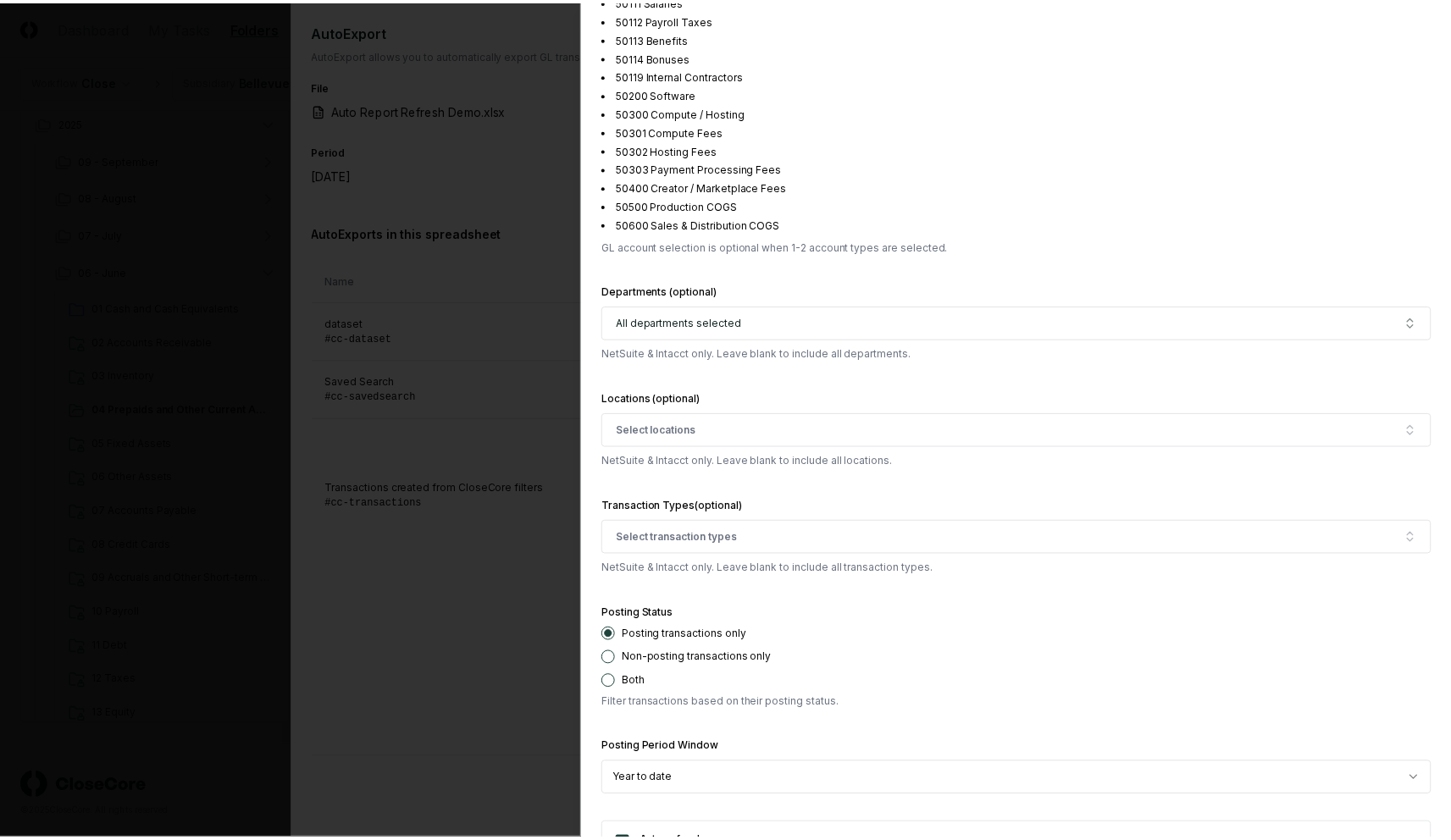
scroll to position [1078, 0]
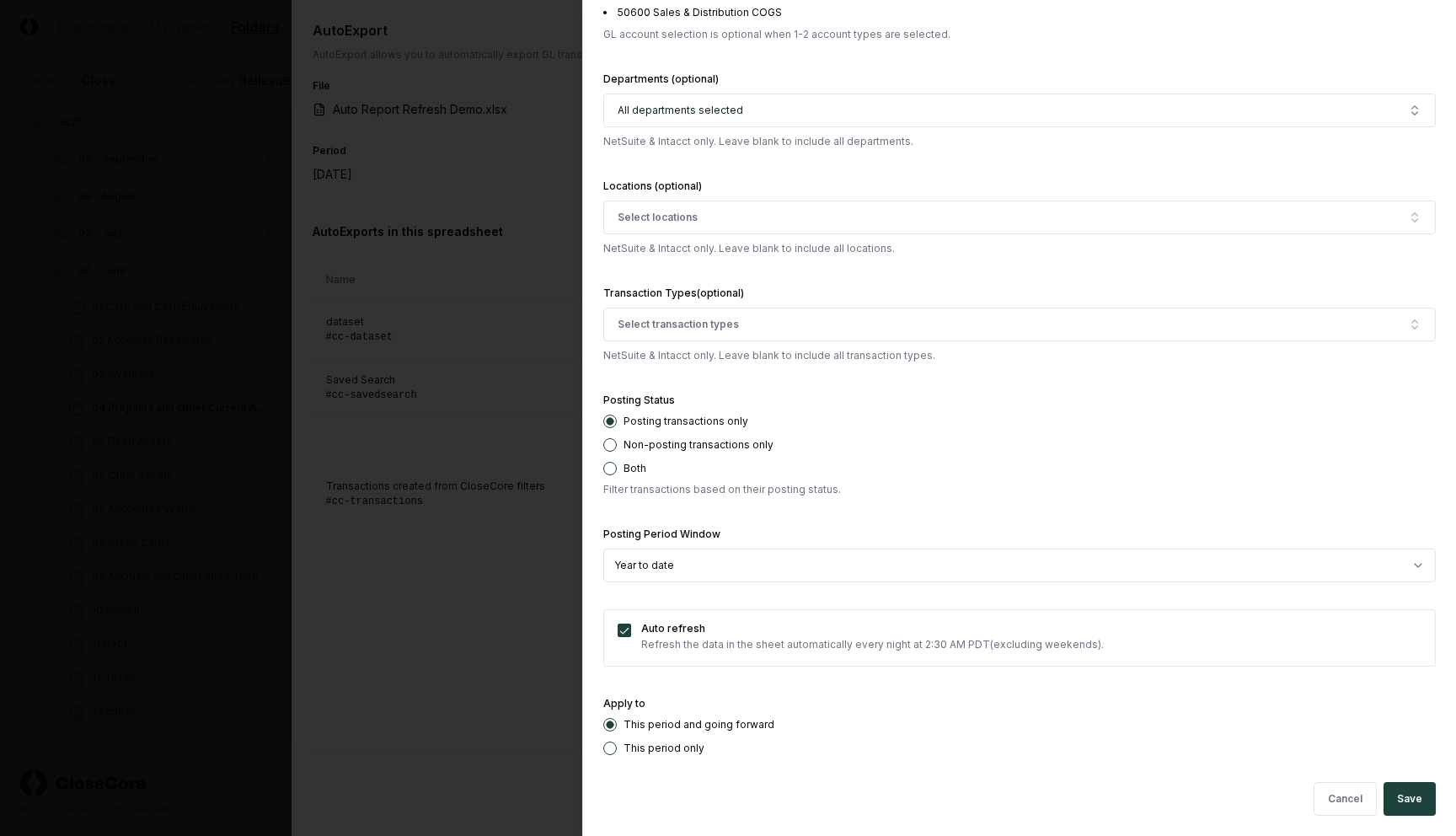
select select "******"
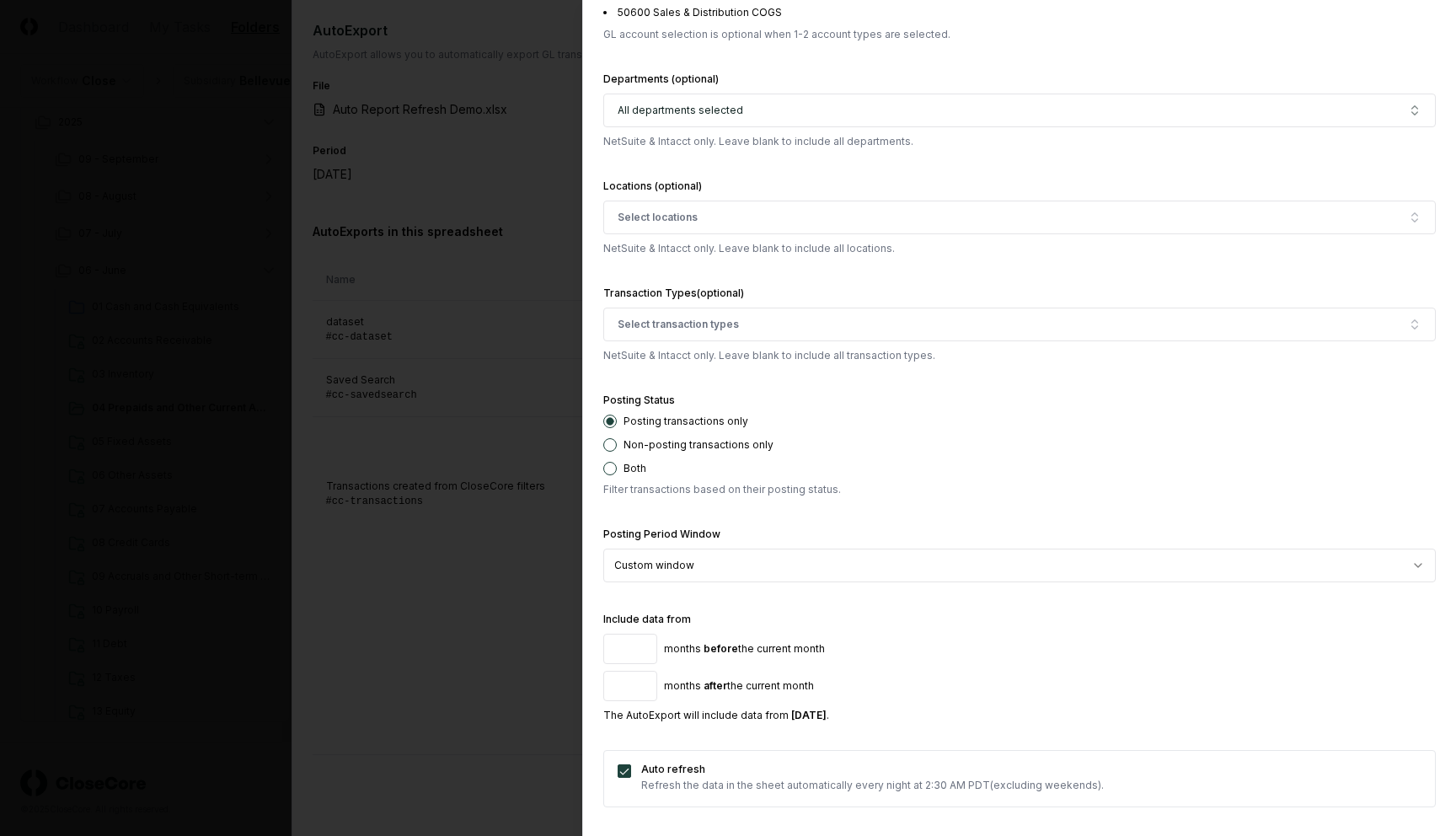
click at [643, 643] on input "*" at bounding box center [630, 649] width 54 height 30
type input "*"
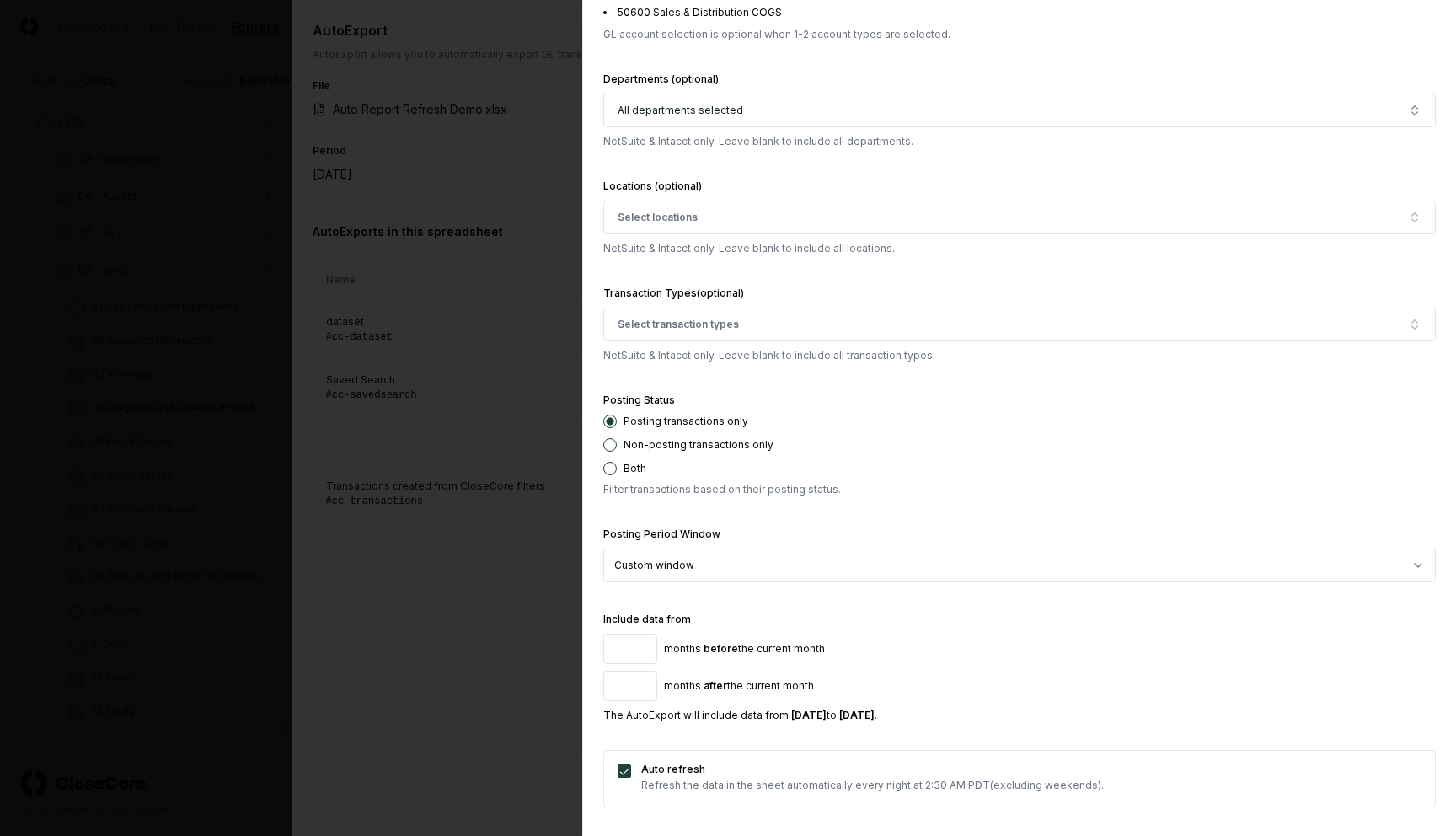
click at [637, 651] on input "*" at bounding box center [630, 649] width 54 height 30
type input "*"
click at [641, 683] on input "*" at bounding box center [630, 686] width 54 height 30
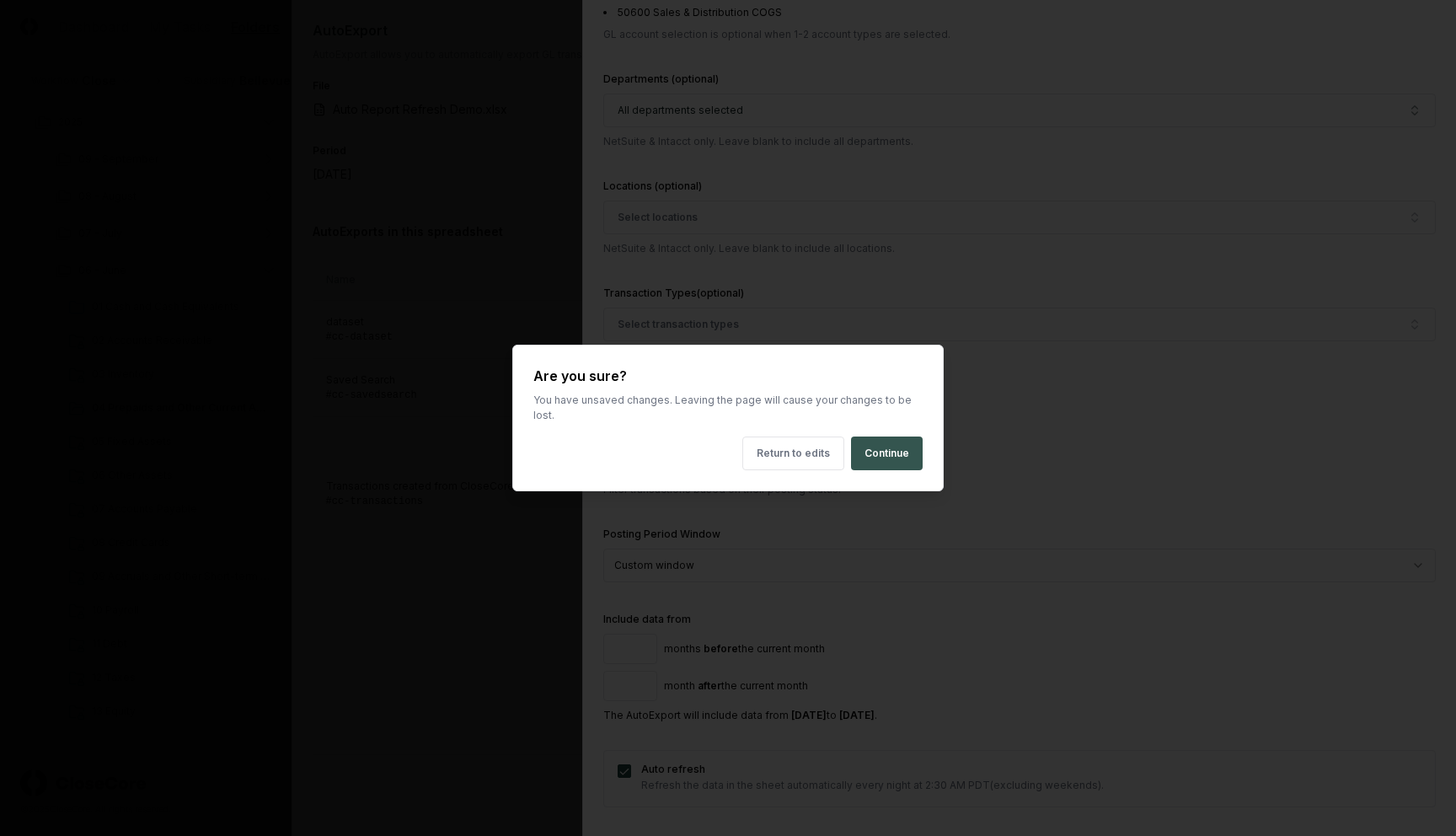
click at [903, 449] on button "Continue" at bounding box center [886, 453] width 72 height 34
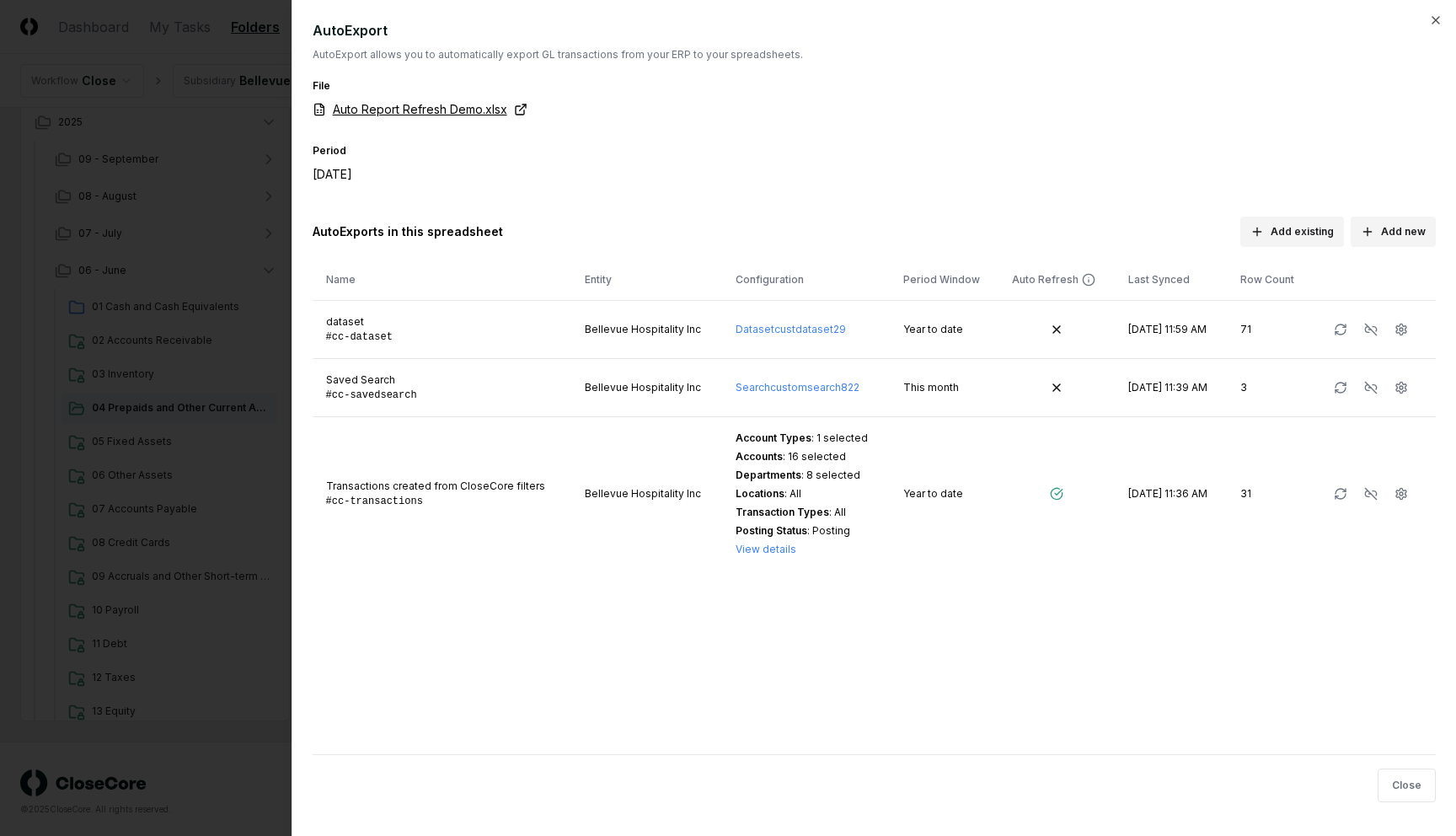
click at [487, 114] on link "Auto Report Refresh Demo.xlsx" at bounding box center [420, 109] width 215 height 18
click at [259, 144] on div at bounding box center [728, 418] width 1456 height 836
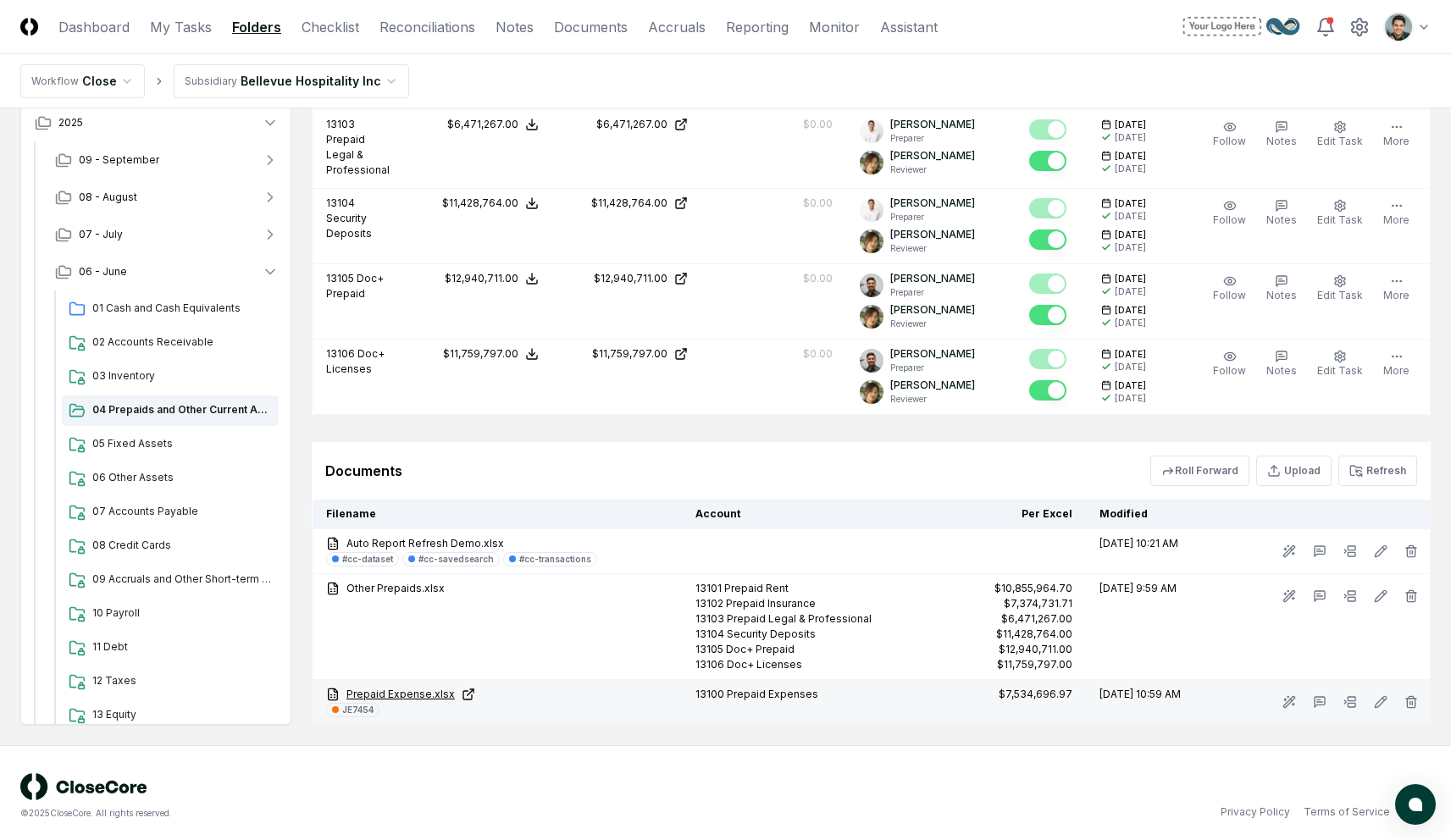
click at [387, 699] on link "Prepaid Expense.xlsx" at bounding box center [497, 695] width 342 height 15
click at [361, 709] on div "JE7454" at bounding box center [358, 710] width 31 height 13
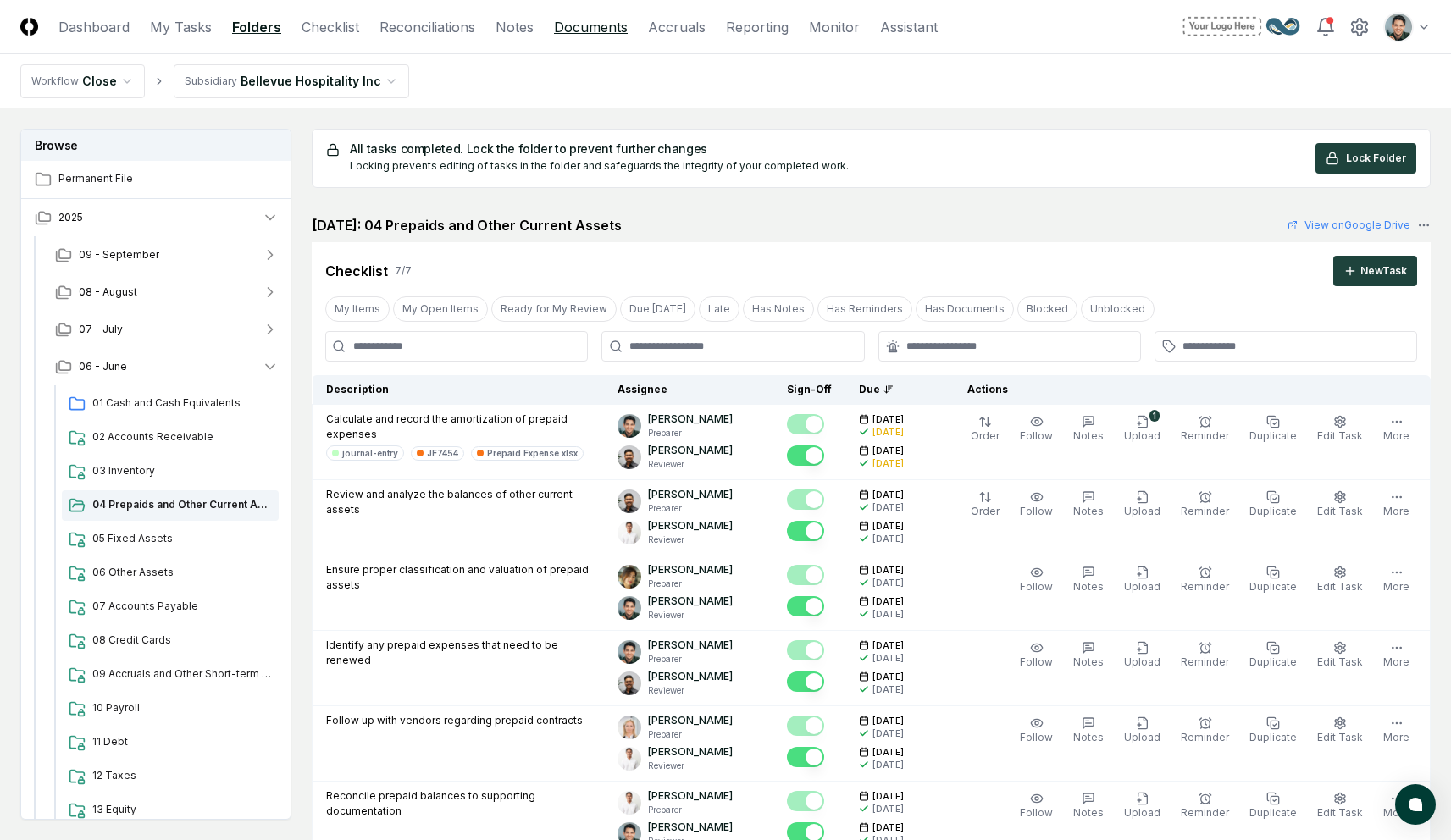
click at [577, 25] on link "Documents" at bounding box center [590, 27] width 74 height 20
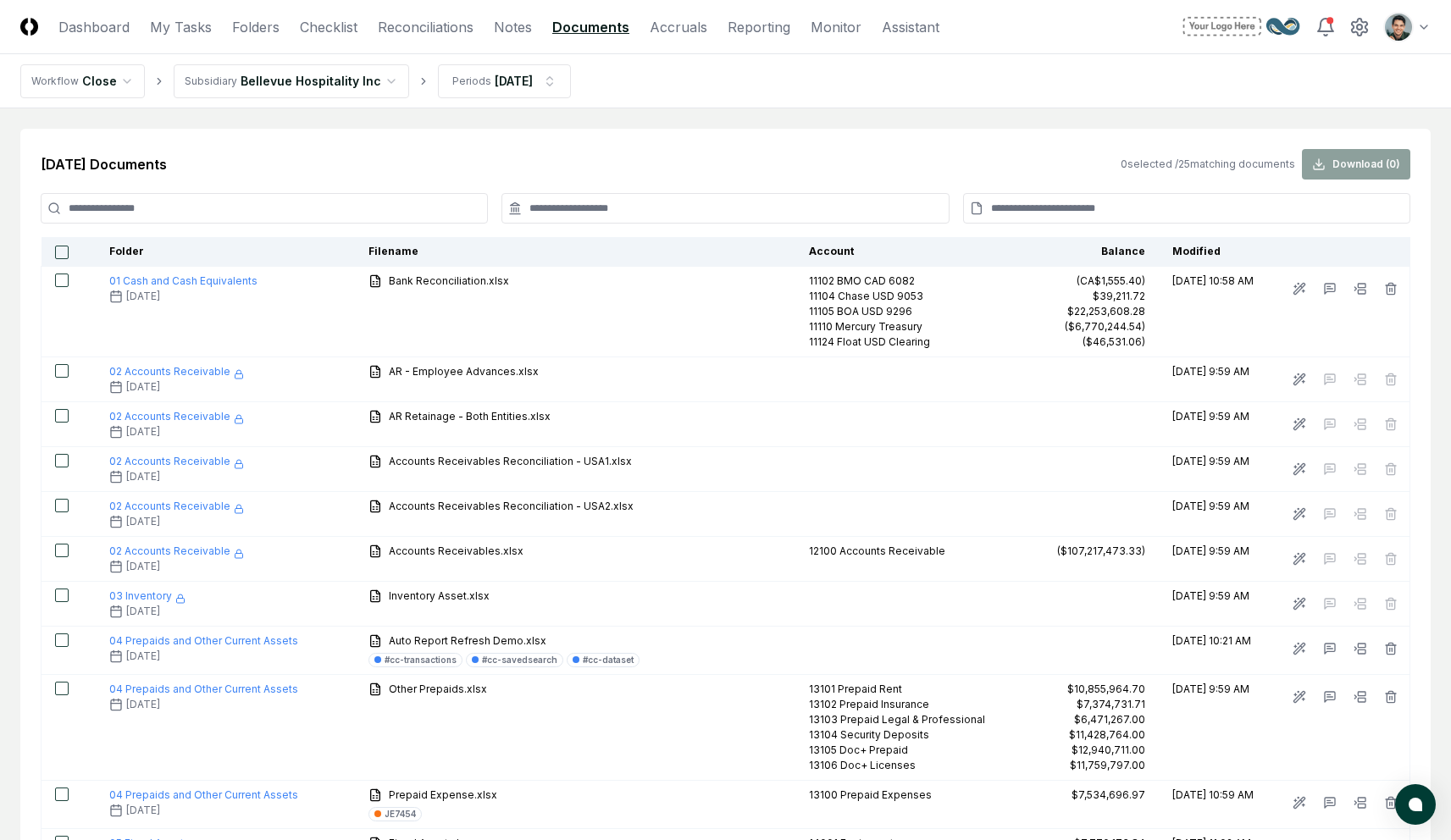
click at [1176, 213] on input at bounding box center [1187, 208] width 447 height 31
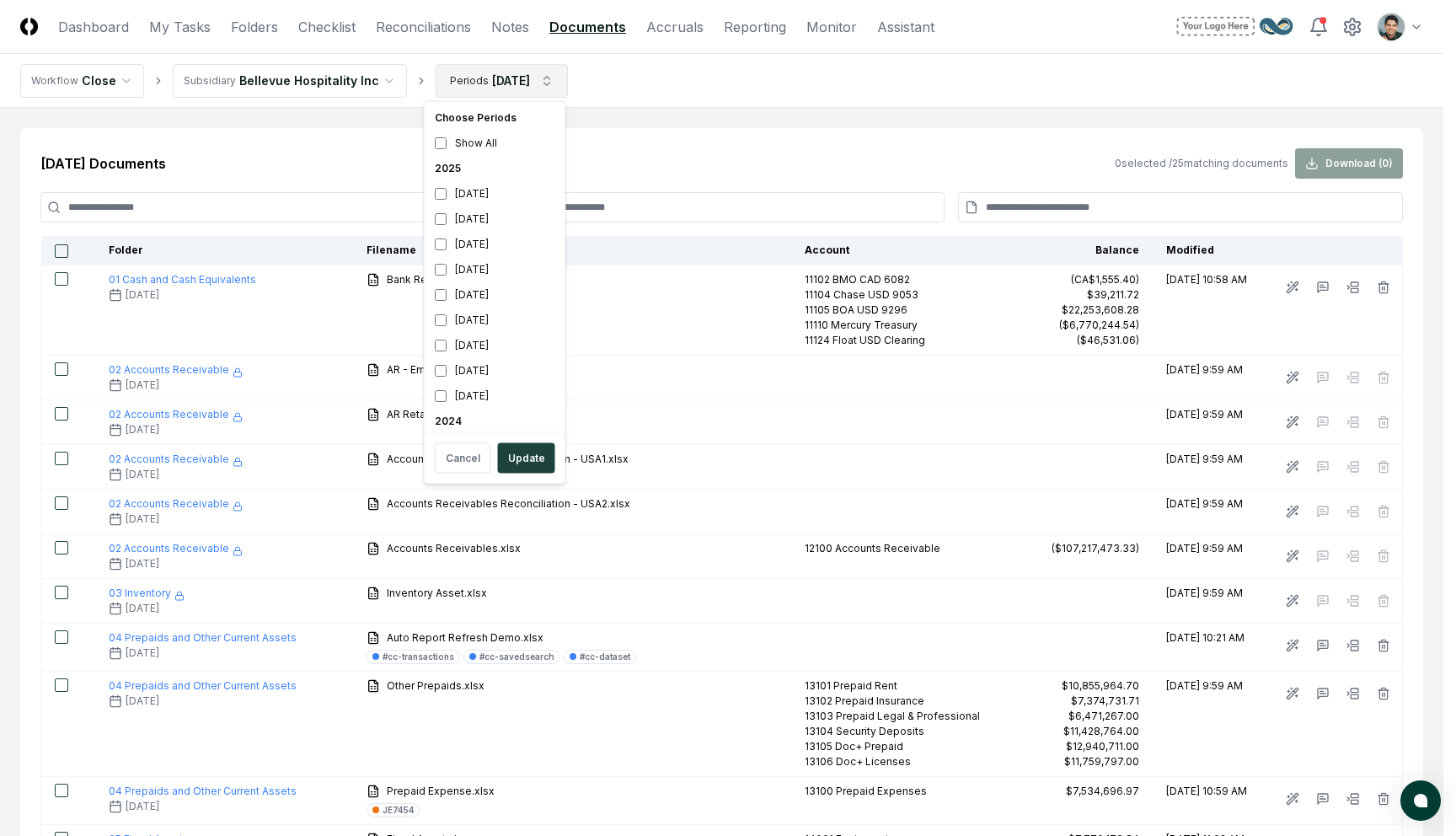
click at [457, 167] on div "2025" at bounding box center [495, 168] width 134 height 25
click at [508, 451] on button "Update" at bounding box center [526, 458] width 57 height 30
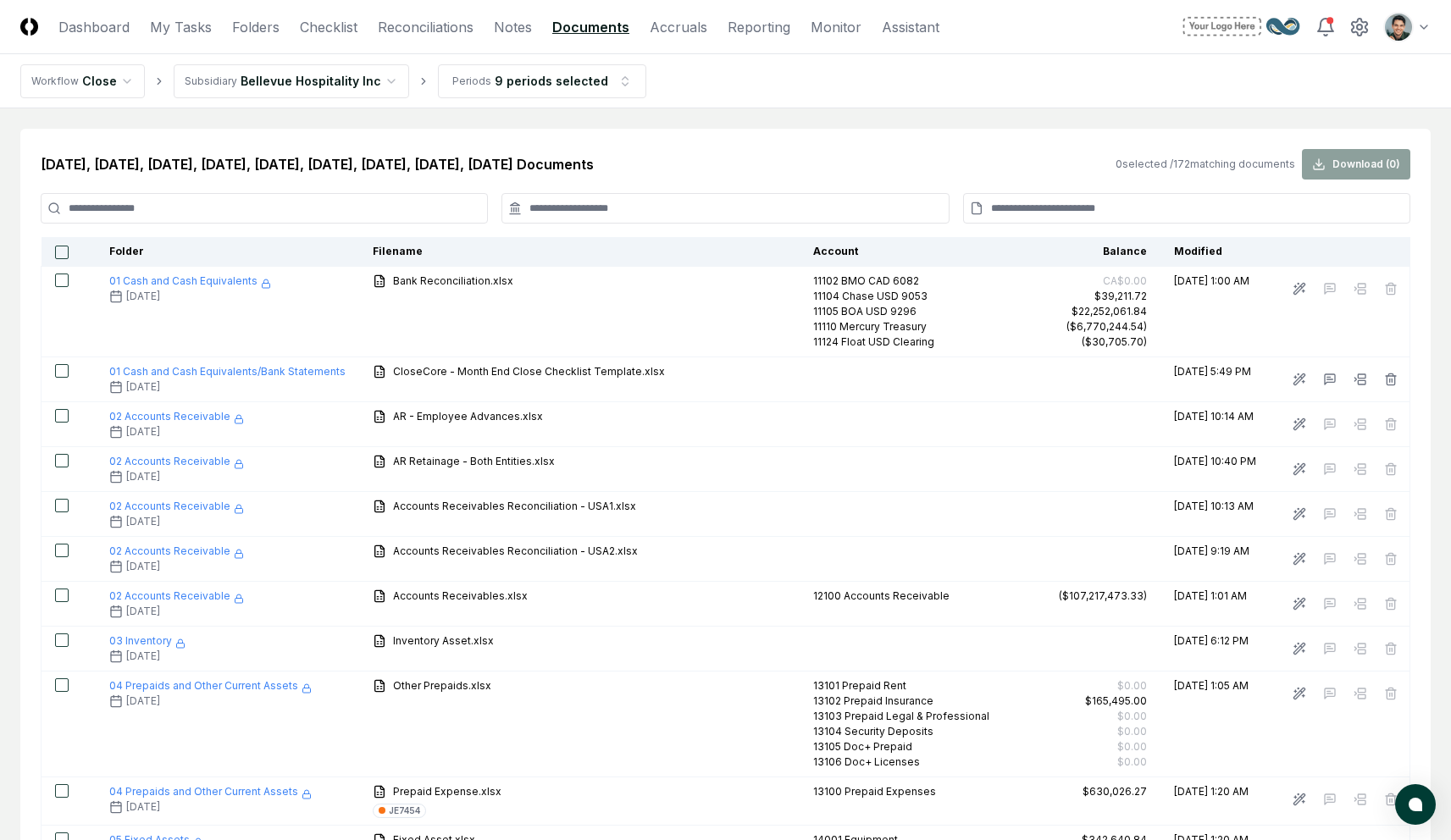
click at [1047, 204] on input at bounding box center [1187, 208] width 447 height 31
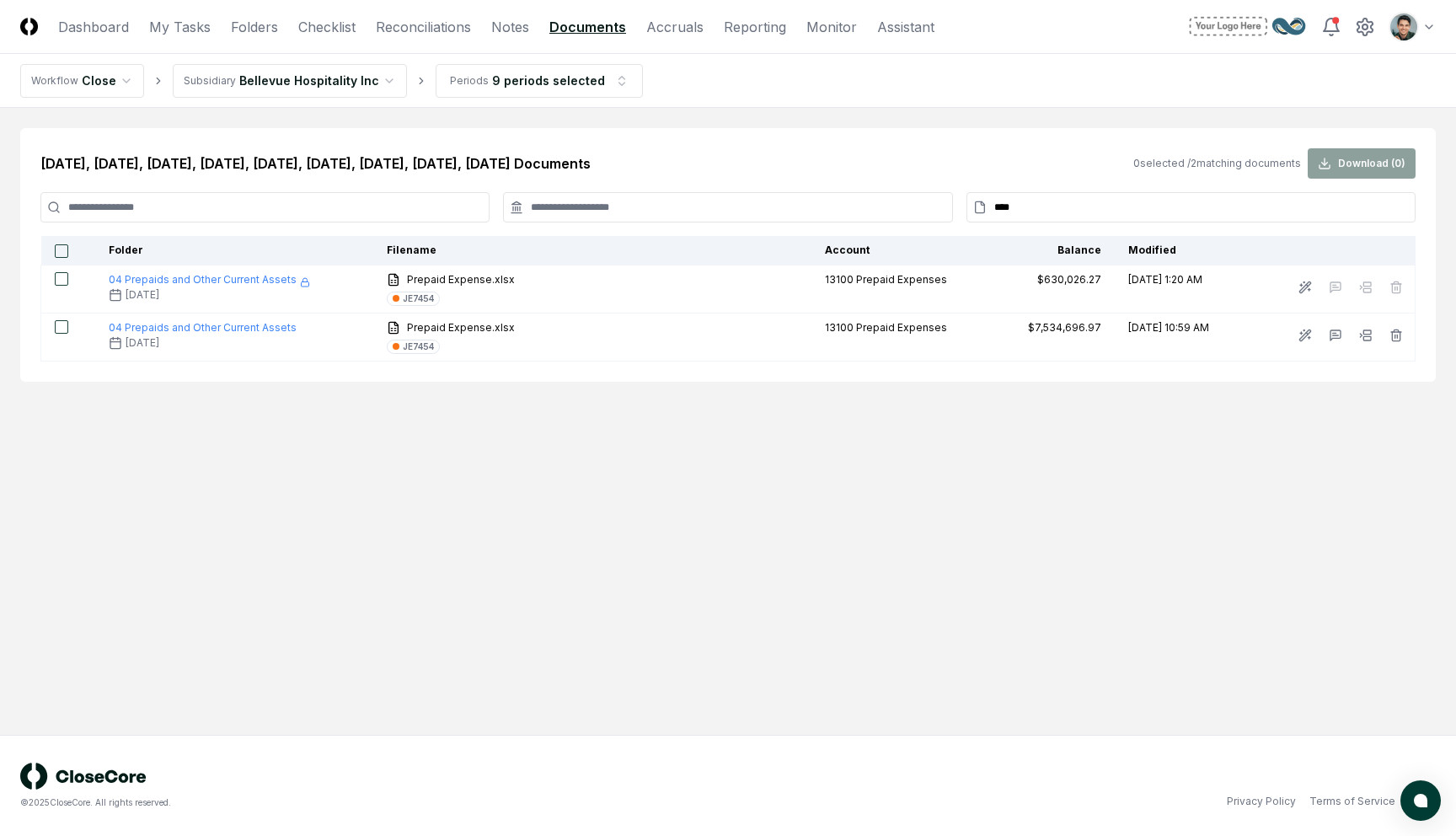
type input "****"
click at [64, 246] on button "button" at bounding box center [62, 251] width 14 height 14
click at [1166, 199] on input "****" at bounding box center [1191, 207] width 449 height 30
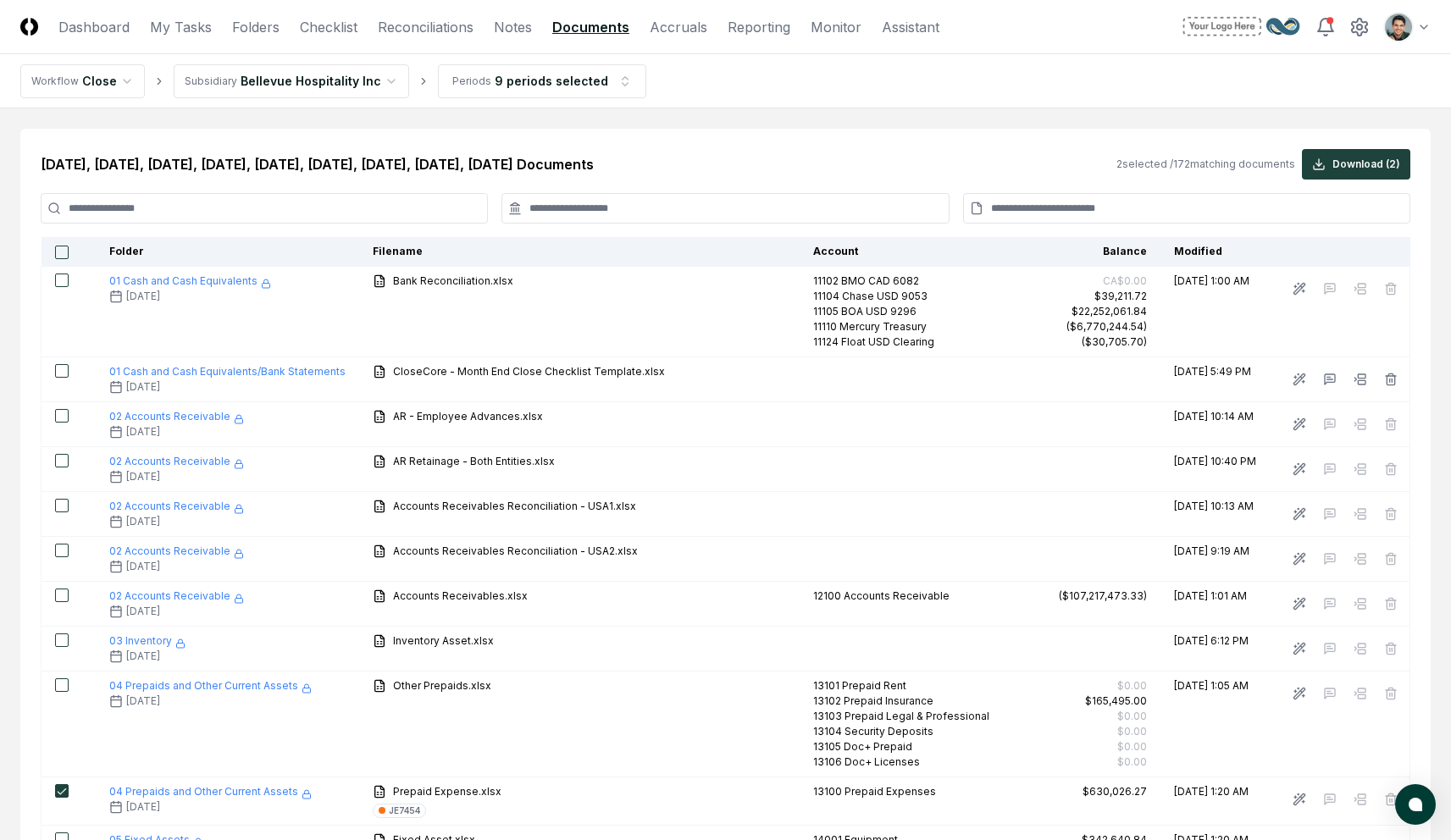
click at [809, 201] on input at bounding box center [725, 208] width 447 height 31
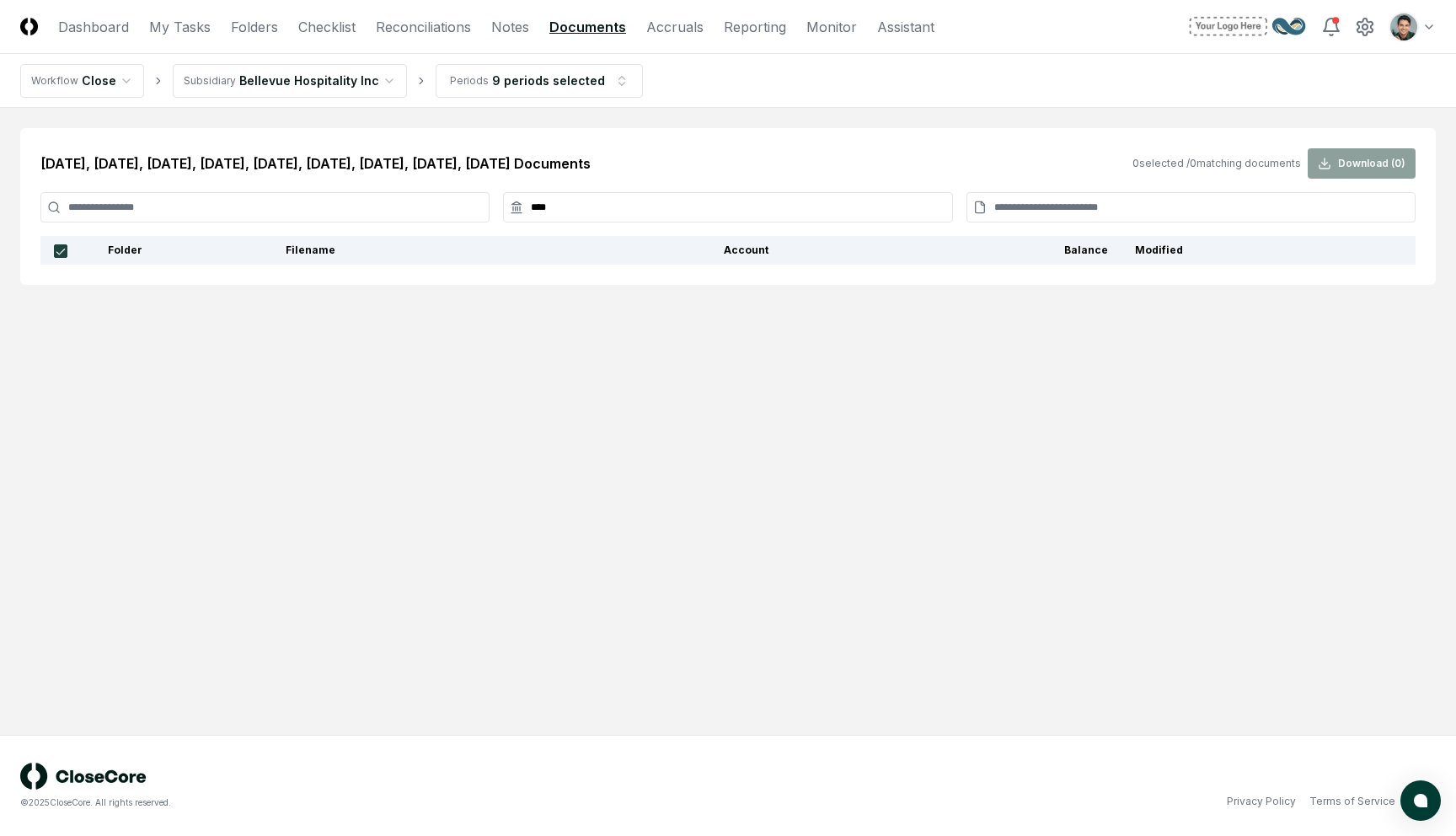
type input "*****"
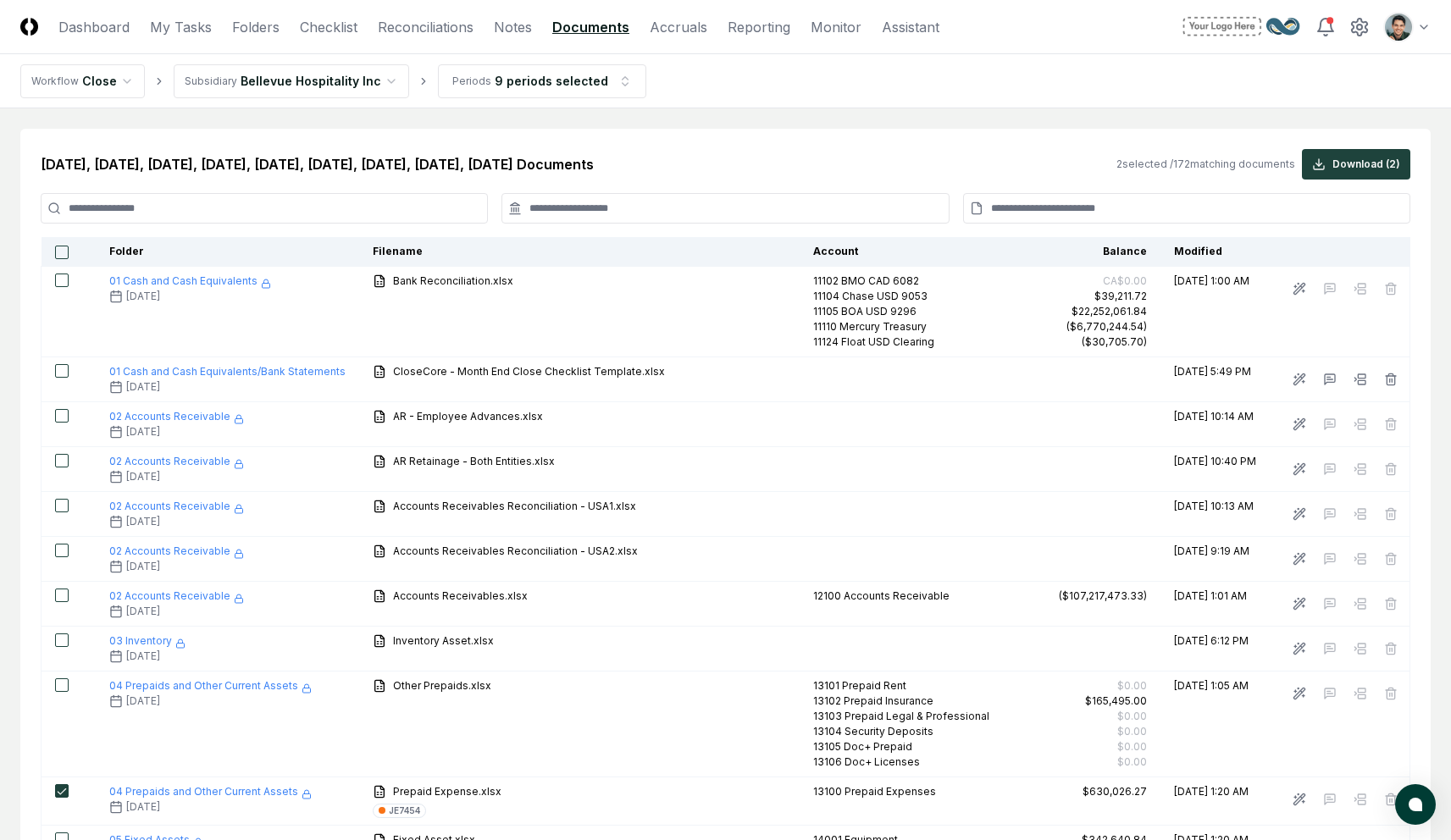
click at [296, 222] on input at bounding box center [264, 208] width 447 height 31
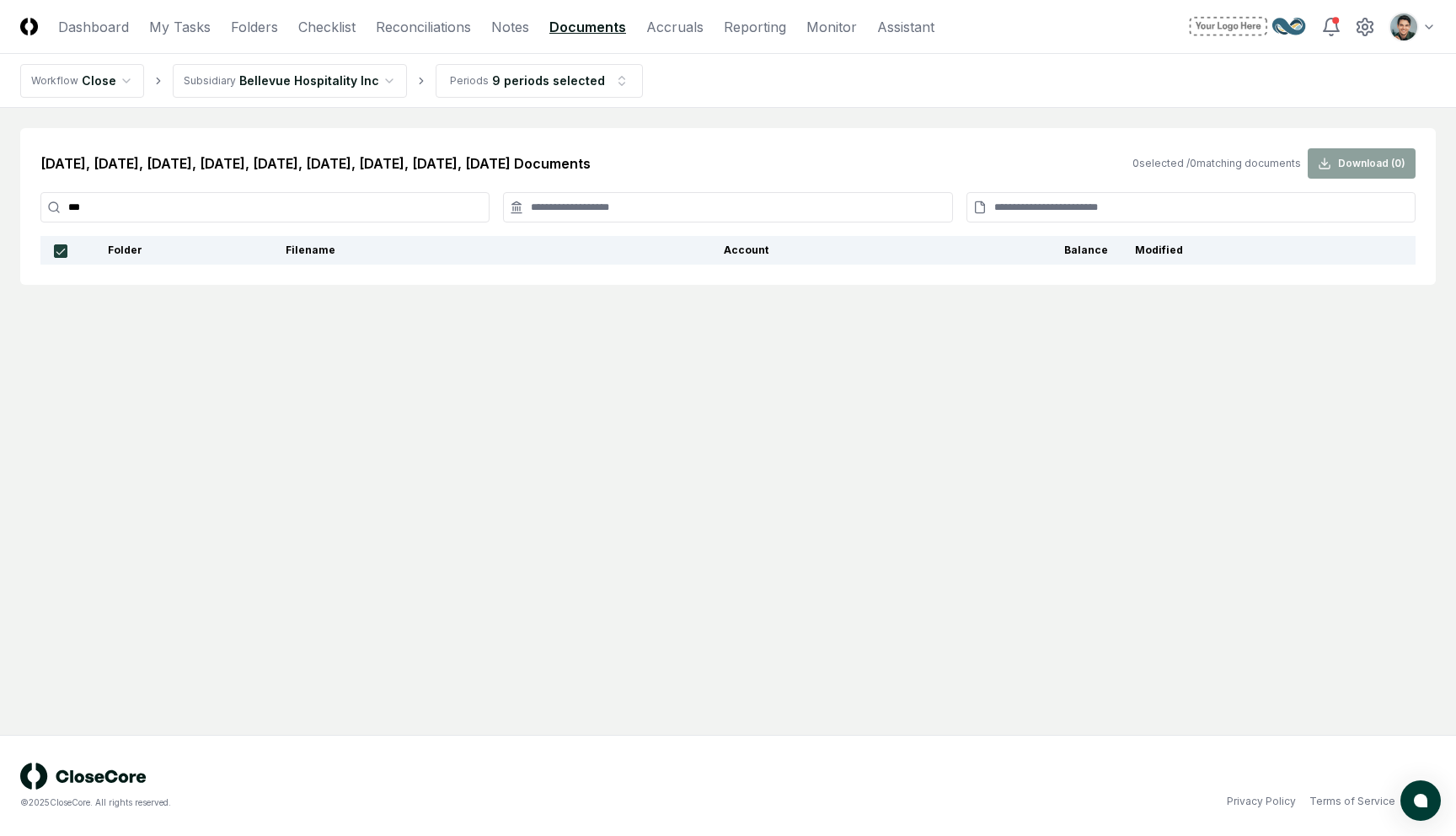
type input "****"
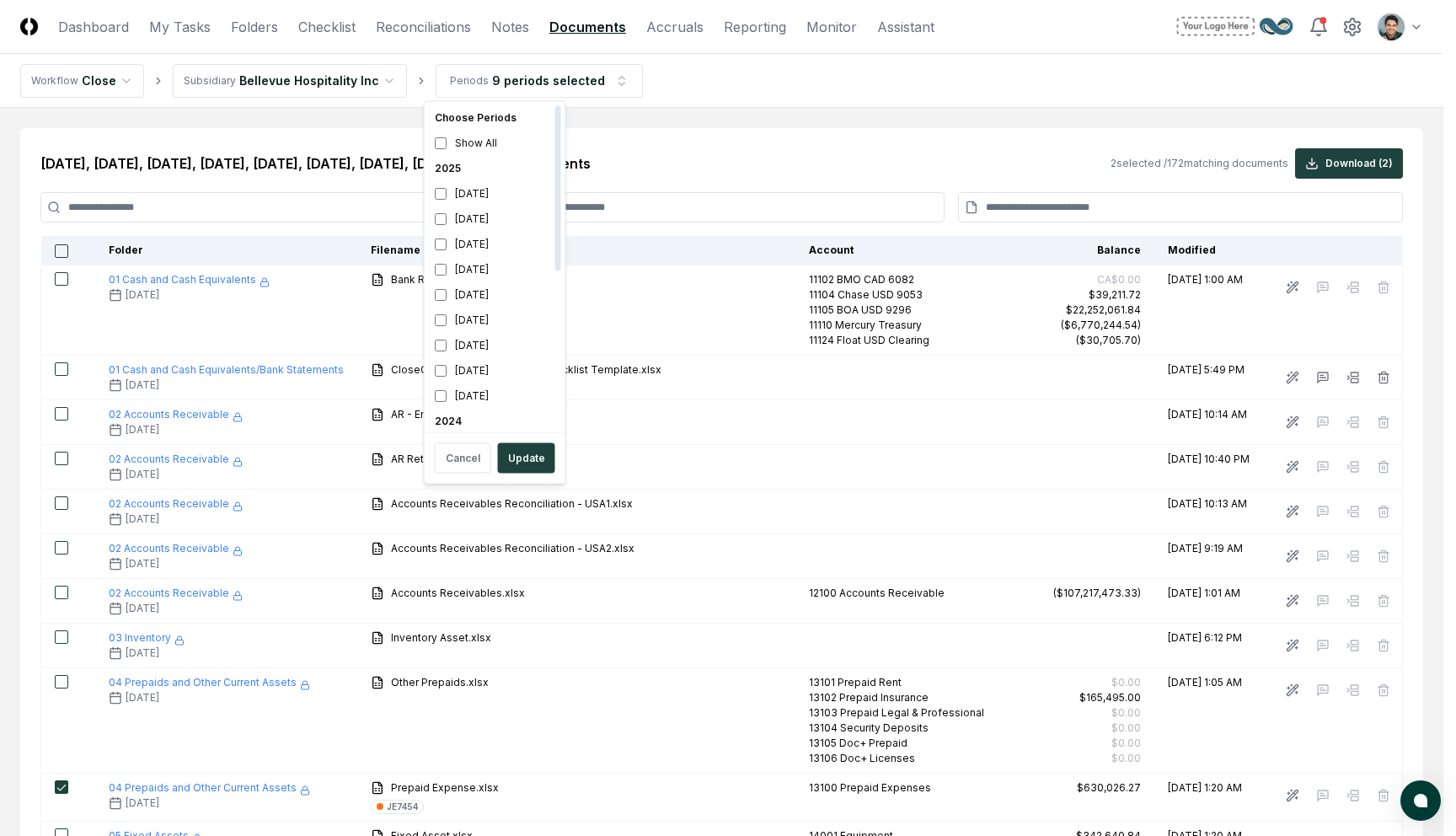
click at [447, 165] on div "2025" at bounding box center [495, 168] width 134 height 25
click at [476, 272] on div "June 2025" at bounding box center [495, 270] width 134 height 25
click at [460, 200] on div "September 2025" at bounding box center [495, 194] width 134 height 25
click at [523, 445] on button "Update" at bounding box center [526, 458] width 57 height 30
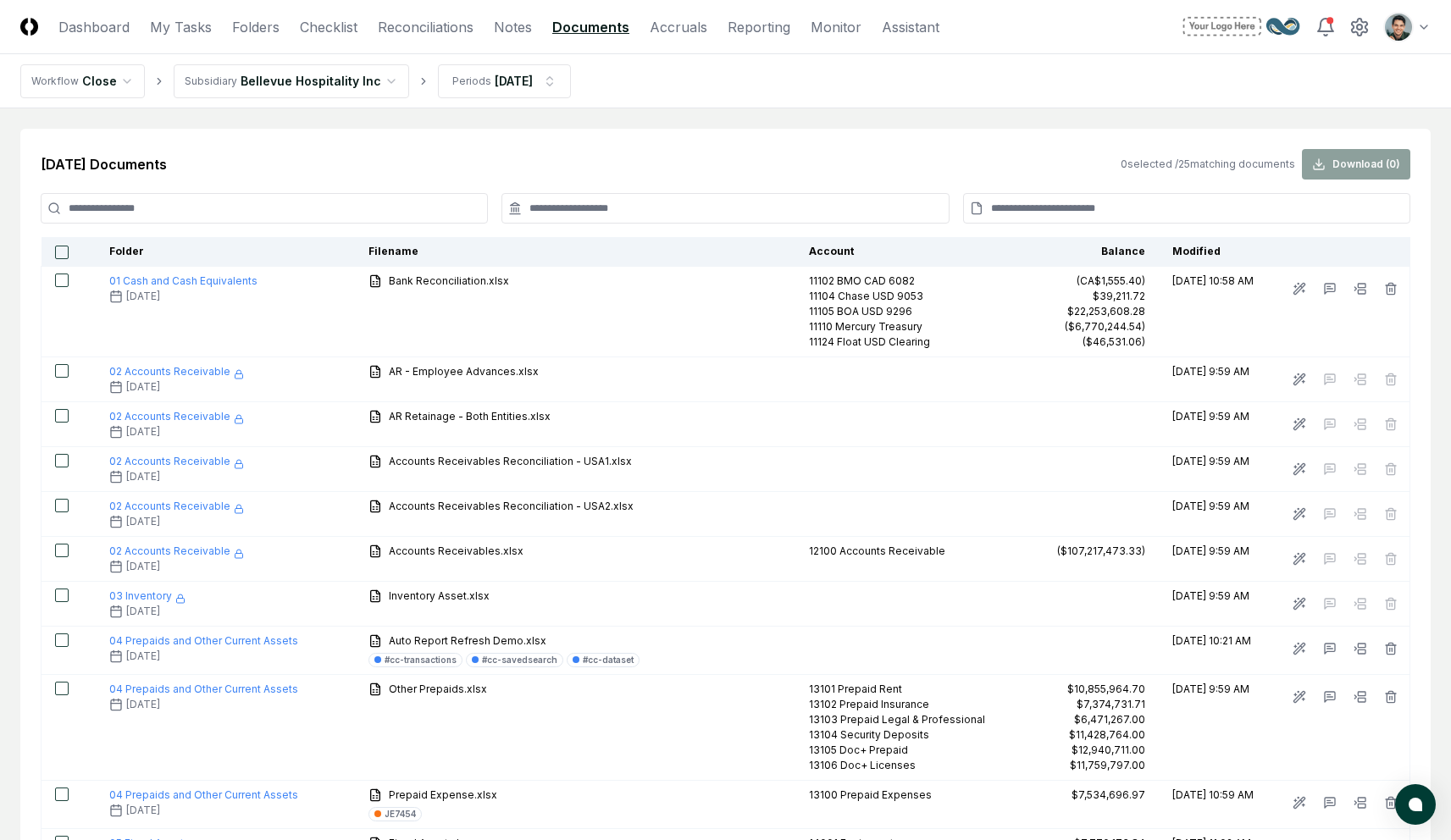
click at [584, 150] on div "Jun 2025 Documents 0 selected / 25 matching documents Download ( 0 )" at bounding box center [726, 164] width 1369 height 31
click at [342, 31] on link "Checklist" at bounding box center [329, 27] width 58 height 20
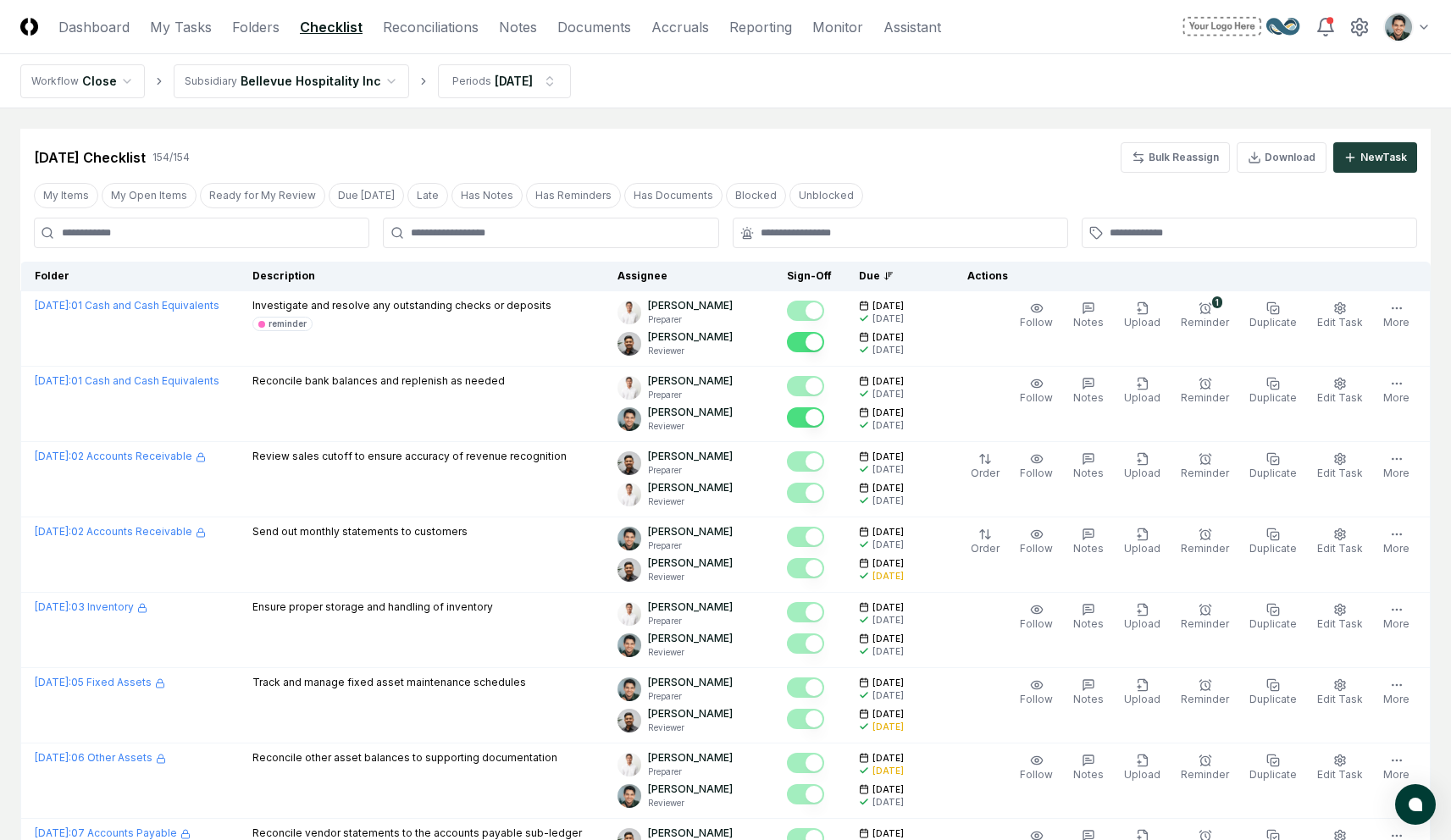
click at [423, 15] on header "CloseCore Dashboard My Tasks Folders Checklist Reconciliations Notes Documents …" at bounding box center [726, 27] width 1451 height 54
click at [423, 20] on link "Reconciliations" at bounding box center [431, 27] width 96 height 20
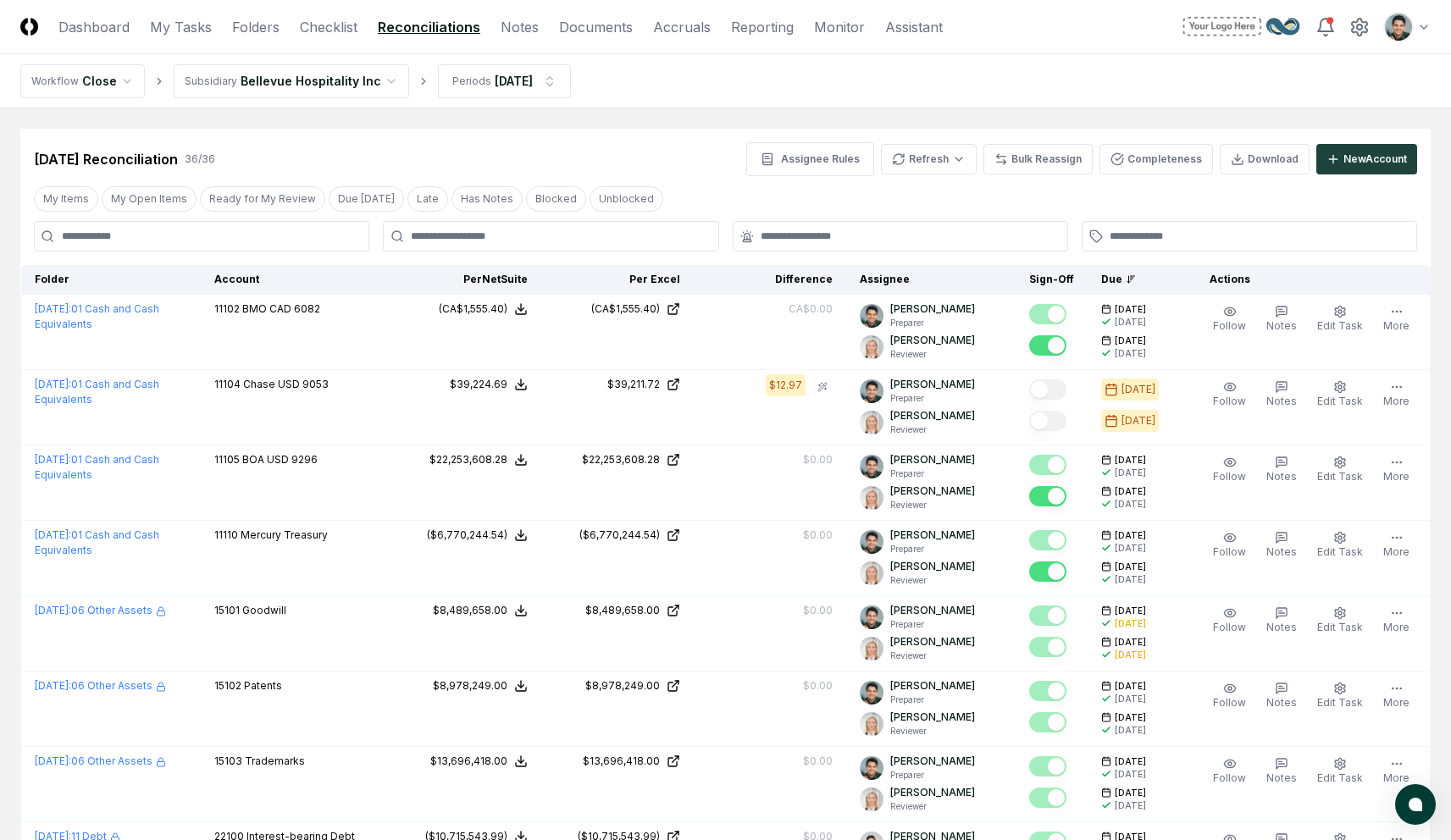
click at [691, 152] on div "Jun 2025 Reconciliation 36 / 36 Assignee Rules Refresh Bulk Reassign Completene…" at bounding box center [726, 160] width 1383 height 34
click at [516, 25] on link "Notes" at bounding box center [519, 27] width 38 height 20
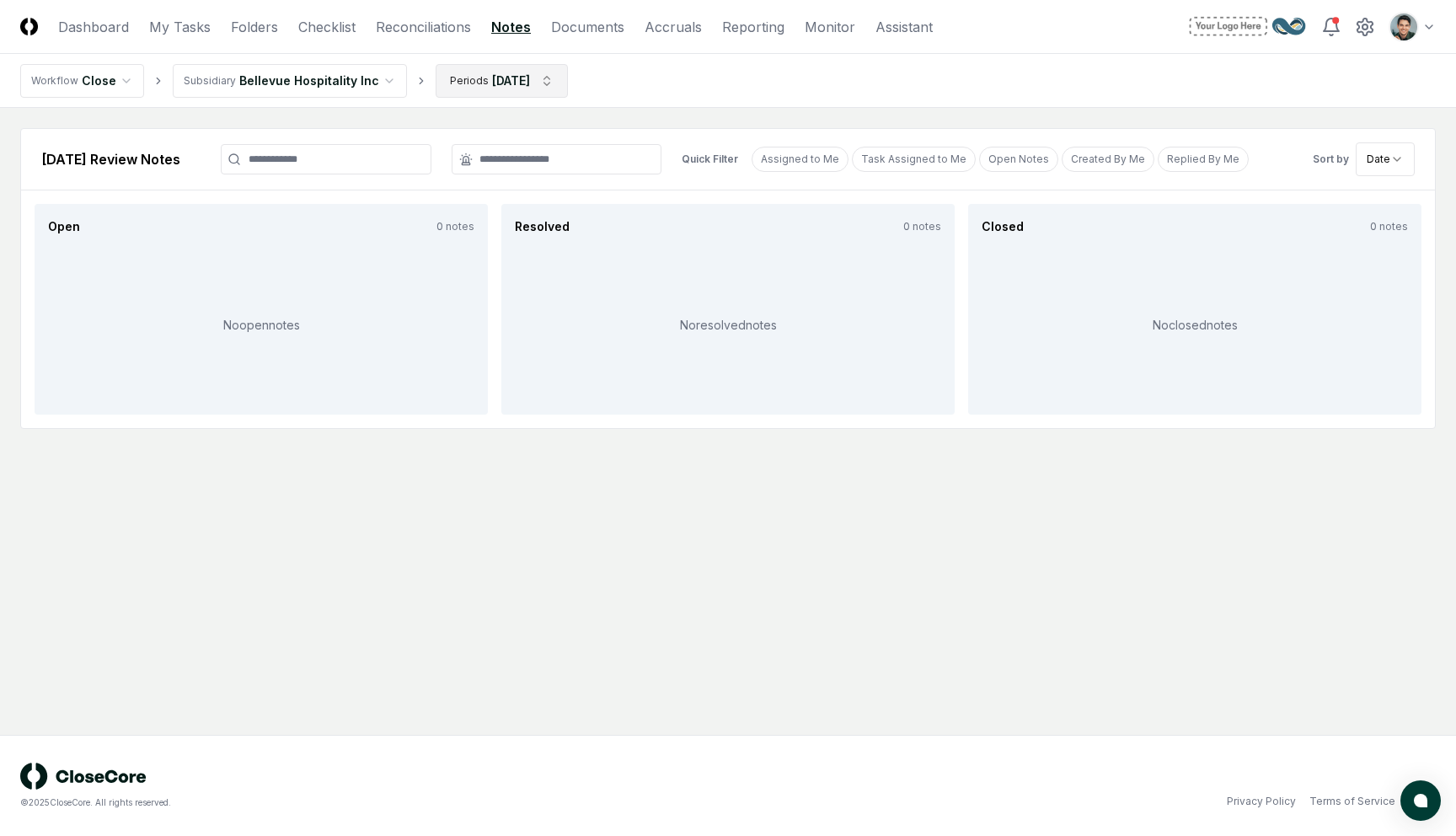
click at [511, 83] on html "CloseCore Dashboard My Tasks Folders Checklist Reconciliations Notes Documents …" at bounding box center [728, 418] width 1456 height 836
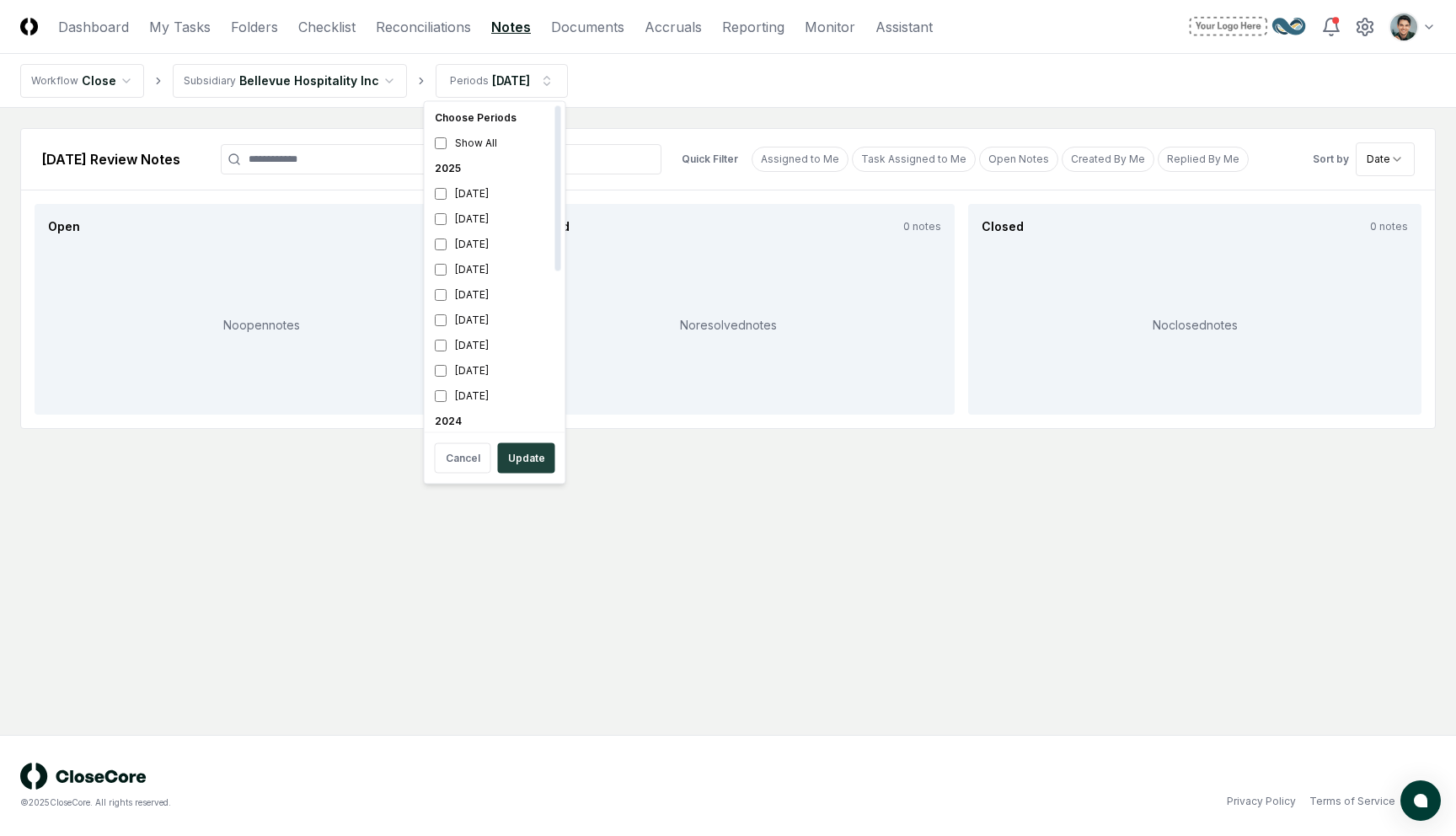
click at [664, 497] on html "CloseCore Dashboard My Tasks Folders Checklist Reconciliations Notes Documents …" at bounding box center [728, 418] width 1456 height 836
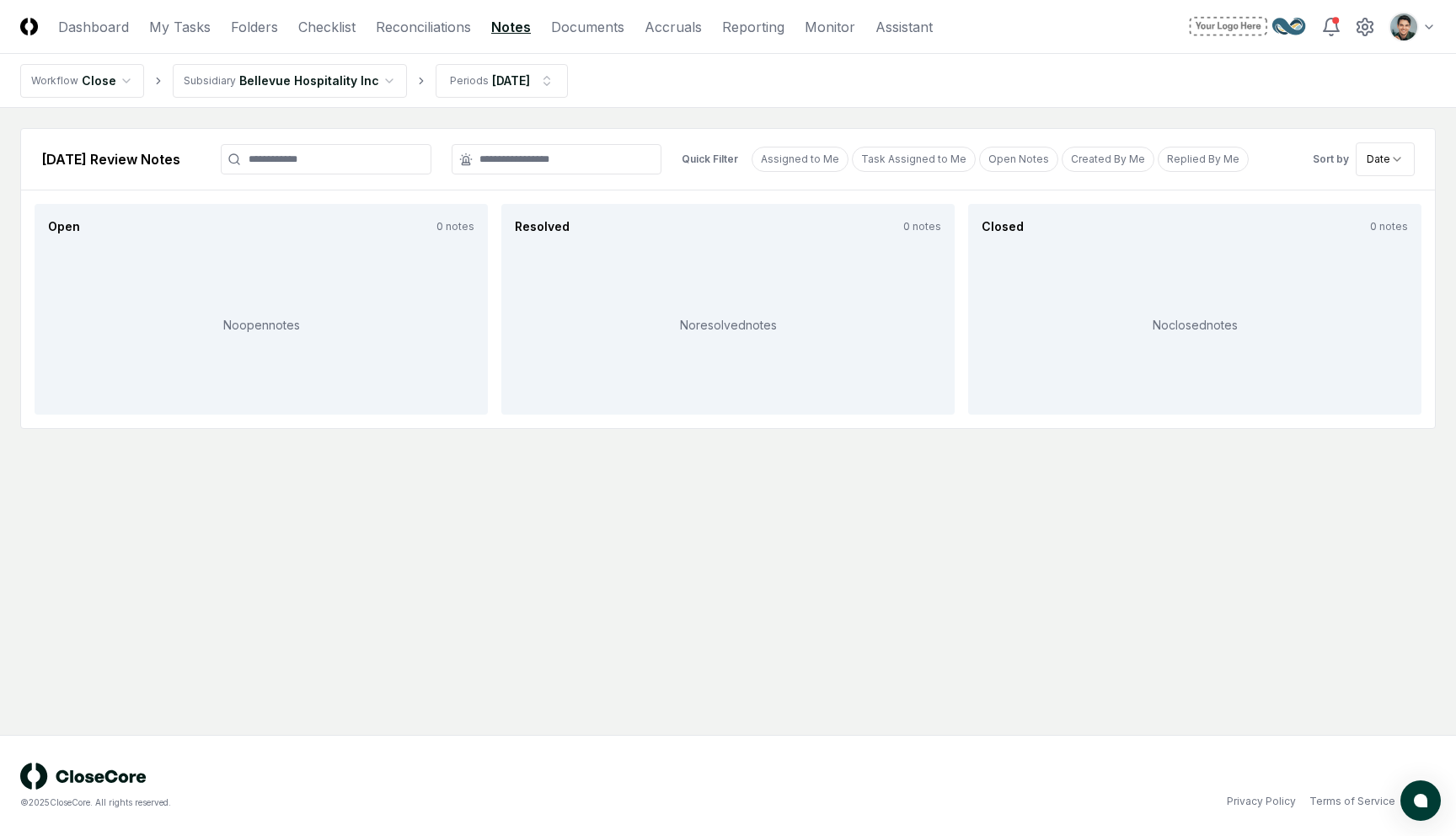
click at [633, 80] on nav "Workflow Close Subsidiary Bellevue Hospitality Inc Periods Jun 2025" at bounding box center [728, 81] width 1456 height 54
click at [666, 85] on nav "Workflow Close Subsidiary Bellevue Hospitality Inc Periods Jun 2025" at bounding box center [728, 81] width 1456 height 54
click at [744, 36] on link "Reporting" at bounding box center [753, 27] width 63 height 20
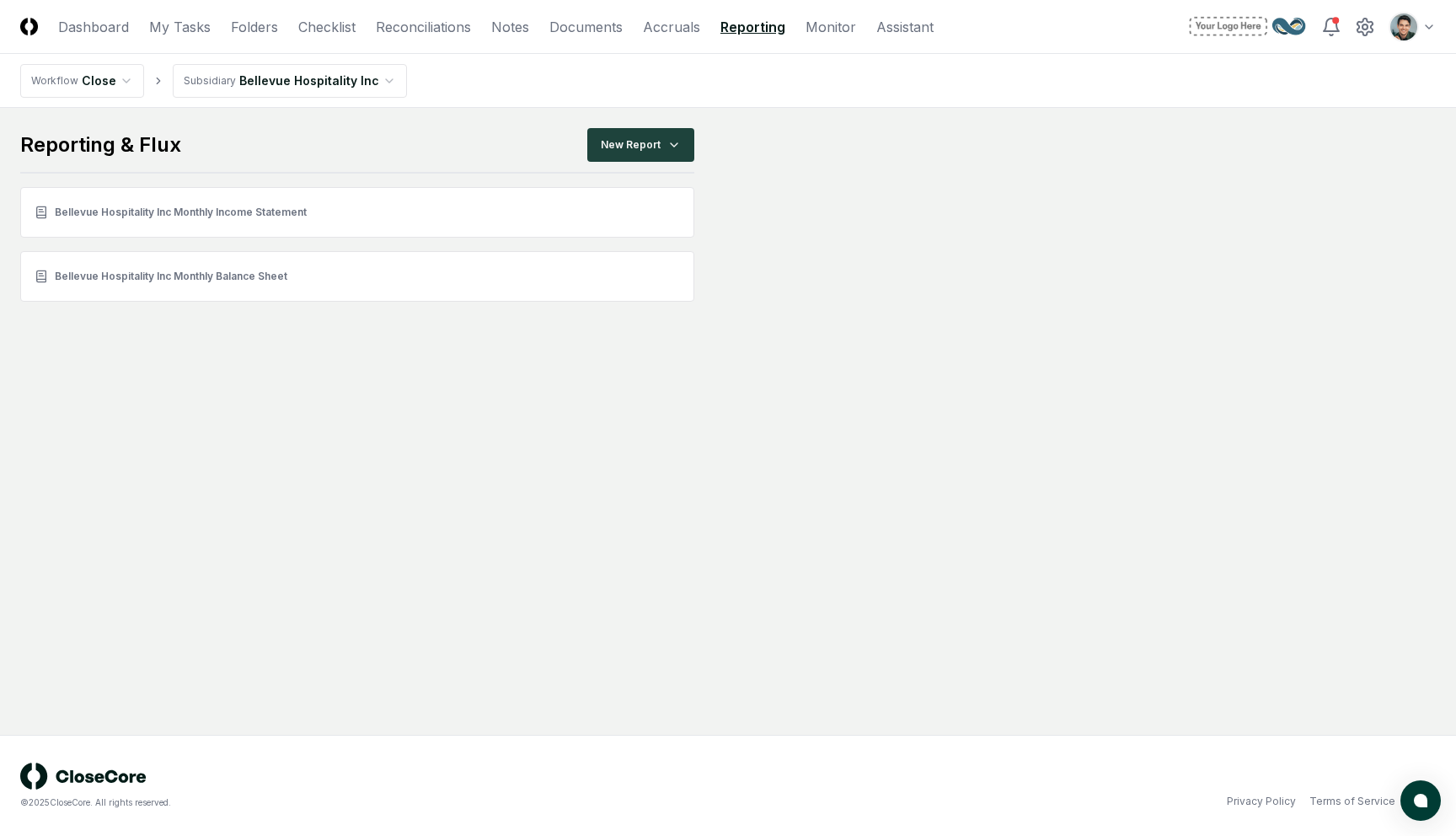
click at [790, 271] on main "Reporting & Flux New Report Bellevue Hospitality Inc Monthly Income Statement B…" at bounding box center [728, 215] width 1415 height 173
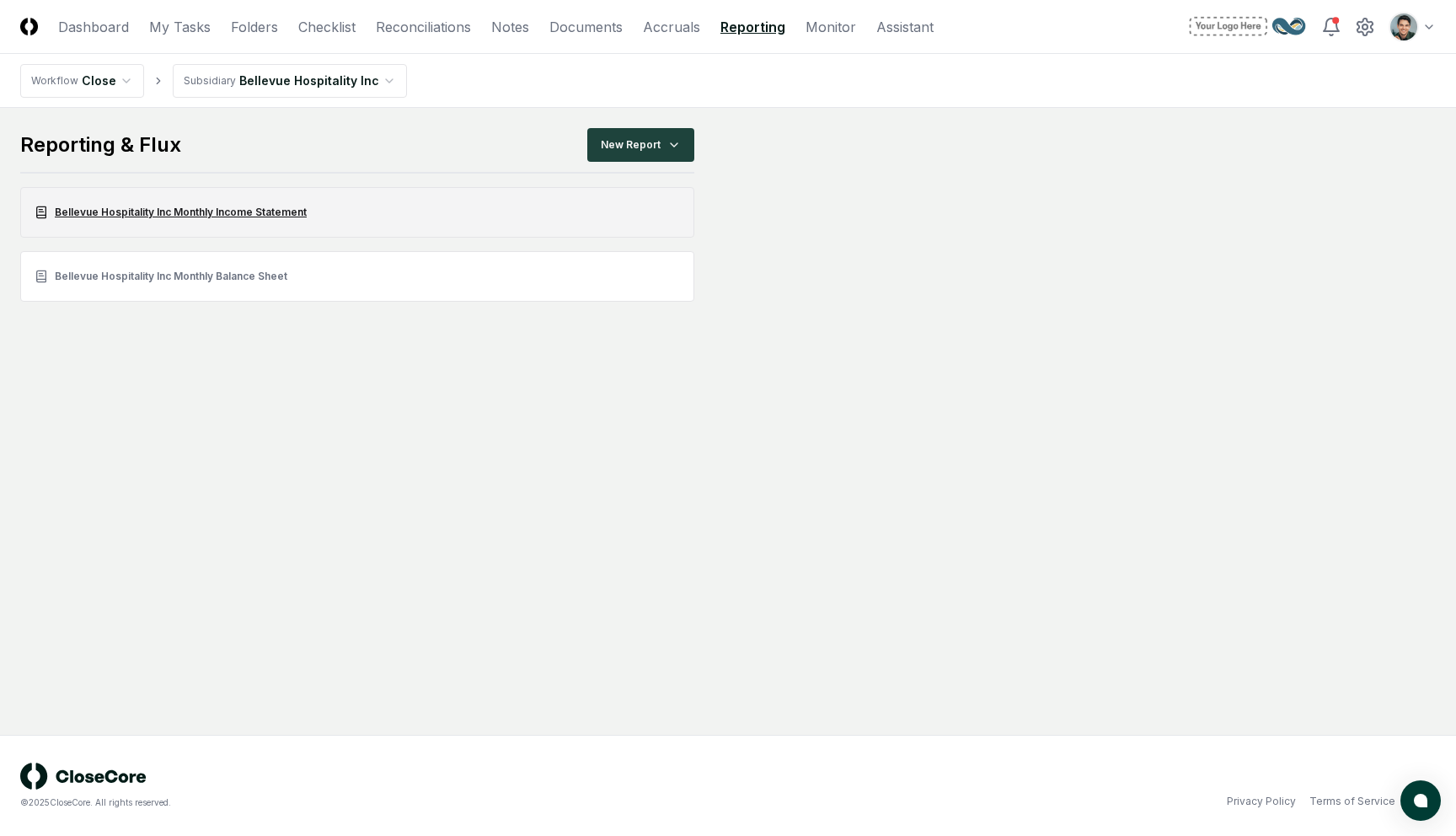
click at [268, 210] on link "Bellevue Hospitality Inc Monthly Income Statement" at bounding box center [357, 212] width 674 height 51
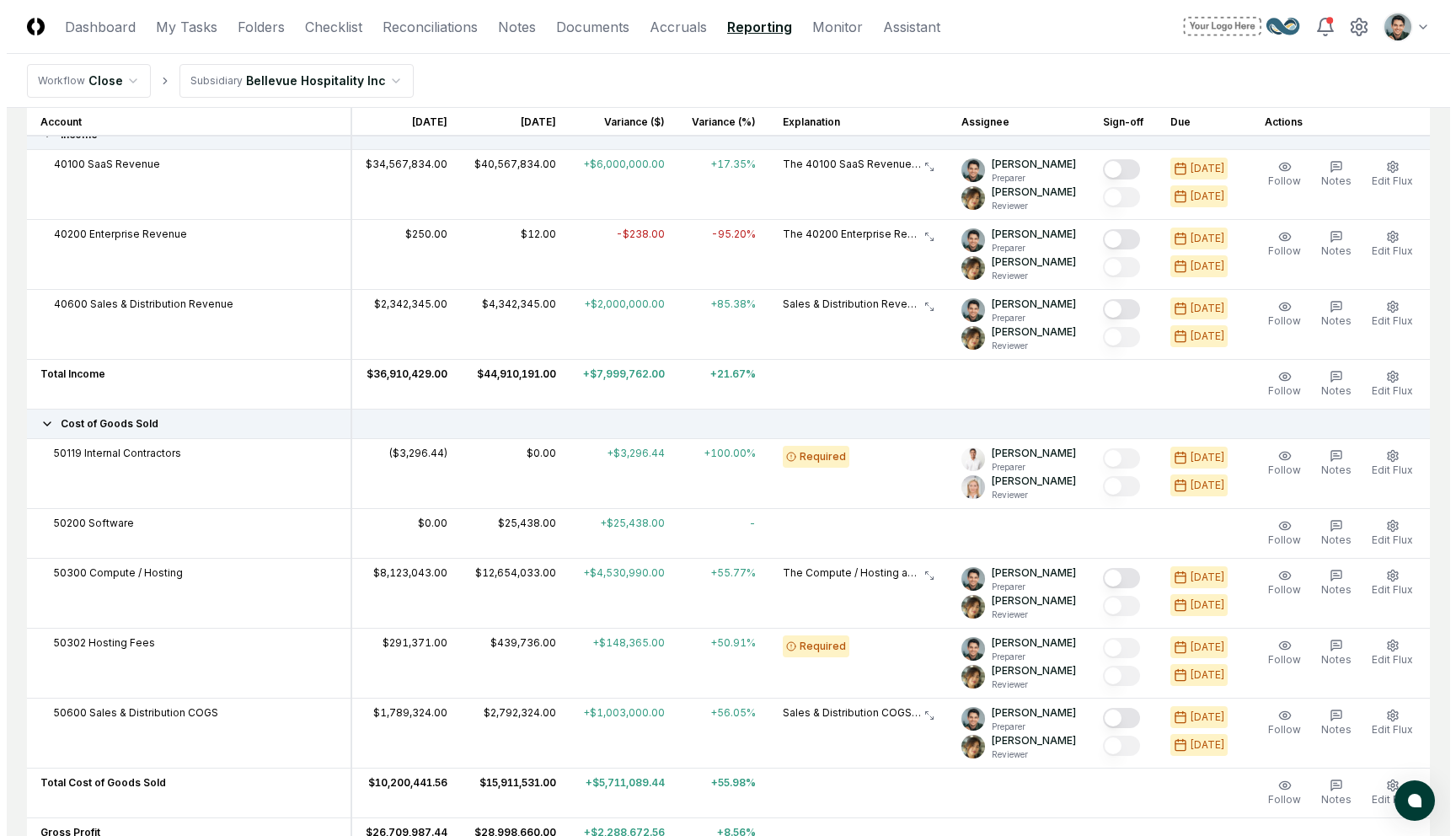
scroll to position [270, 0]
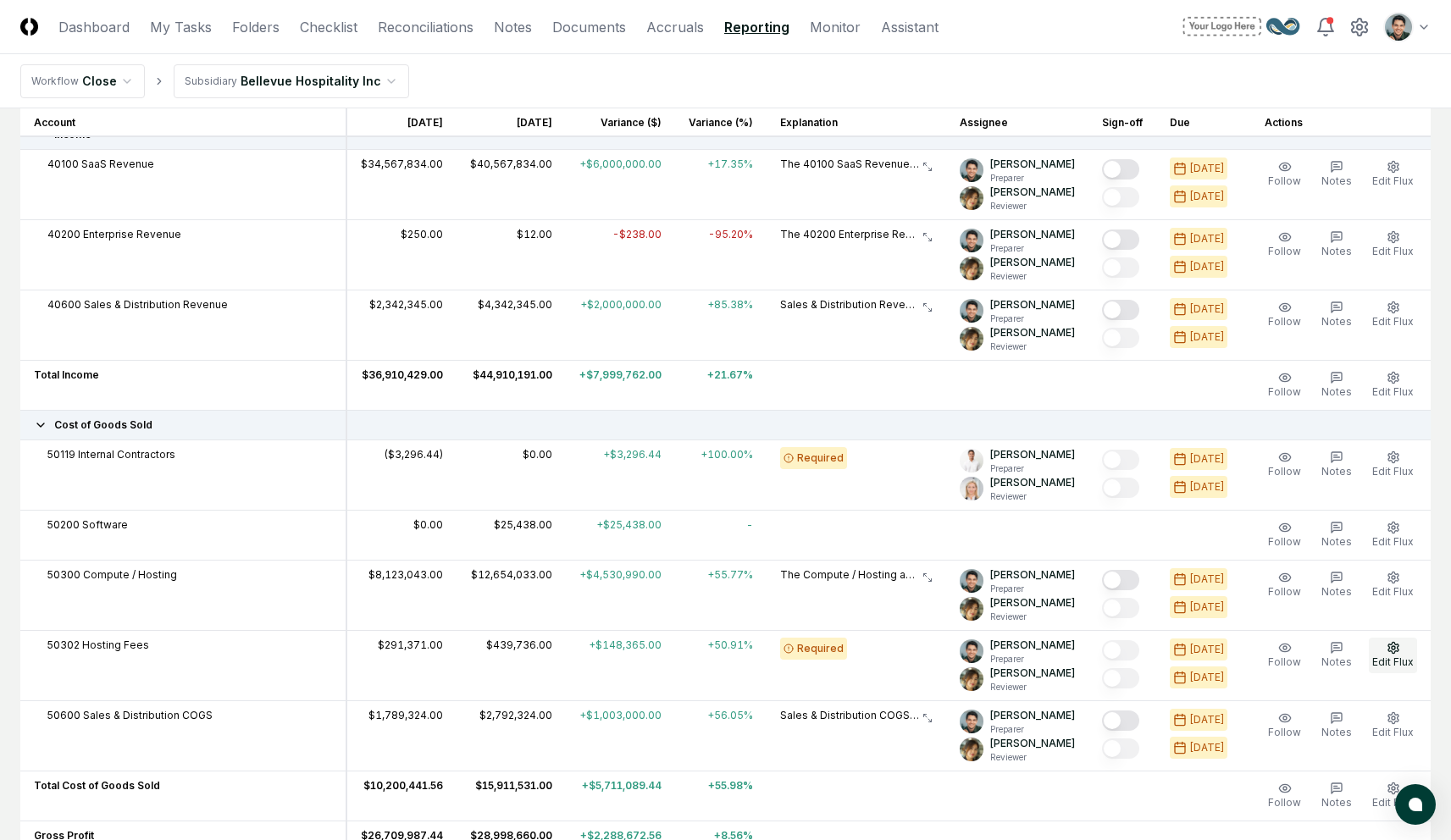
click at [1401, 655] on button "Edit Flux" at bounding box center [1392, 656] width 48 height 36
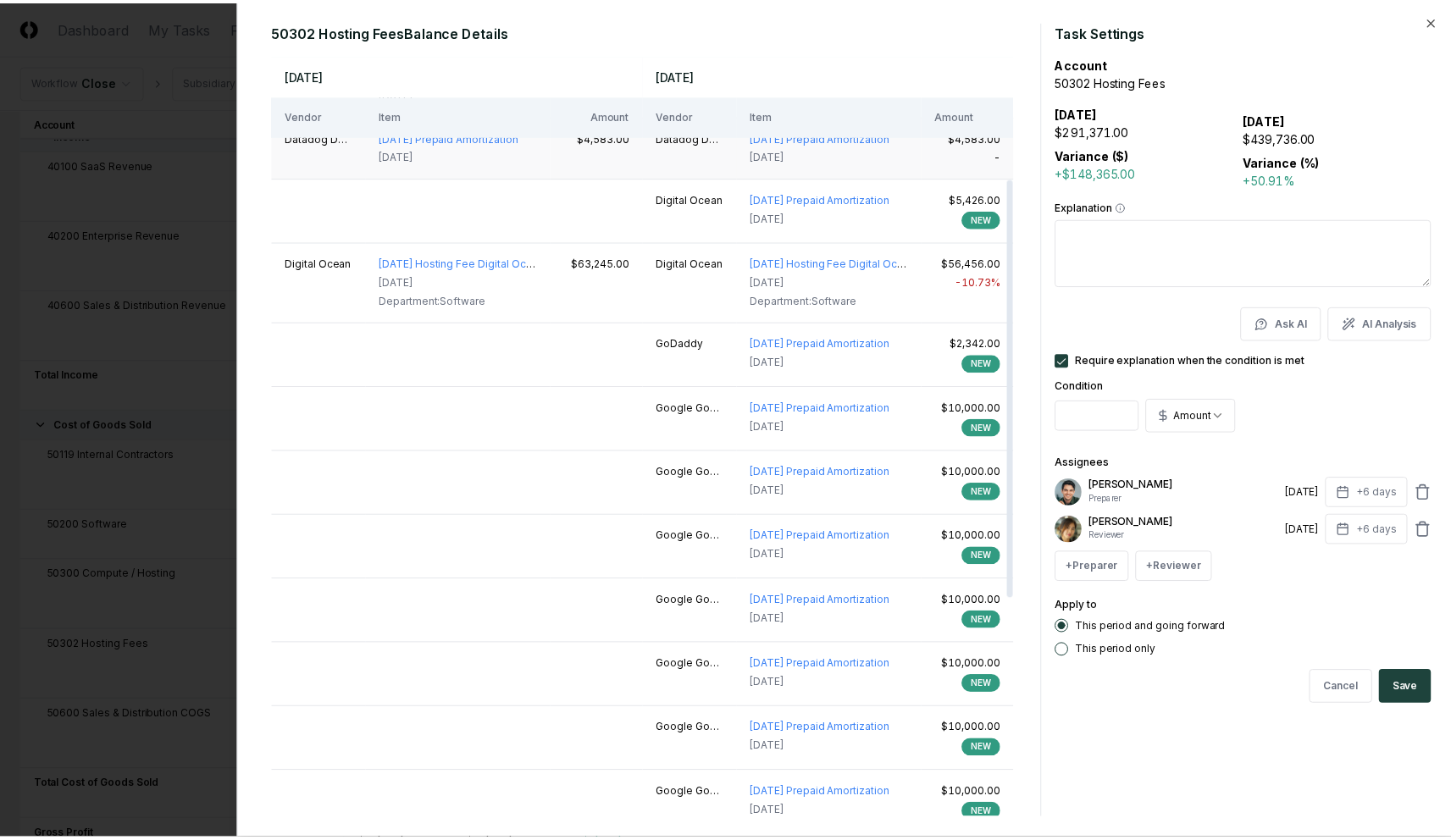
scroll to position [0, 0]
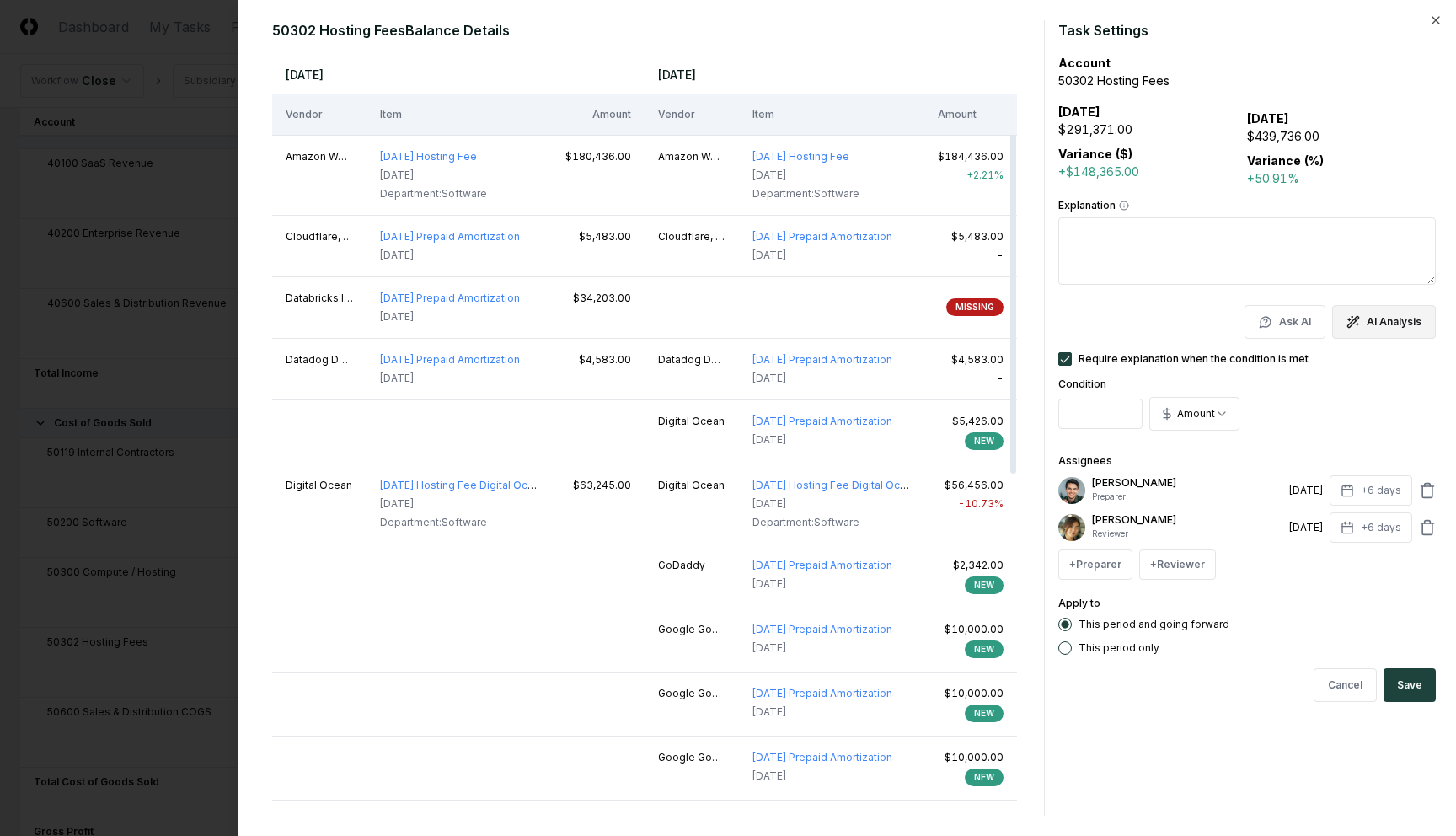
click at [1363, 317] on button "AI Analysis" at bounding box center [1383, 322] width 104 height 34
type textarea "*"
type textarea "**********"
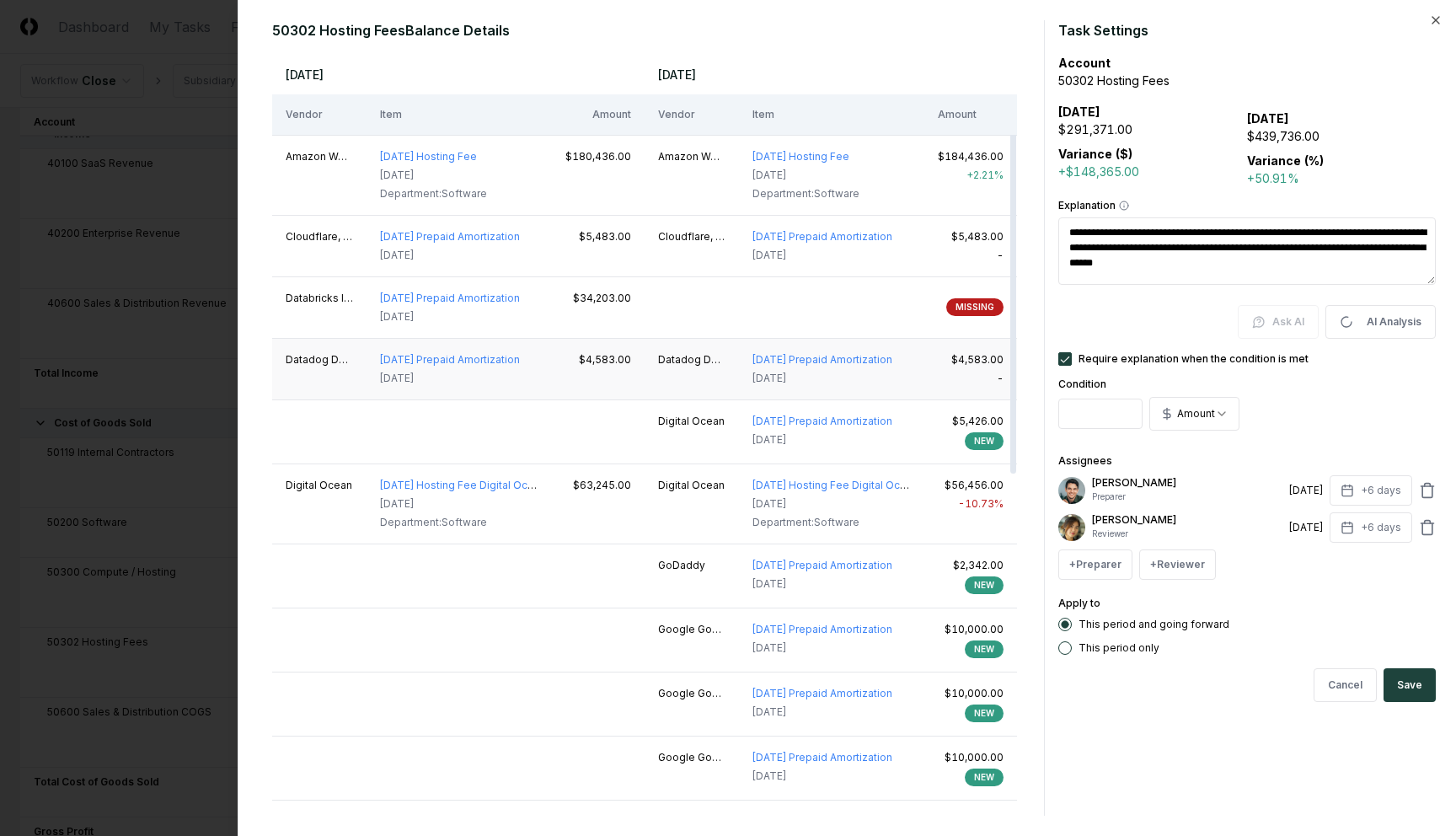
type textarea "*"
type textarea "**********"
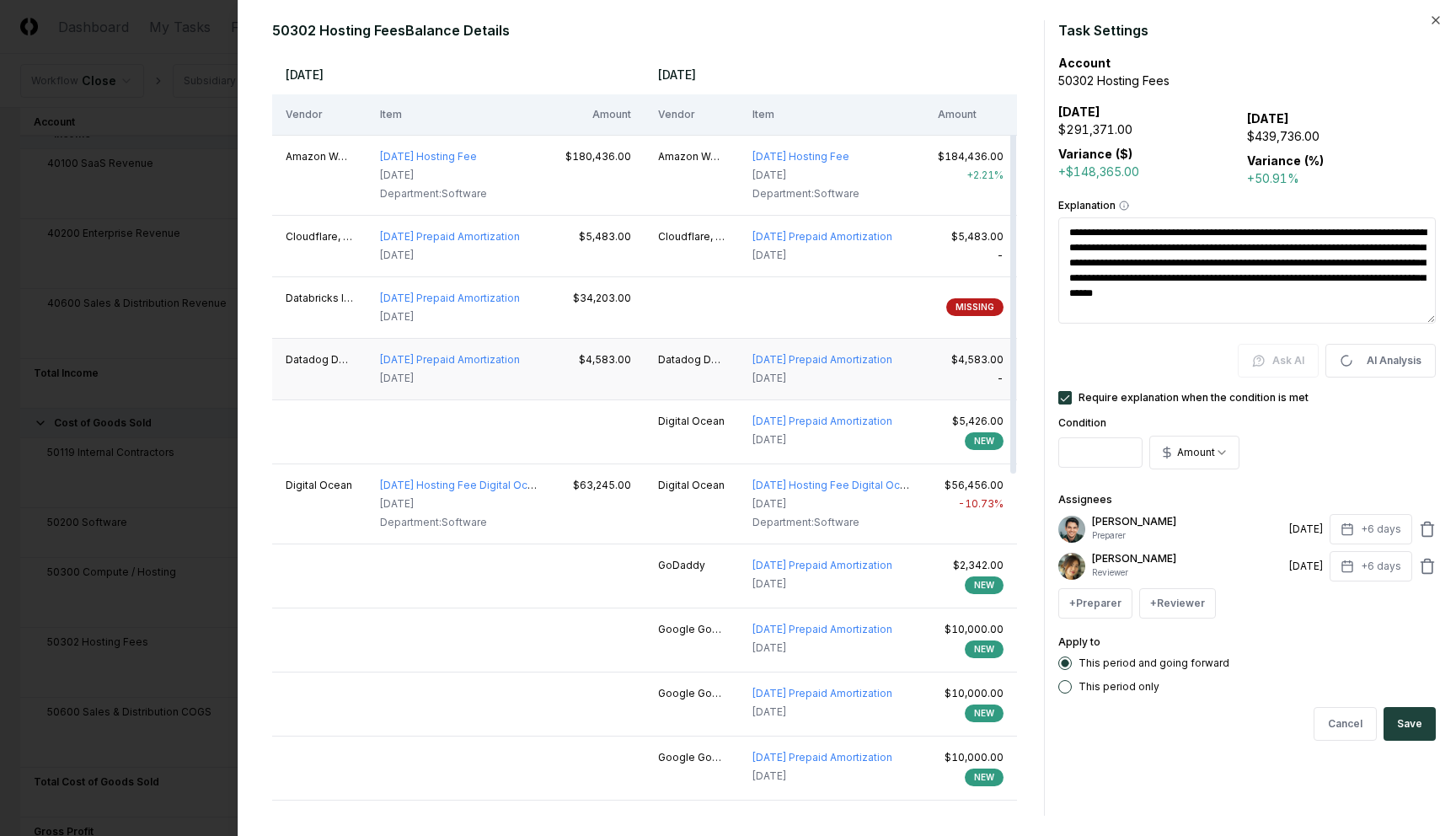
type textarea "*"
type textarea "**********"
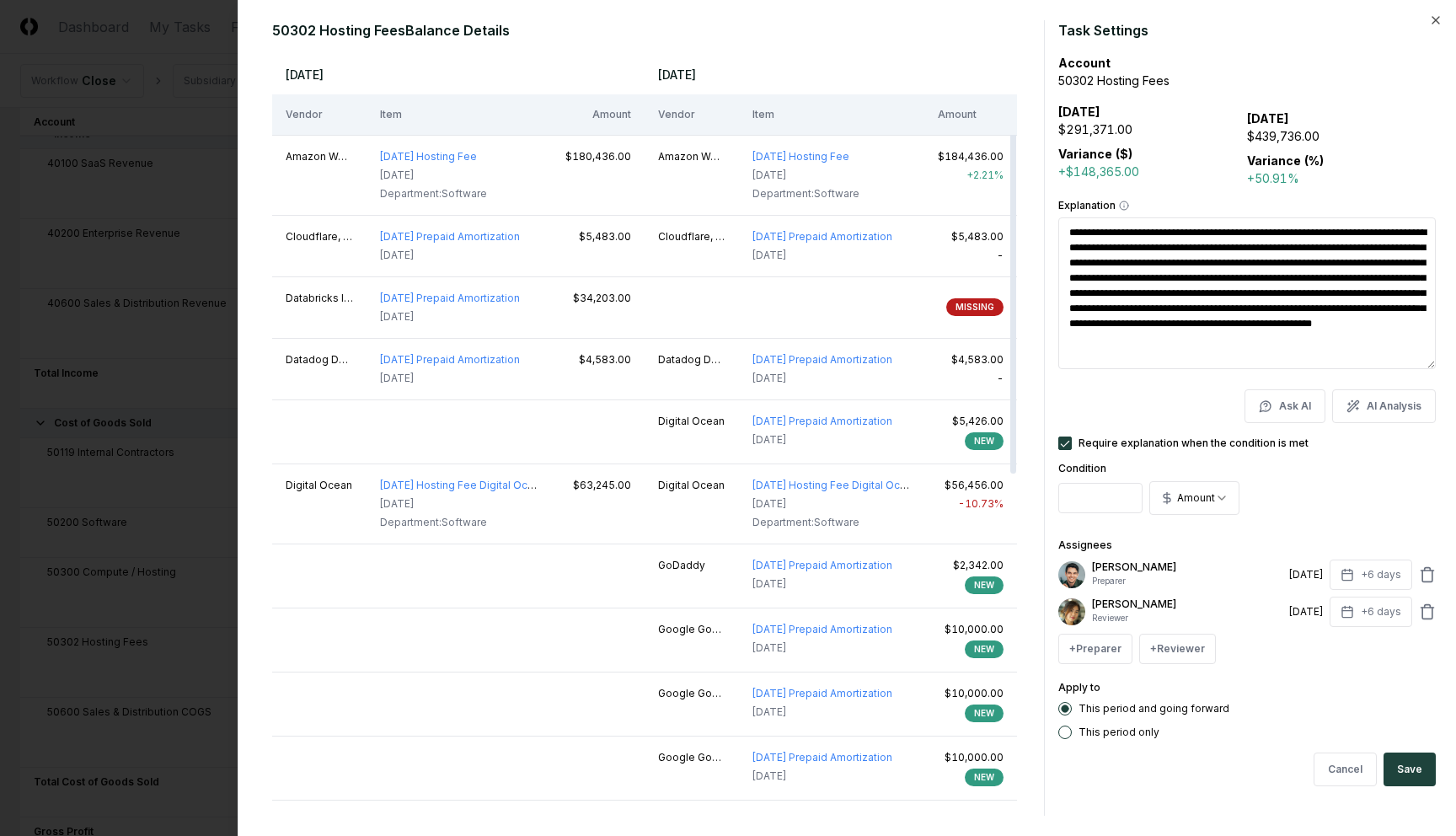
click at [1164, 250] on textarea "**********" at bounding box center [1246, 292] width 378 height 151
drag, startPoint x: 1093, startPoint y: 233, endPoint x: 1221, endPoint y: 323, distance: 156.5
click at [1221, 323] on textarea "**********" at bounding box center [1246, 292] width 378 height 151
drag, startPoint x: 1085, startPoint y: 218, endPoint x: 1218, endPoint y: 360, distance: 194.6
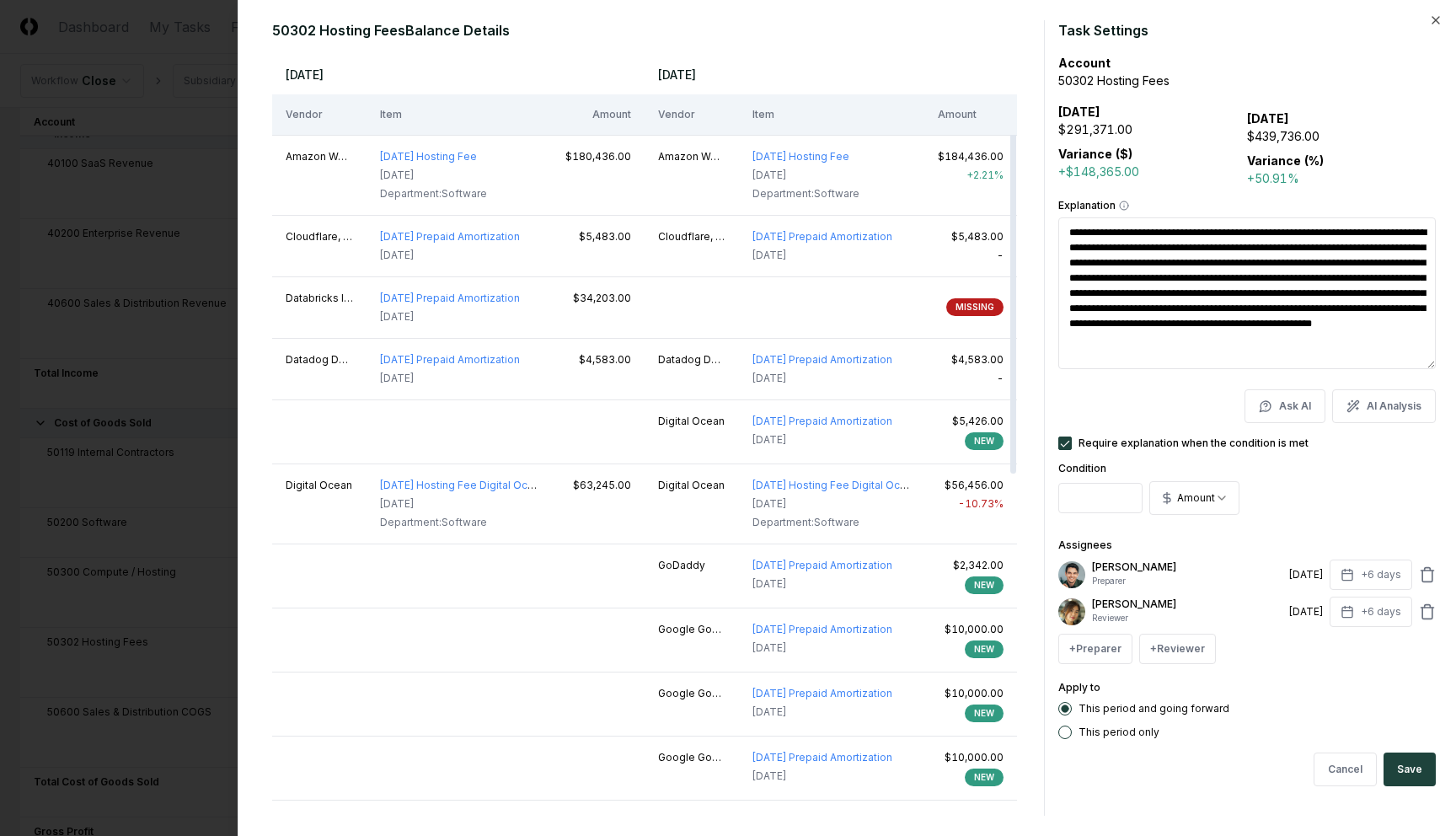
click at [1218, 360] on textarea "**********" at bounding box center [1246, 292] width 378 height 151
click at [1219, 359] on textarea "**********" at bounding box center [1246, 292] width 378 height 151
click at [157, 234] on div at bounding box center [728, 418] width 1456 height 836
type textarea "*"
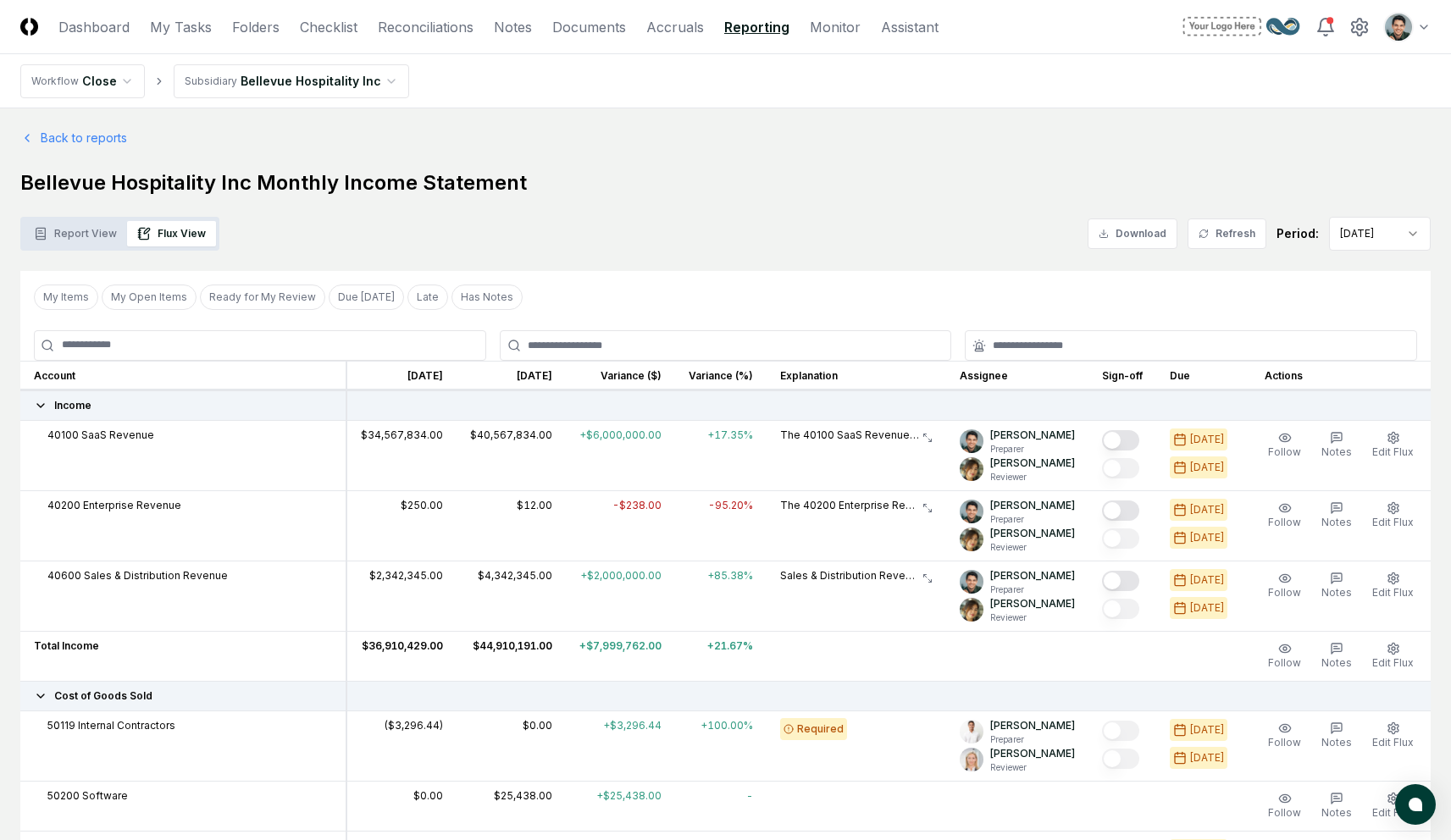
scroll to position [7, 0]
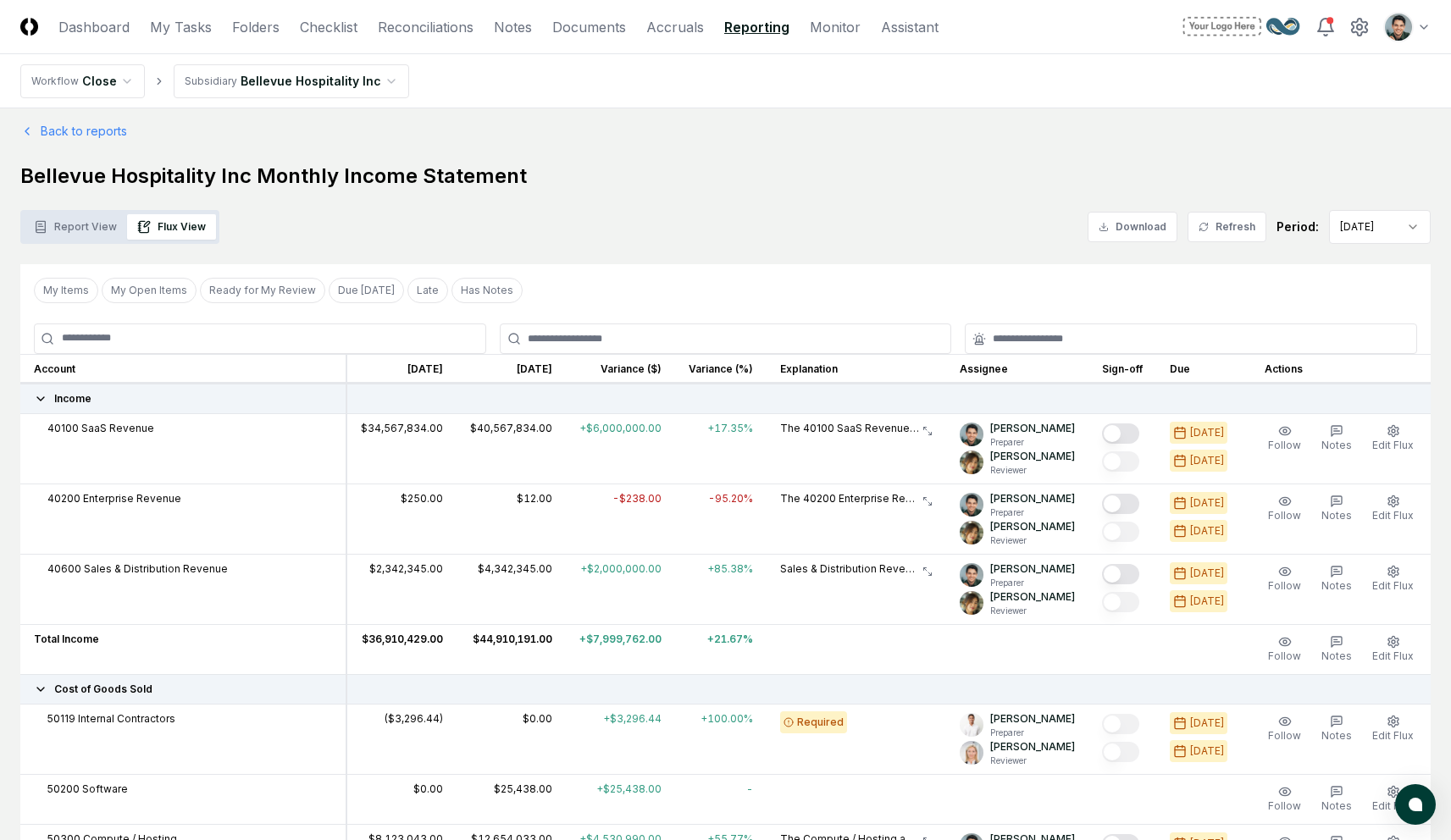
click at [812, 17] on link "Monitor" at bounding box center [835, 27] width 51 height 20
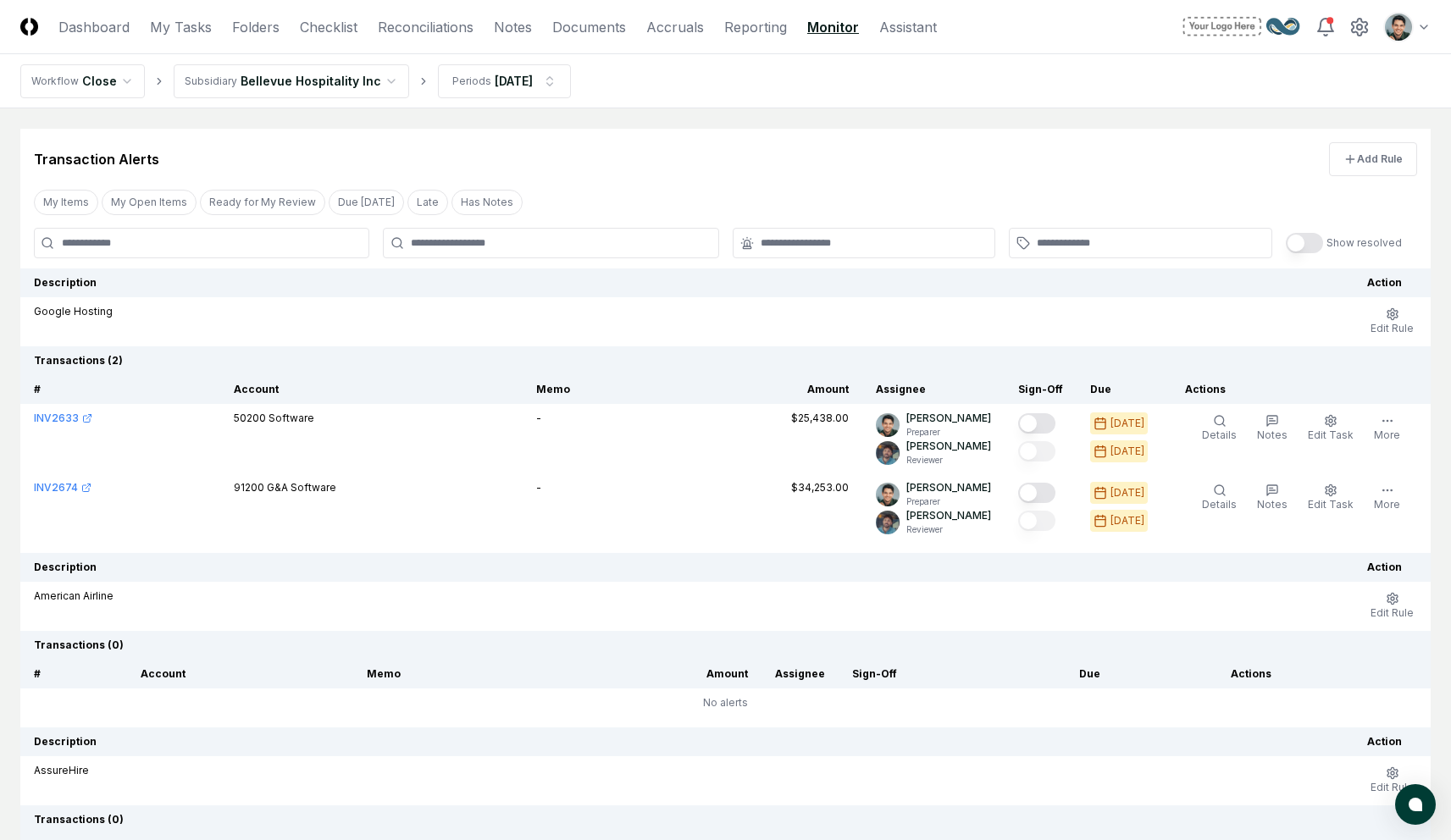
click at [749, 127] on main "Transaction Alerts Add Rule My Items My Open Items Ready for My Review Due Toda…" at bounding box center [726, 510] width 1451 height 803
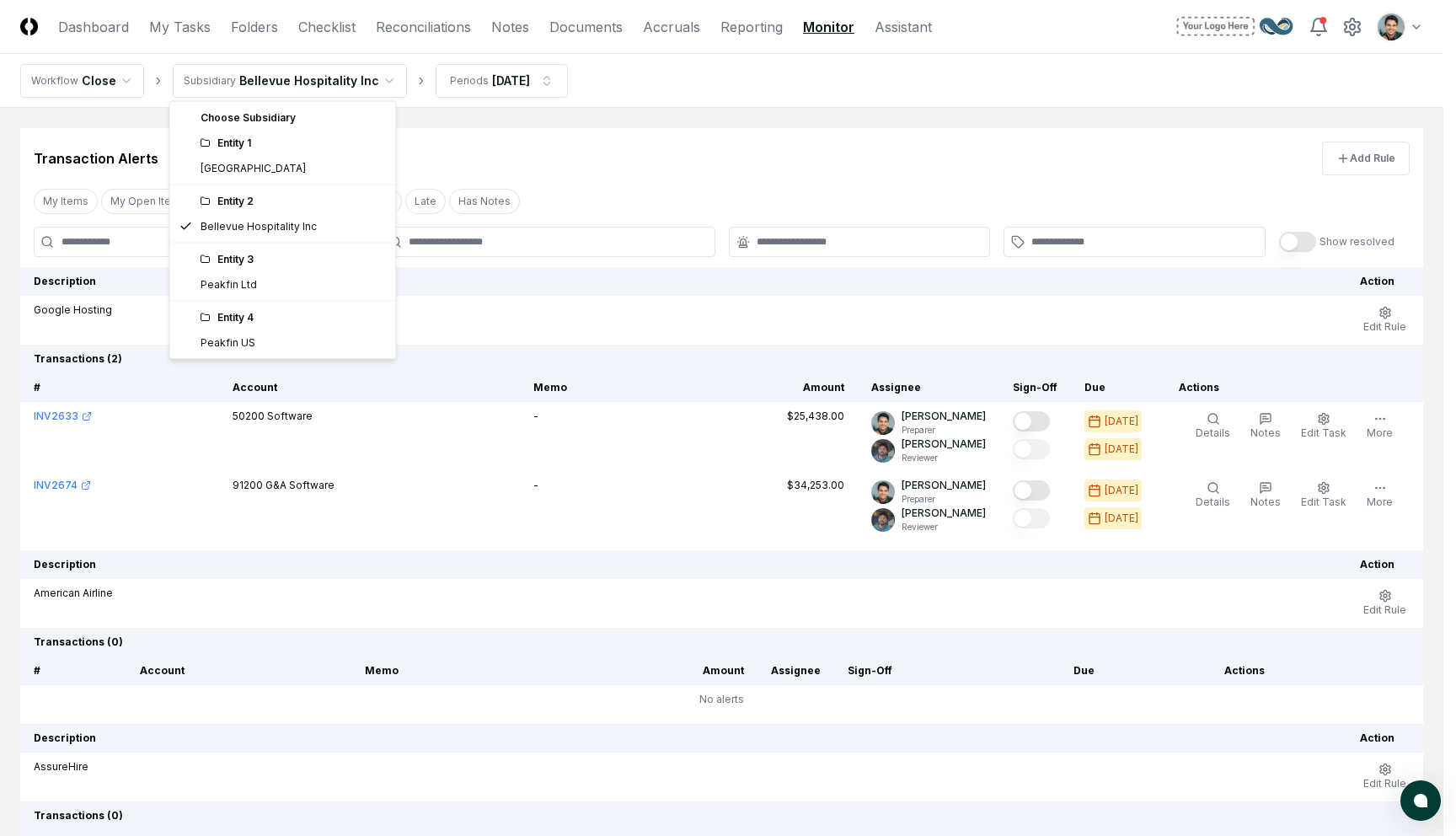
click at [361, 85] on html "CloseCore Dashboard My Tasks Folders Checklist Reconciliations Notes Documents …" at bounding box center [728, 504] width 1456 height 1008
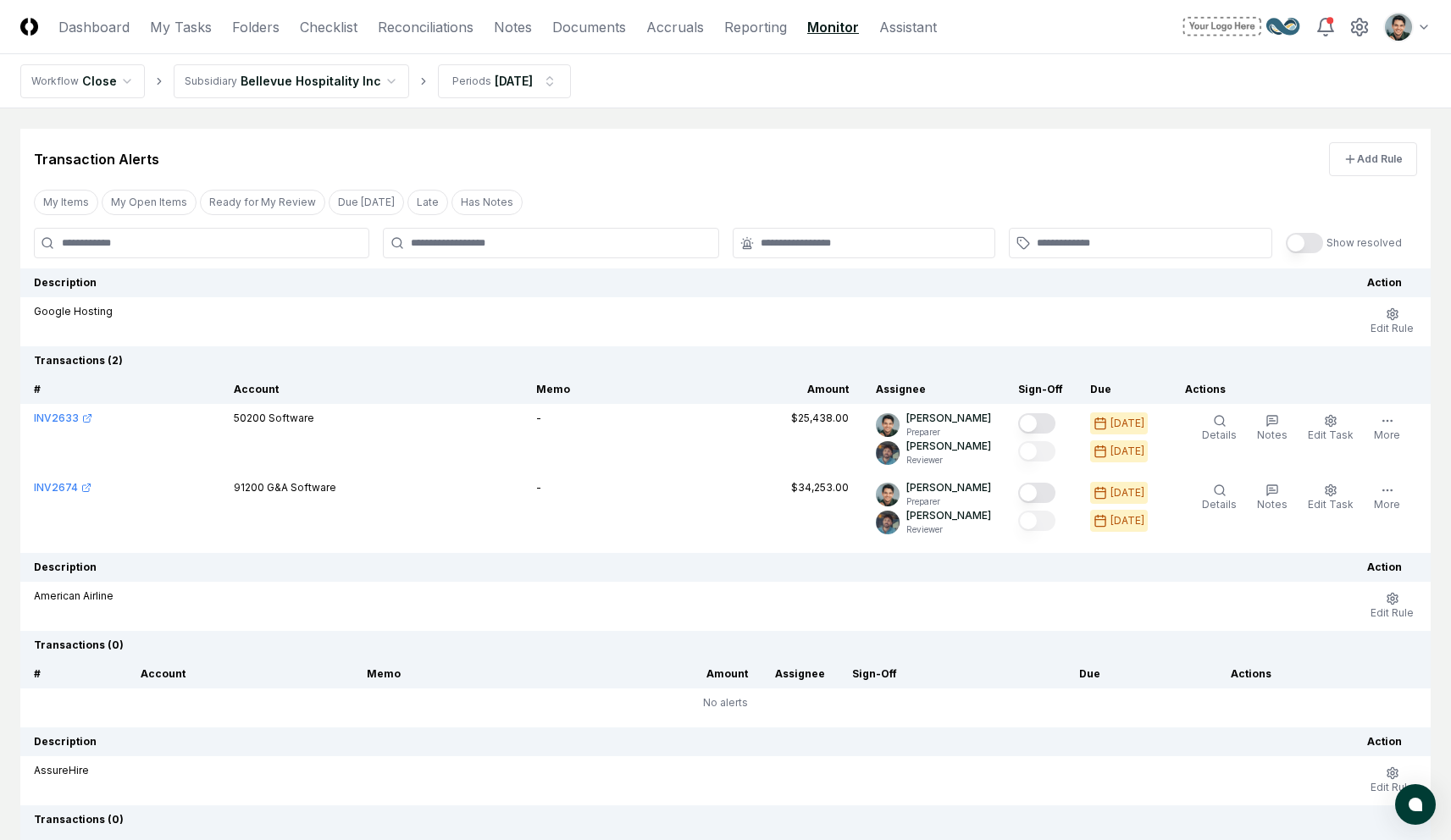
click at [765, 86] on nav "Workflow Close Subsidiary Bellevue Hospitality Inc Periods Jun 2025" at bounding box center [726, 82] width 1451 height 54
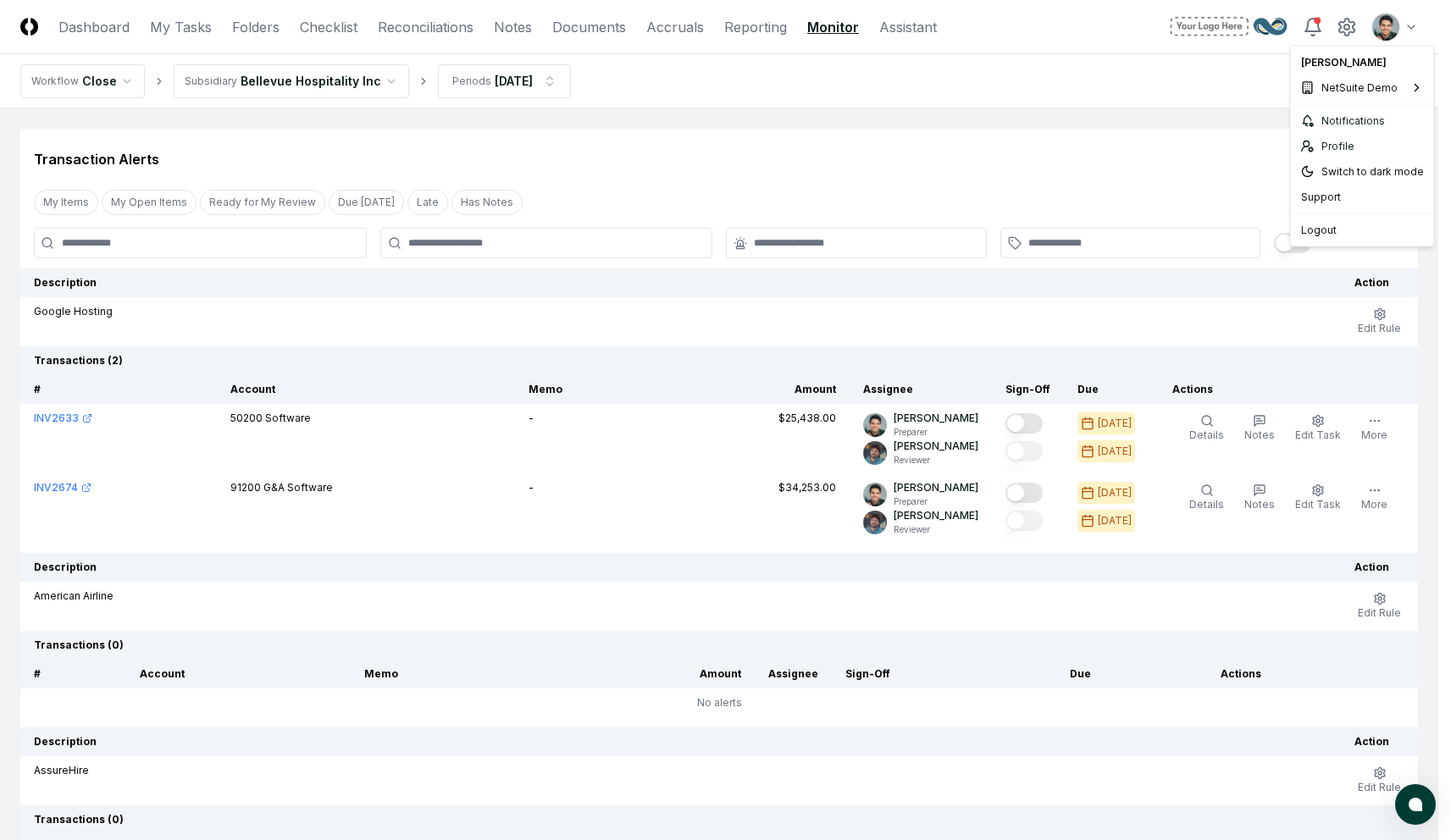
click at [1425, 19] on html "CloseCore Dashboard My Tasks Folders Checklist Reconciliations Notes Documents …" at bounding box center [726, 506] width 1451 height 1013
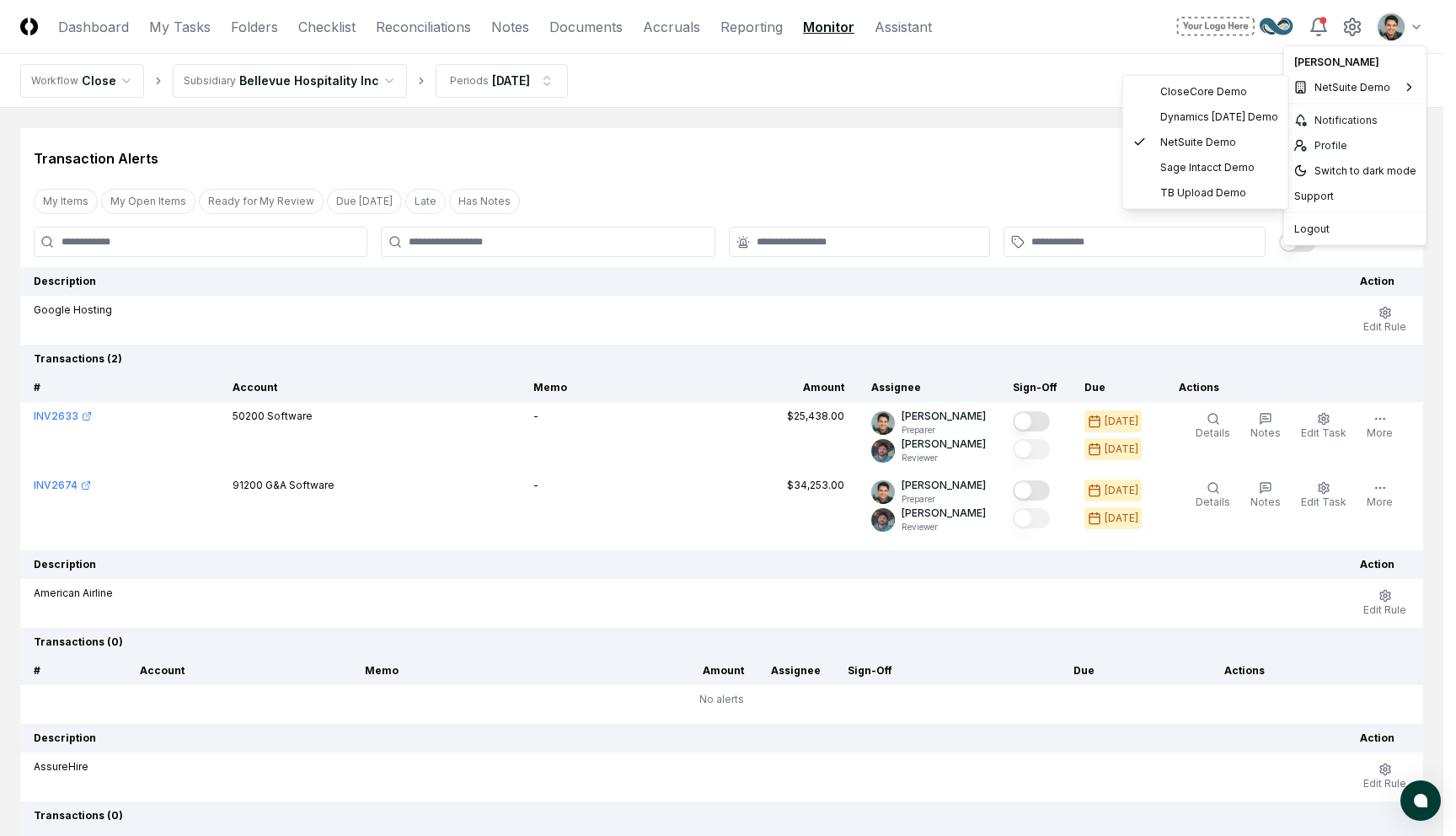
click at [997, 96] on html "CloseCore Dashboard My Tasks Folders Checklist Reconciliations Notes Documents …" at bounding box center [728, 504] width 1456 height 1008
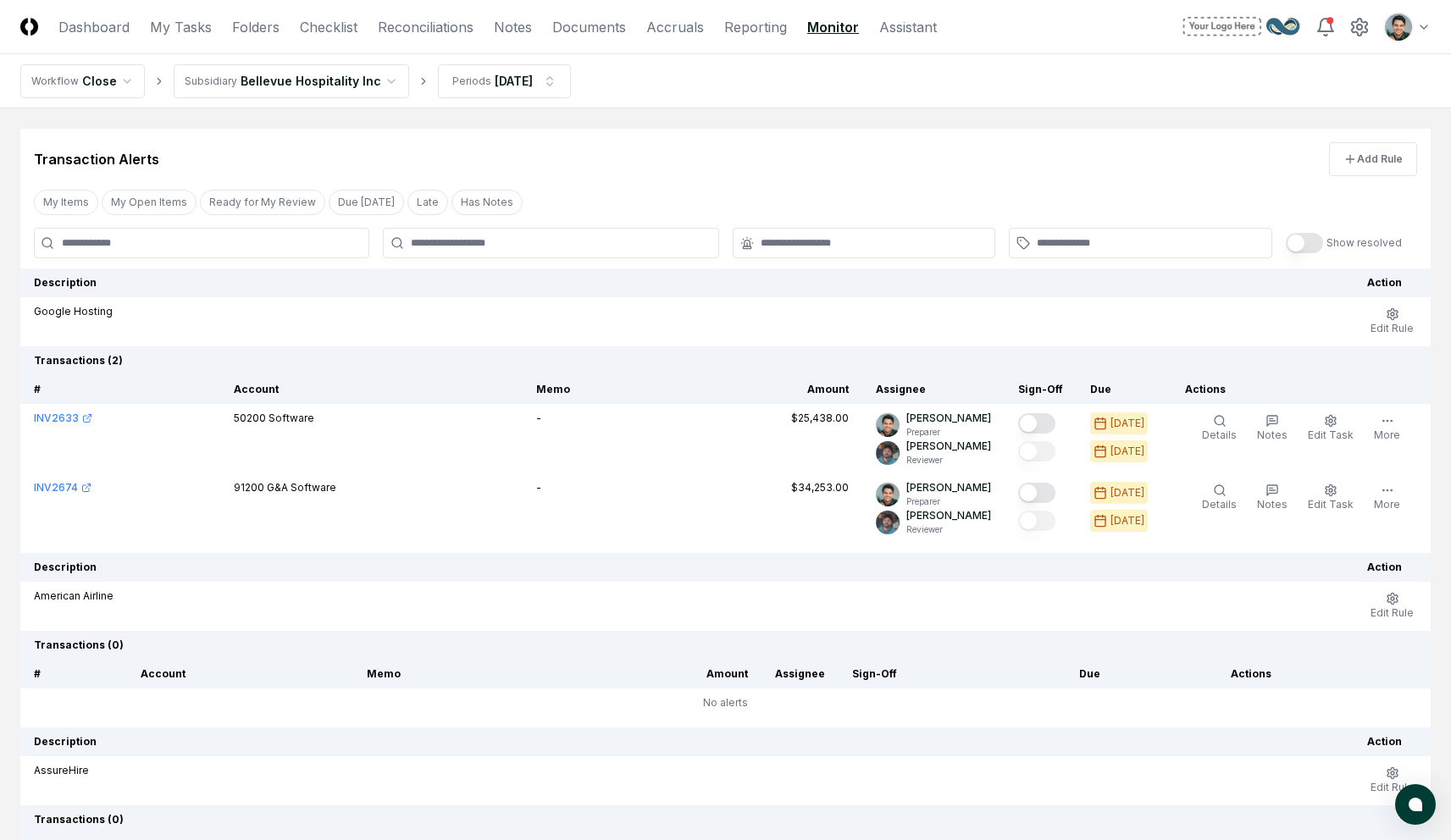
click at [1415, 18] on html "CloseCore Dashboard My Tasks Folders Checklist Reconciliations Notes Documents …" at bounding box center [726, 506] width 1451 height 1013
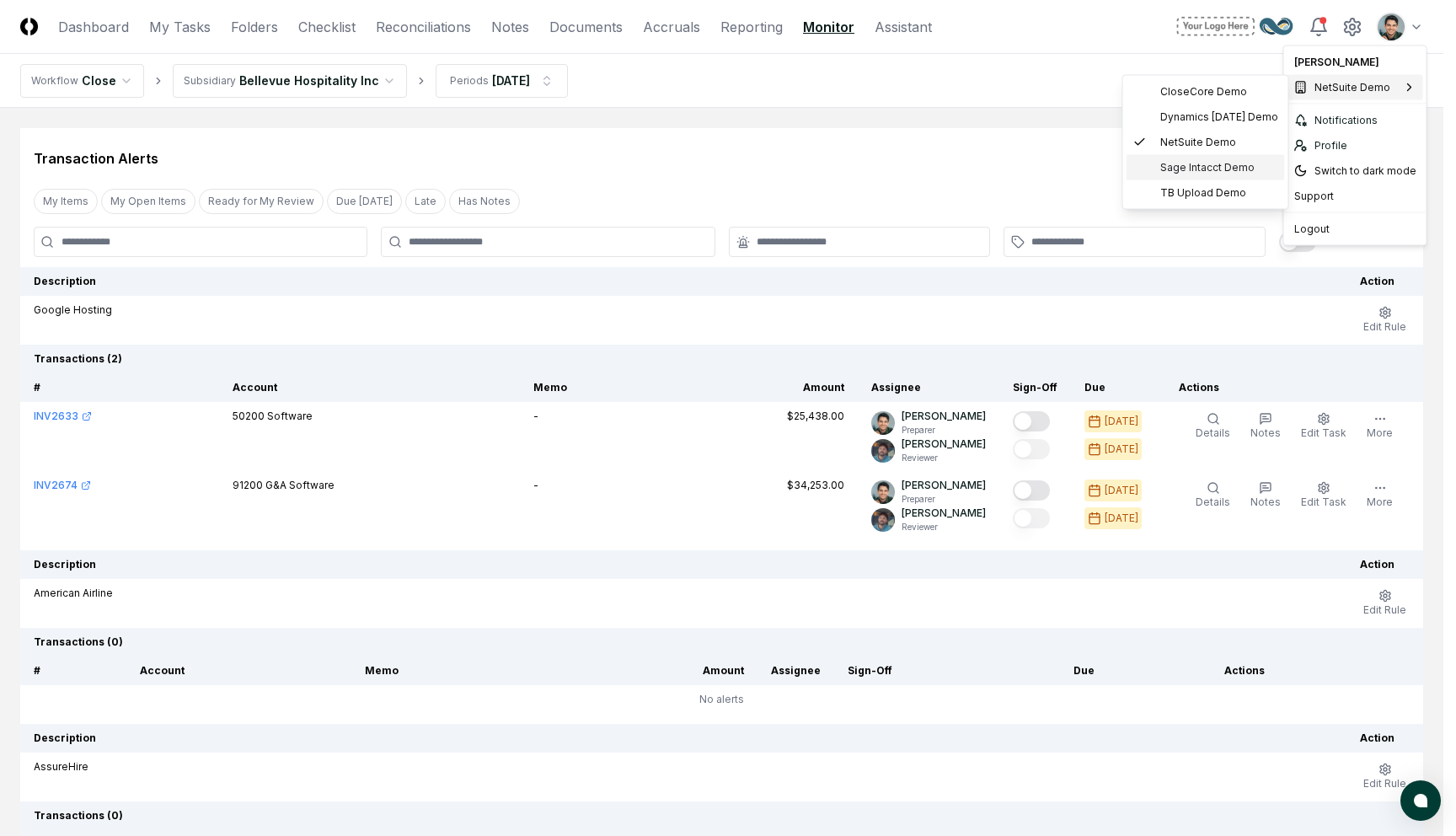
click at [1235, 161] on span "Sage Intacct Demo" at bounding box center [1208, 167] width 95 height 15
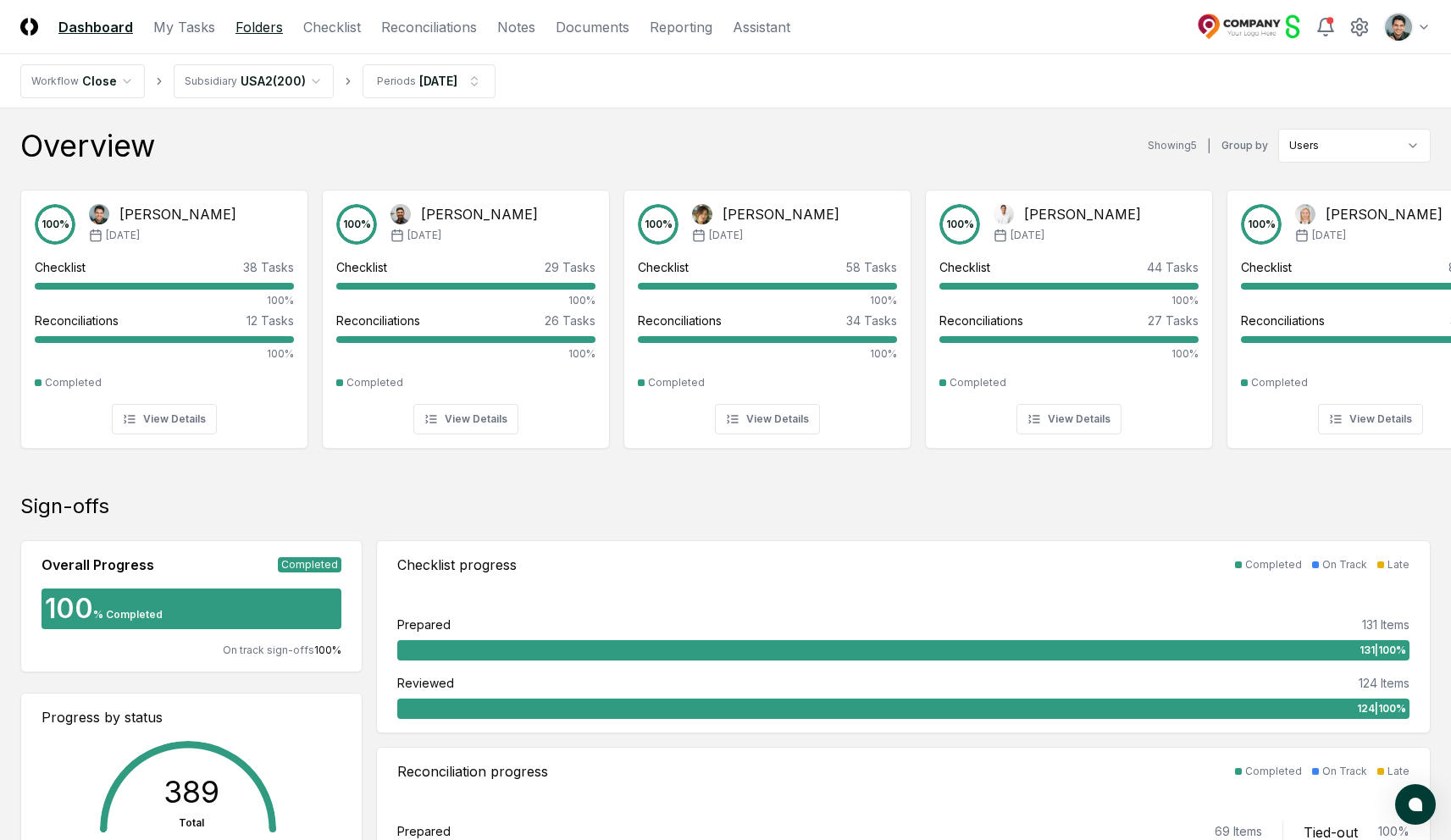
click at [264, 25] on link "Folders" at bounding box center [259, 27] width 48 height 20
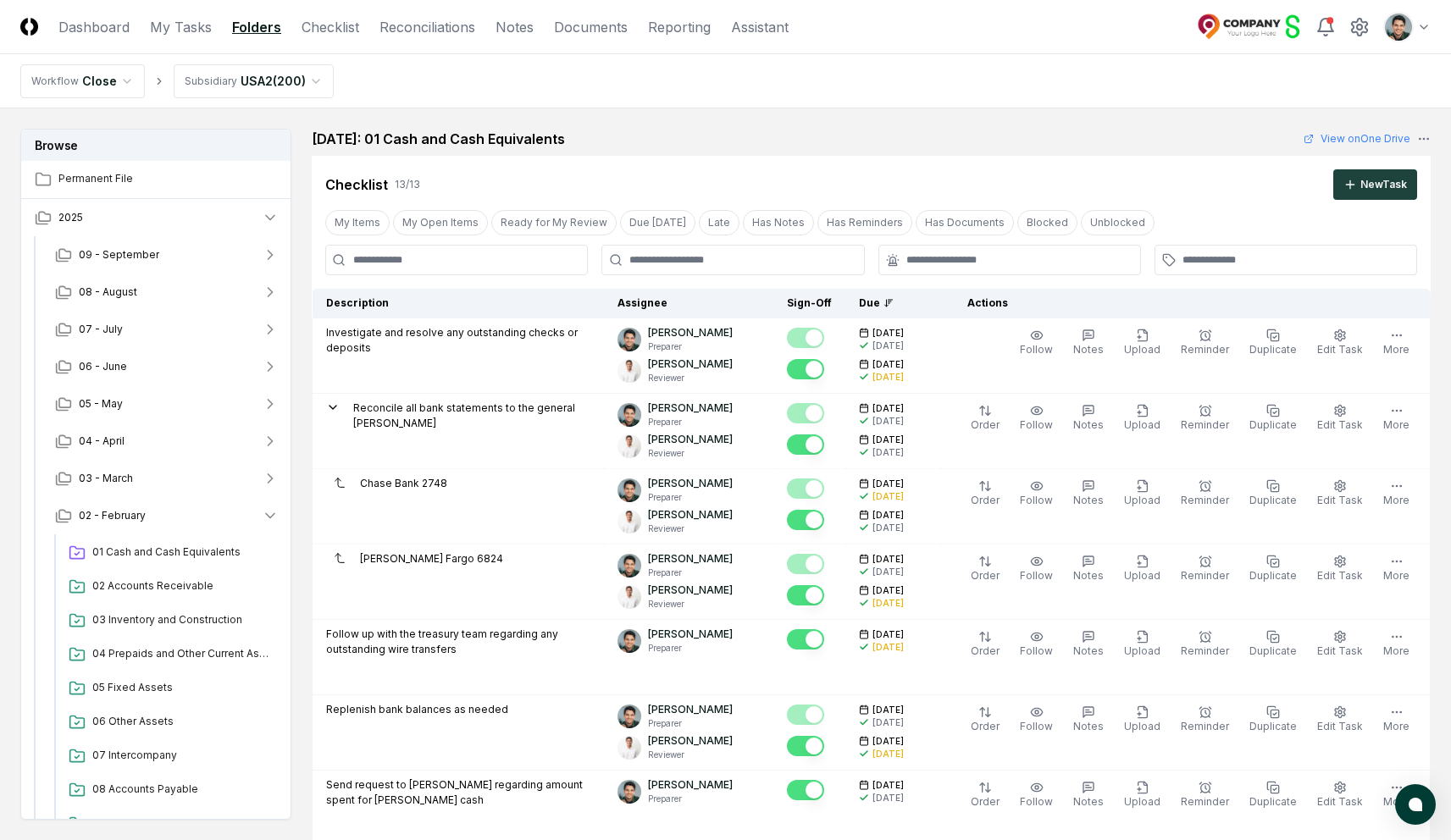
scroll to position [1471, 0]
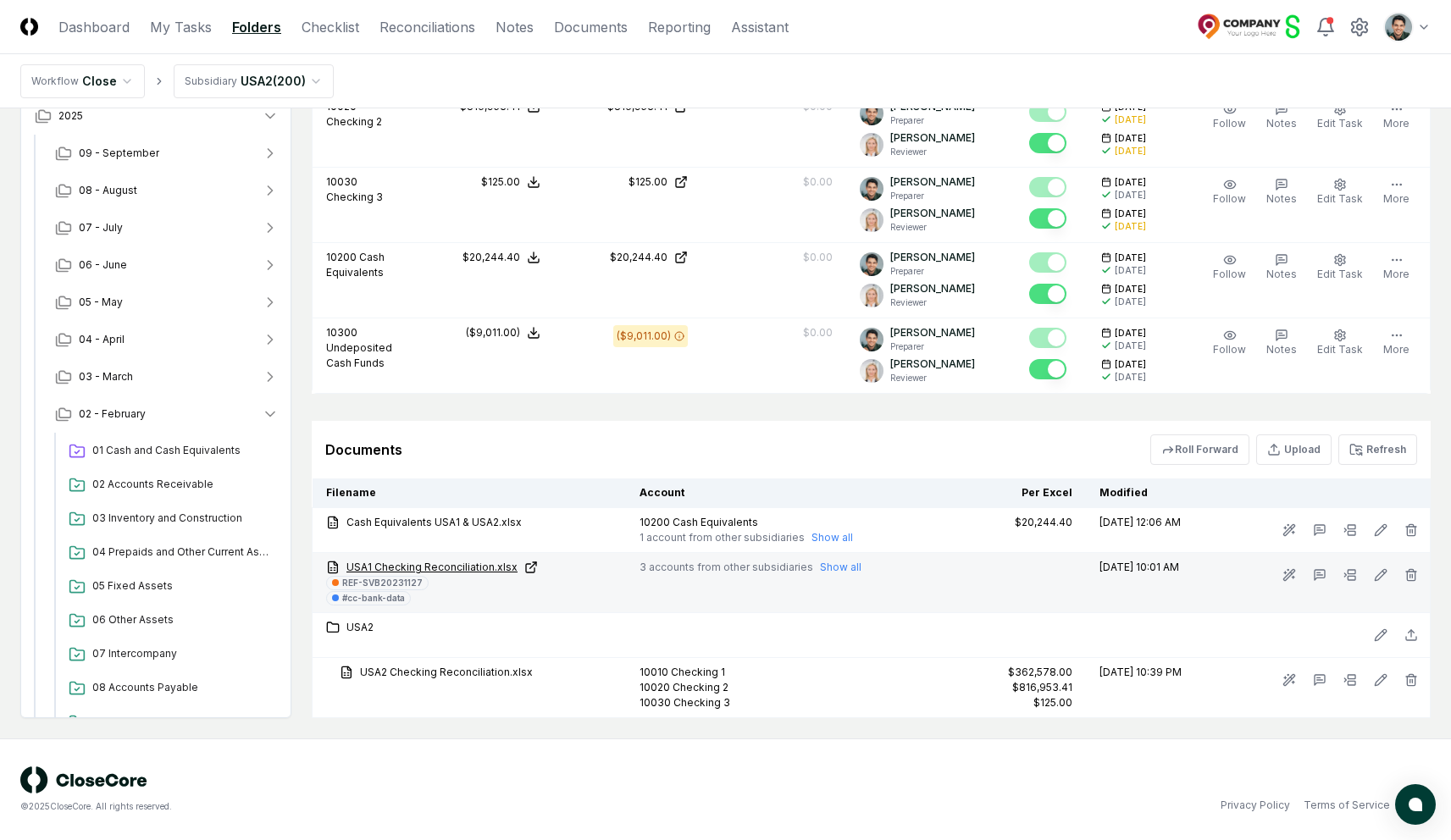
click at [457, 564] on link "USA1 Checking Reconciliation.xlsx" at bounding box center [469, 567] width 286 height 15
